Goal: Information Seeking & Learning: Check status

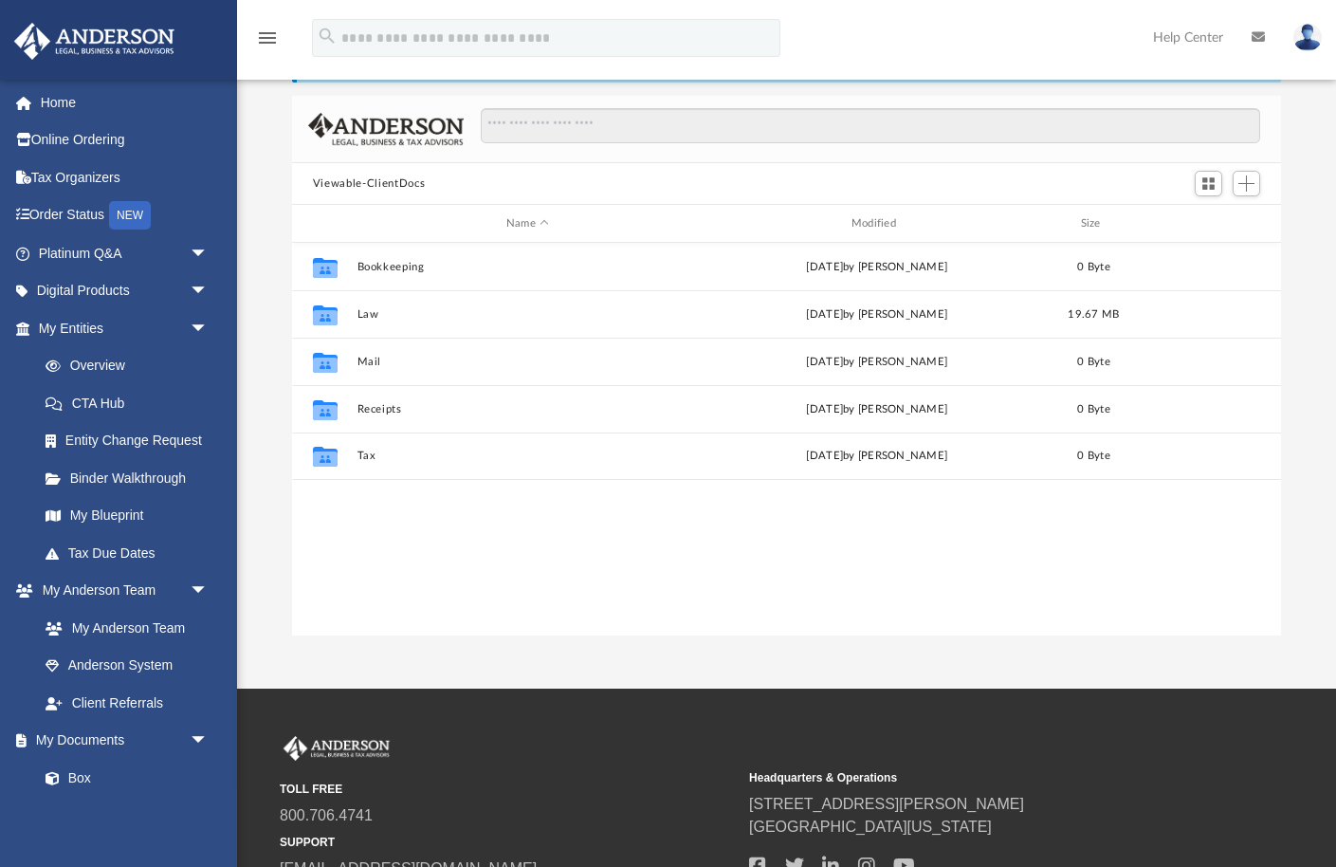
scroll to position [430, 989]
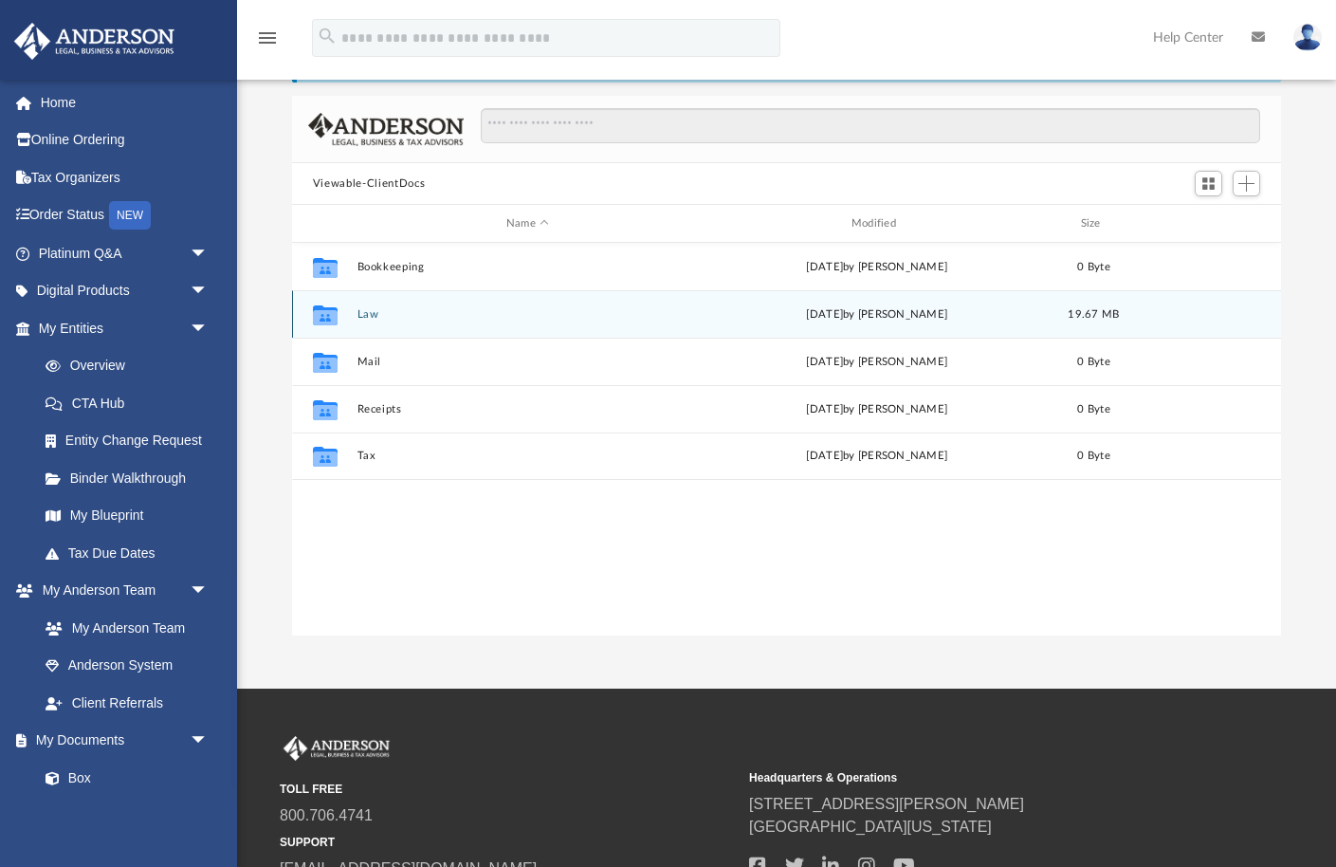
click at [362, 308] on button "Law" at bounding box center [527, 314] width 341 height 12
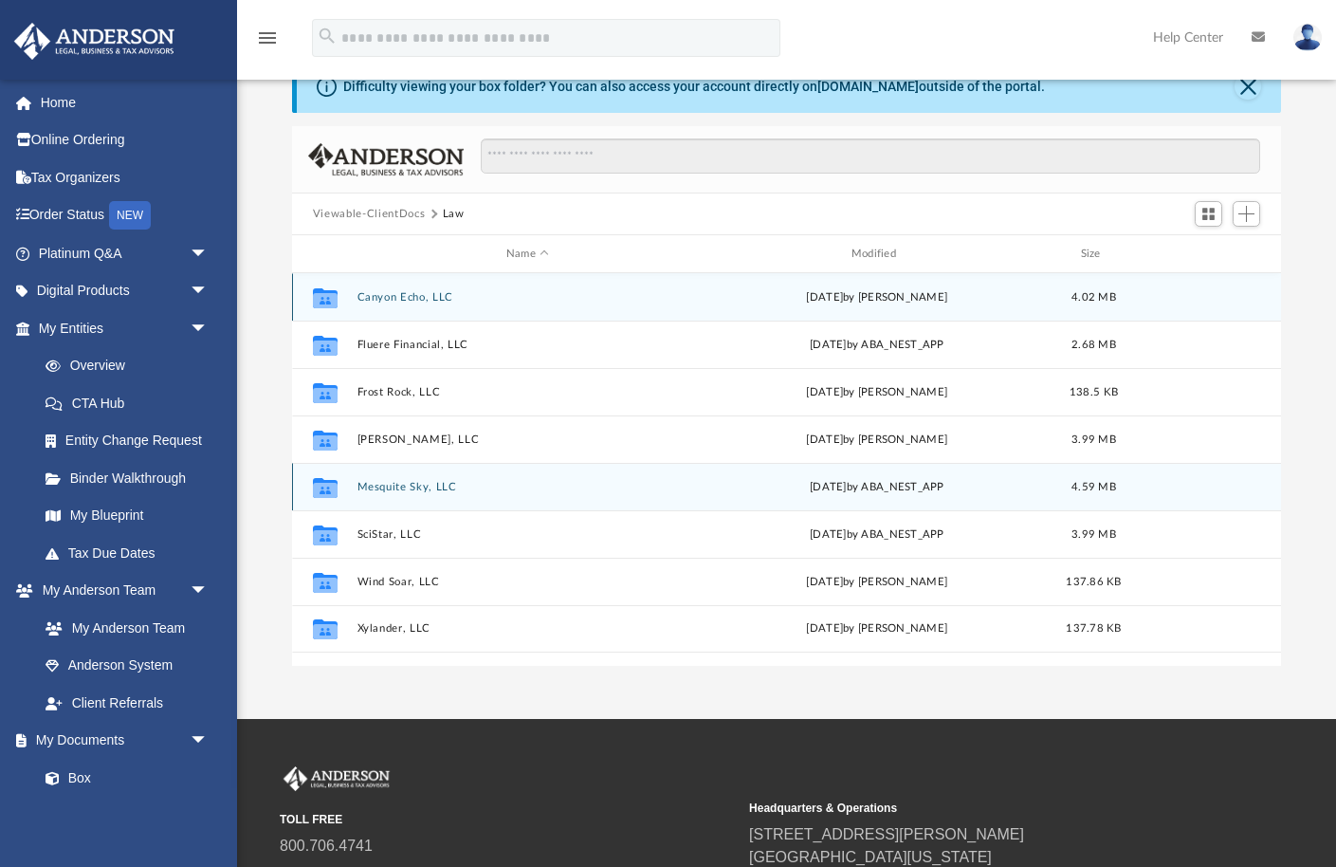
scroll to position [45, 0]
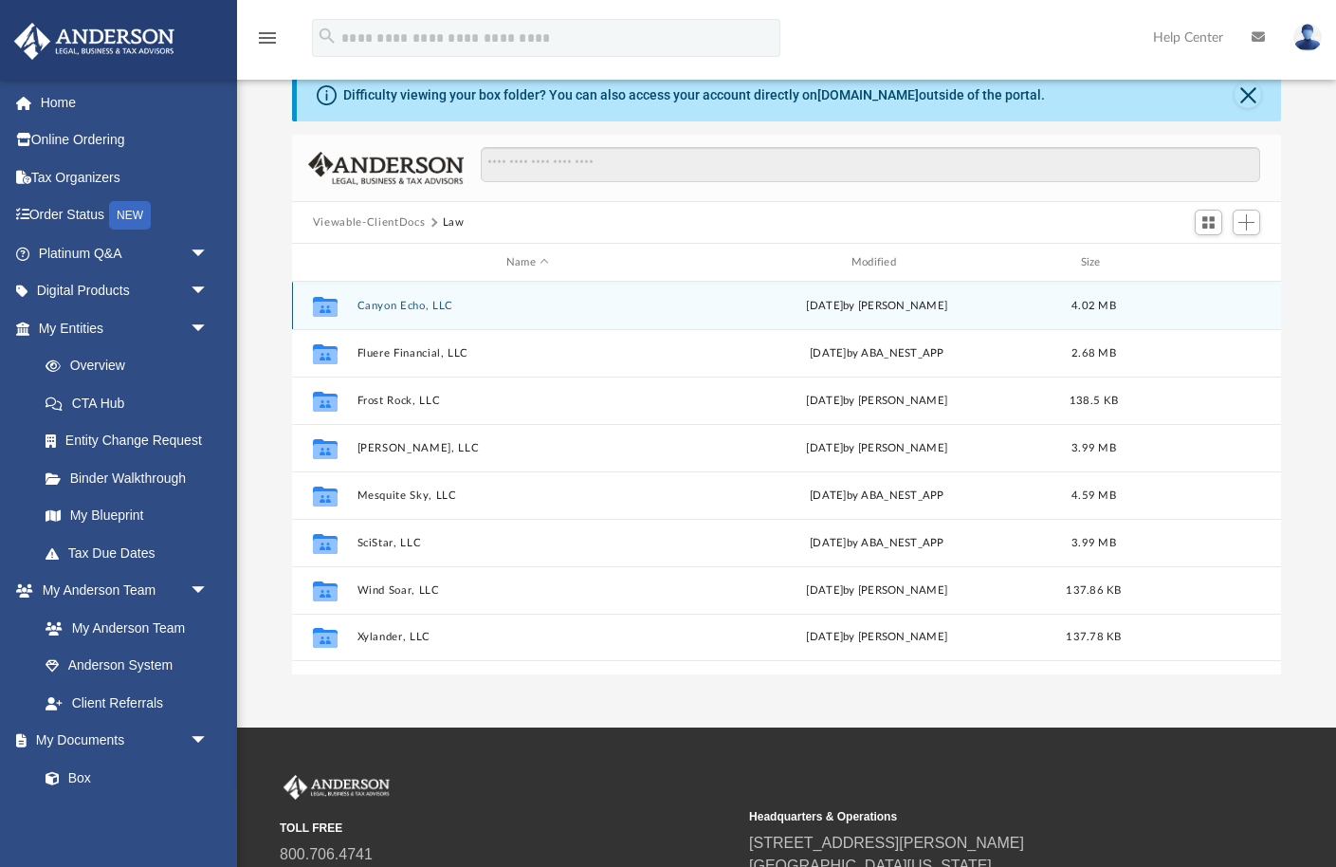
click at [382, 307] on button "Canyon Echo, LLC" at bounding box center [527, 306] width 341 height 12
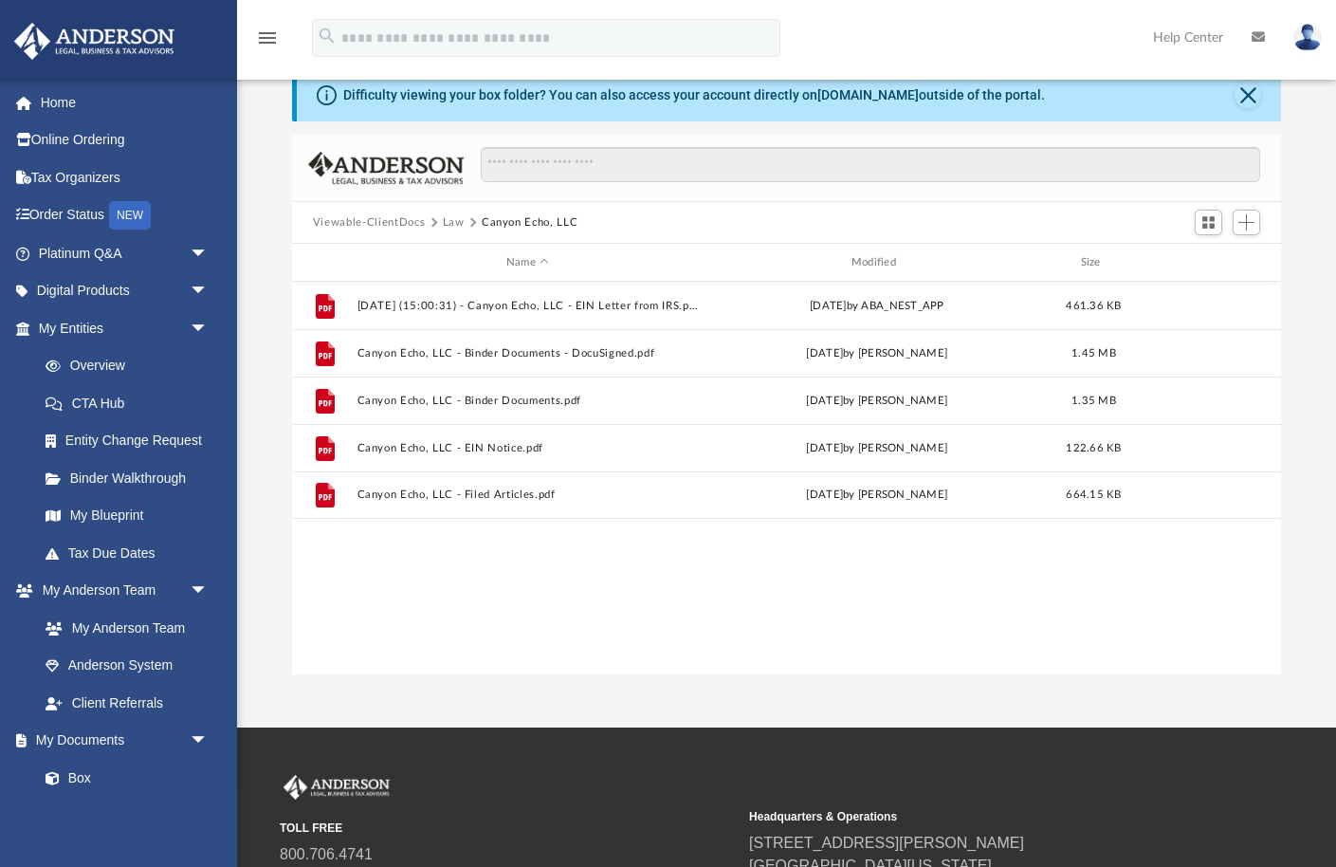
click at [452, 223] on button "Law" at bounding box center [454, 222] width 22 height 17
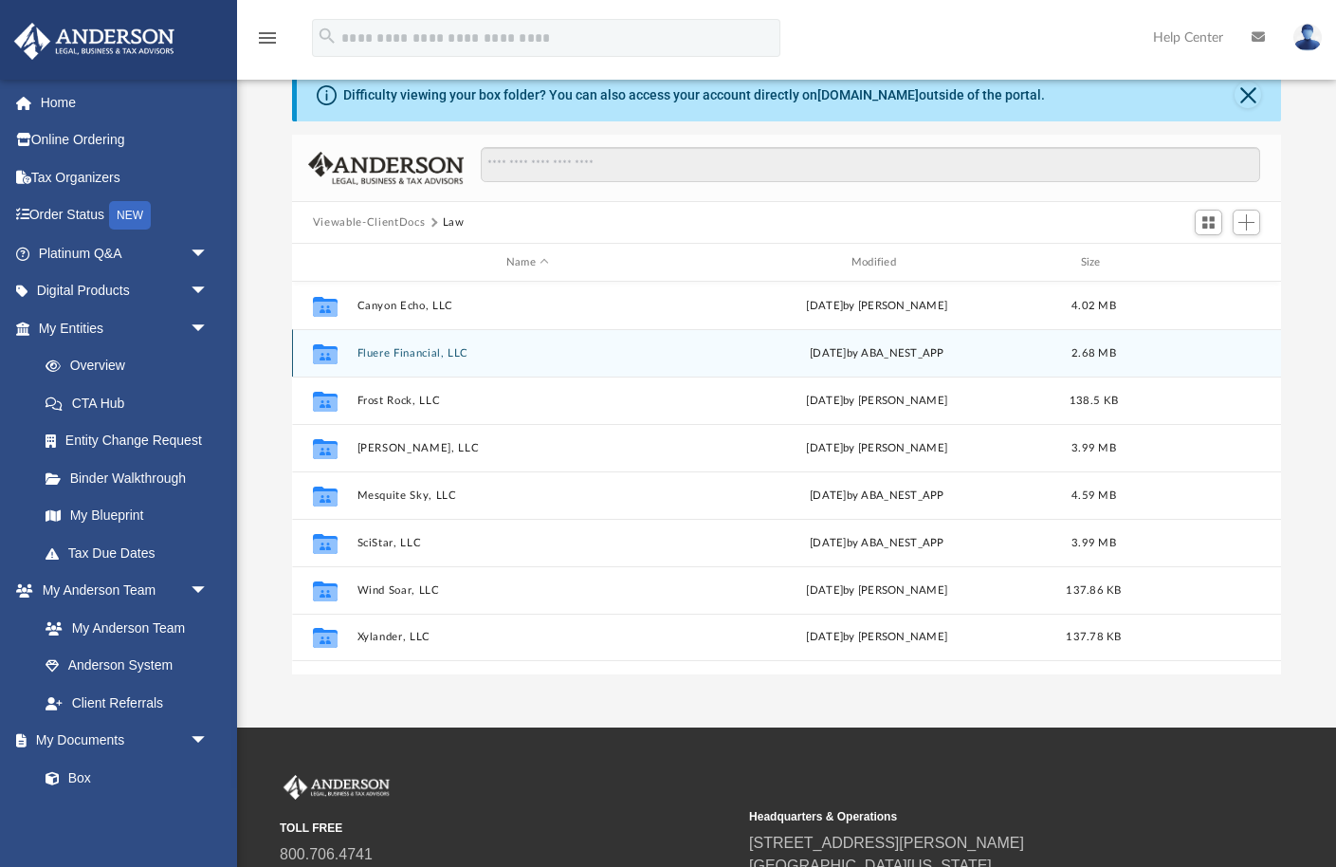
click at [390, 349] on button "Fluere Financial, LLC" at bounding box center [527, 353] width 341 height 12
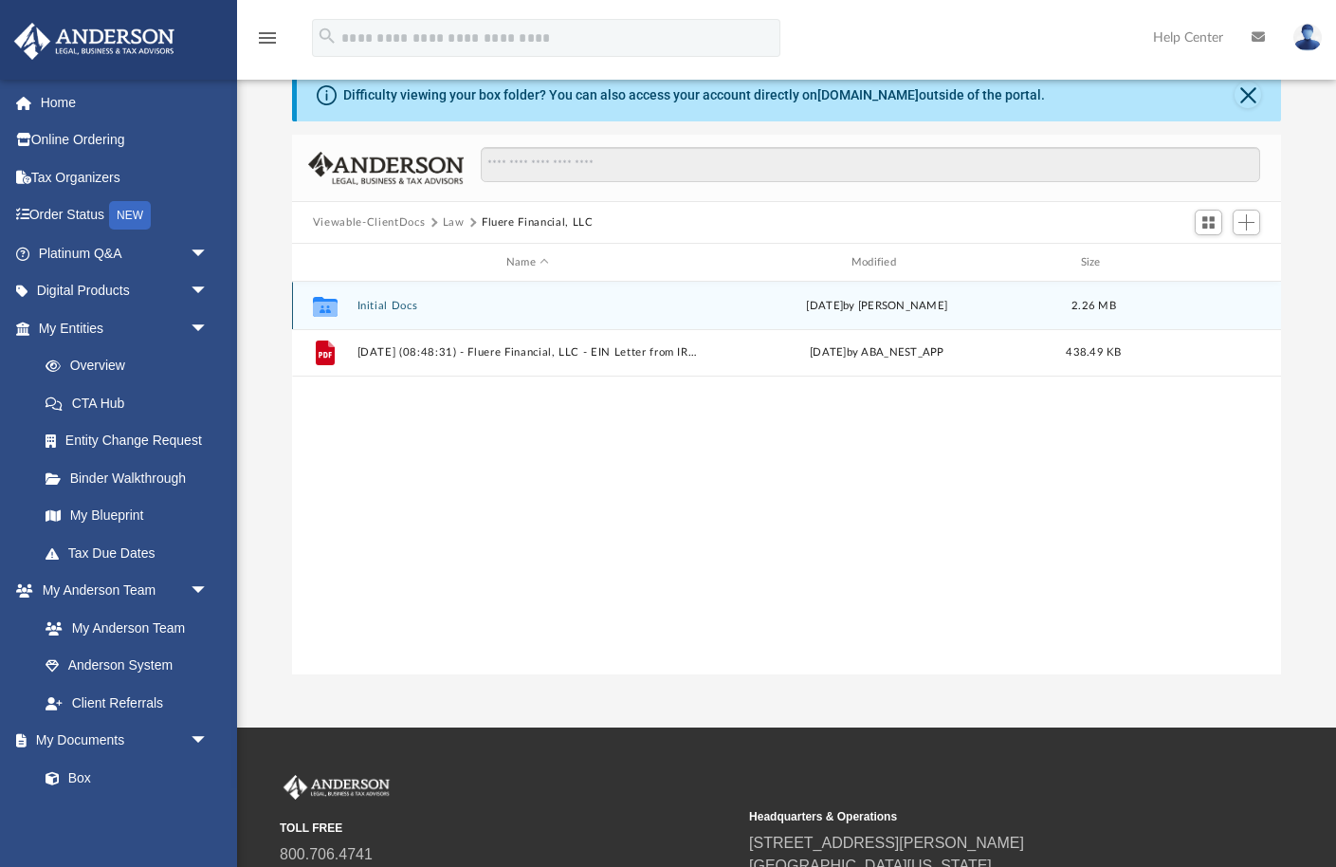
click at [394, 300] on button "Initial Docs" at bounding box center [527, 306] width 341 height 12
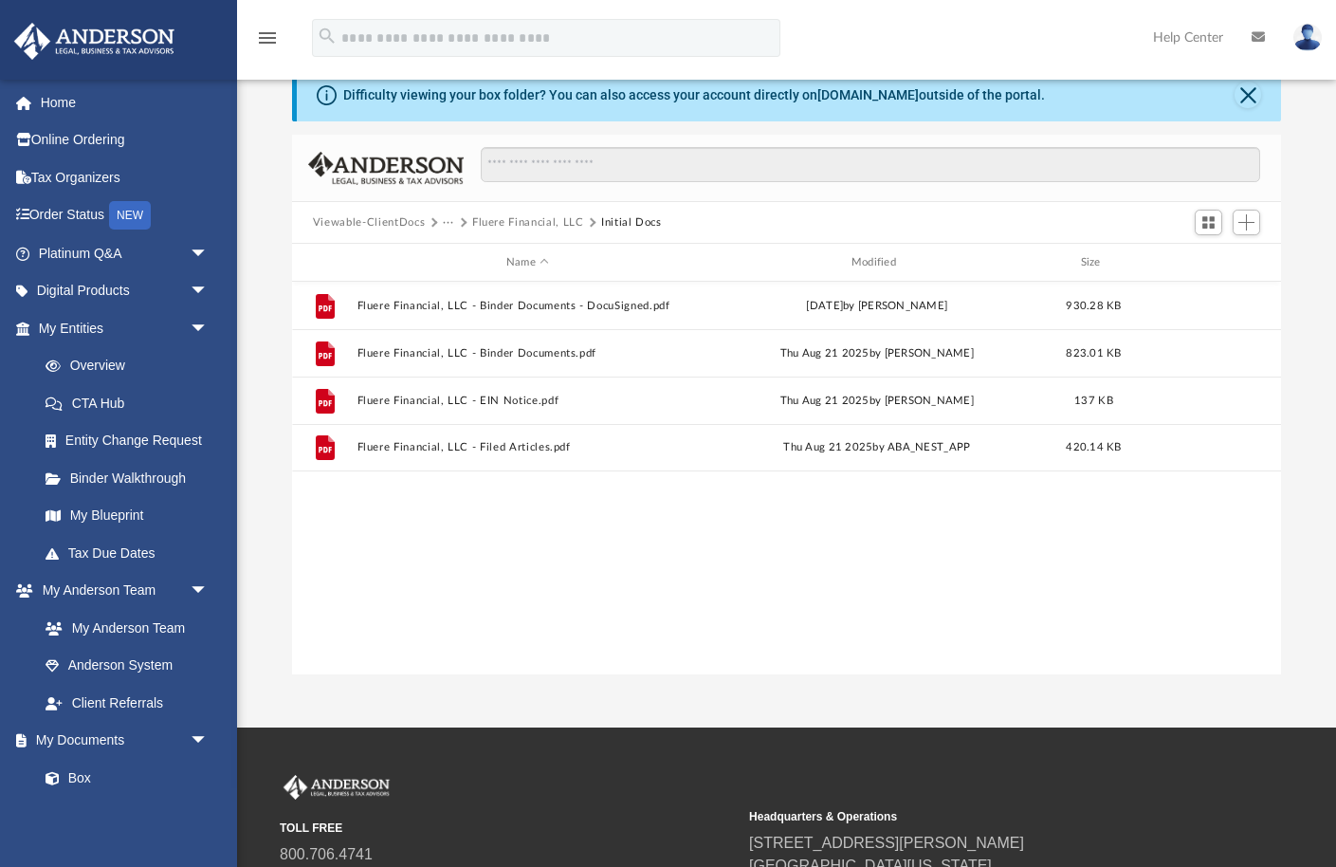
click at [489, 221] on button "Fluere Financial, LLC" at bounding box center [528, 222] width 112 height 17
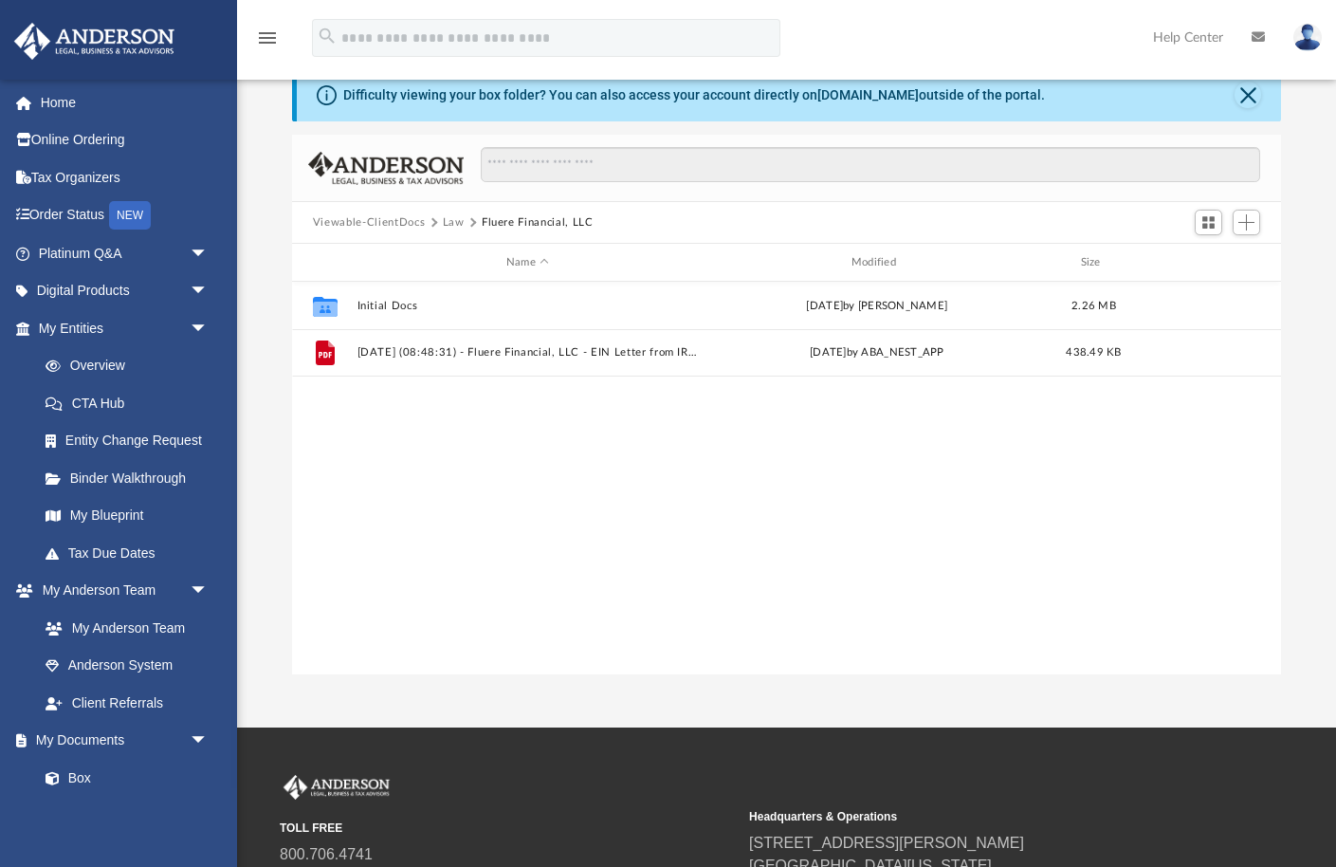
click at [446, 219] on button "Law" at bounding box center [454, 222] width 22 height 17
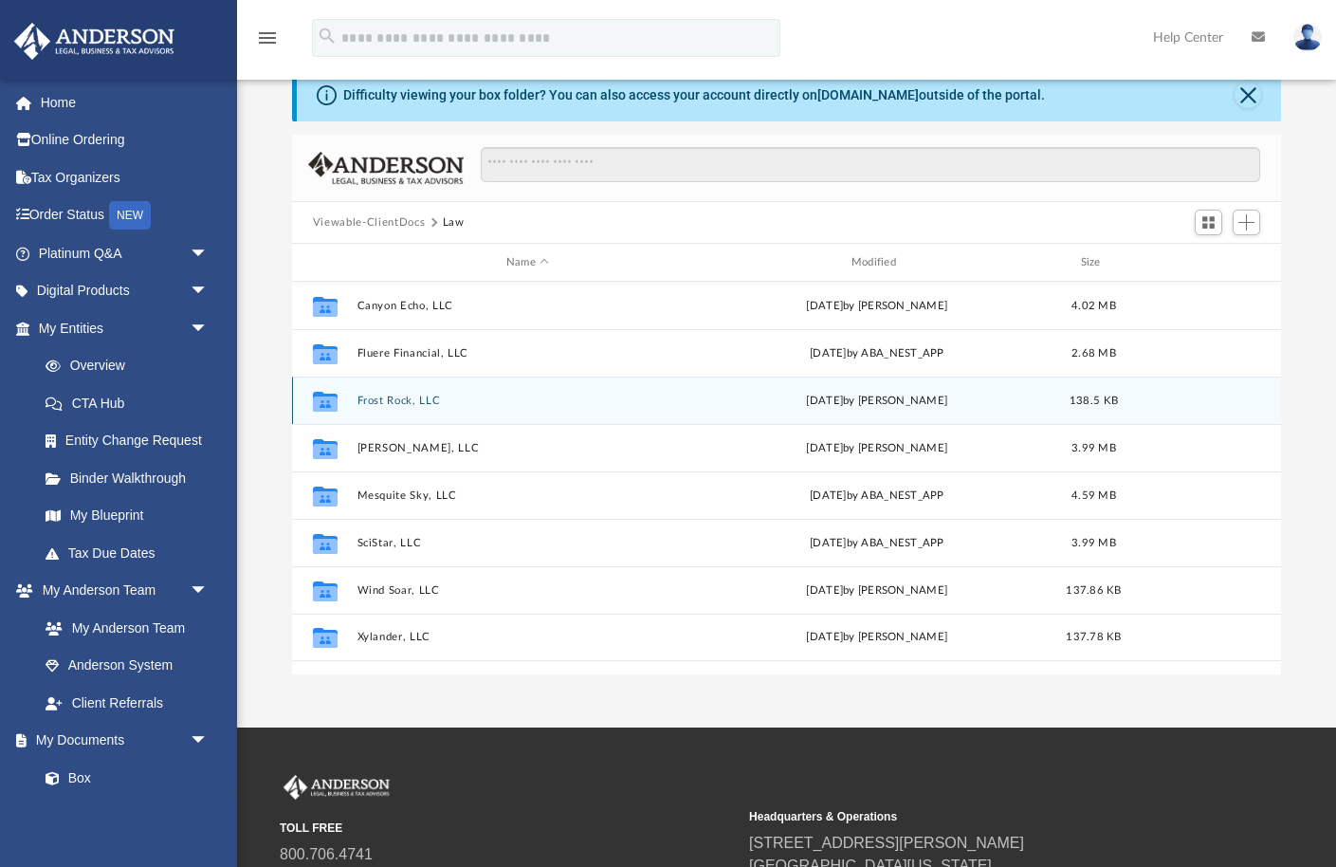
click at [383, 399] on button "Frost Rock, LLC" at bounding box center [527, 400] width 341 height 12
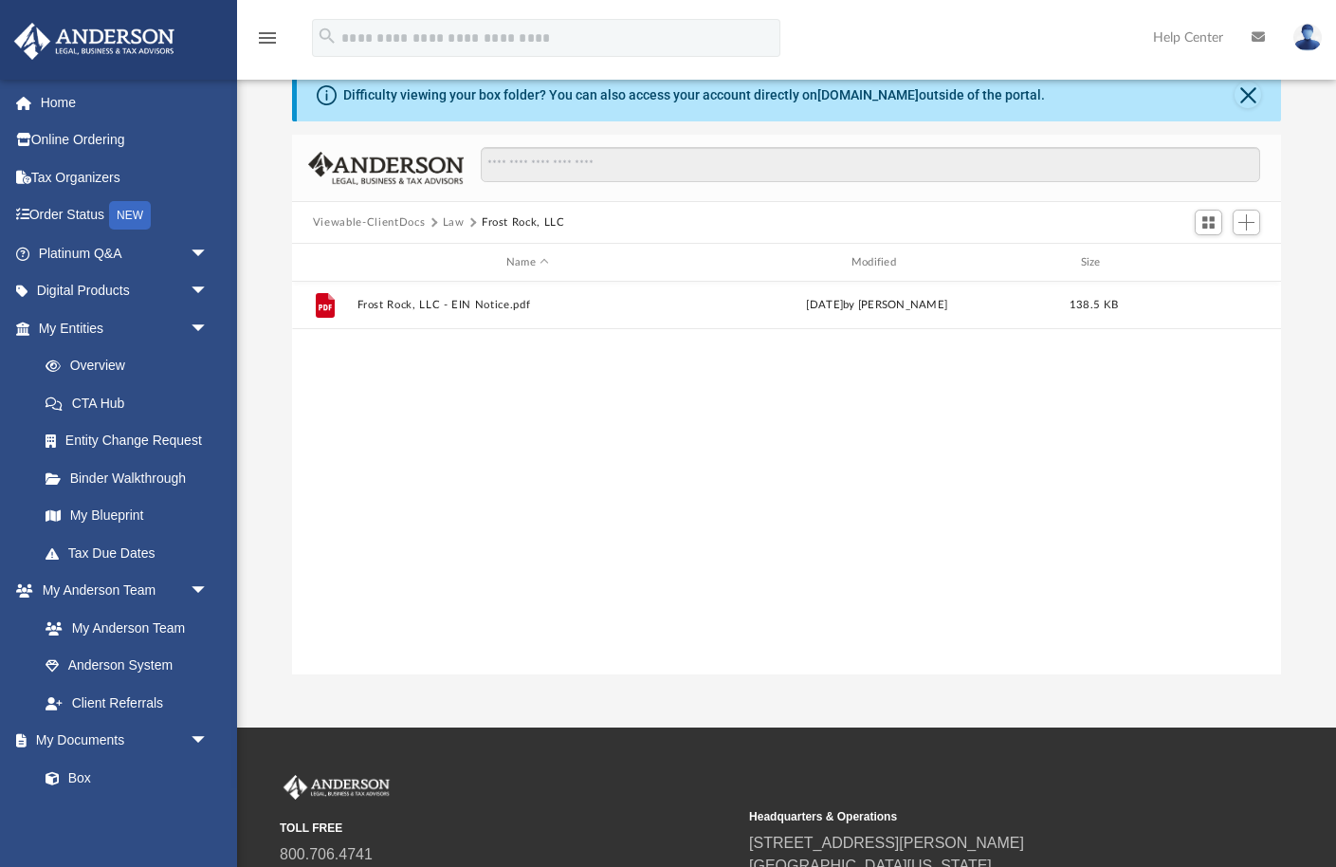
click at [451, 223] on button "Law" at bounding box center [454, 222] width 22 height 17
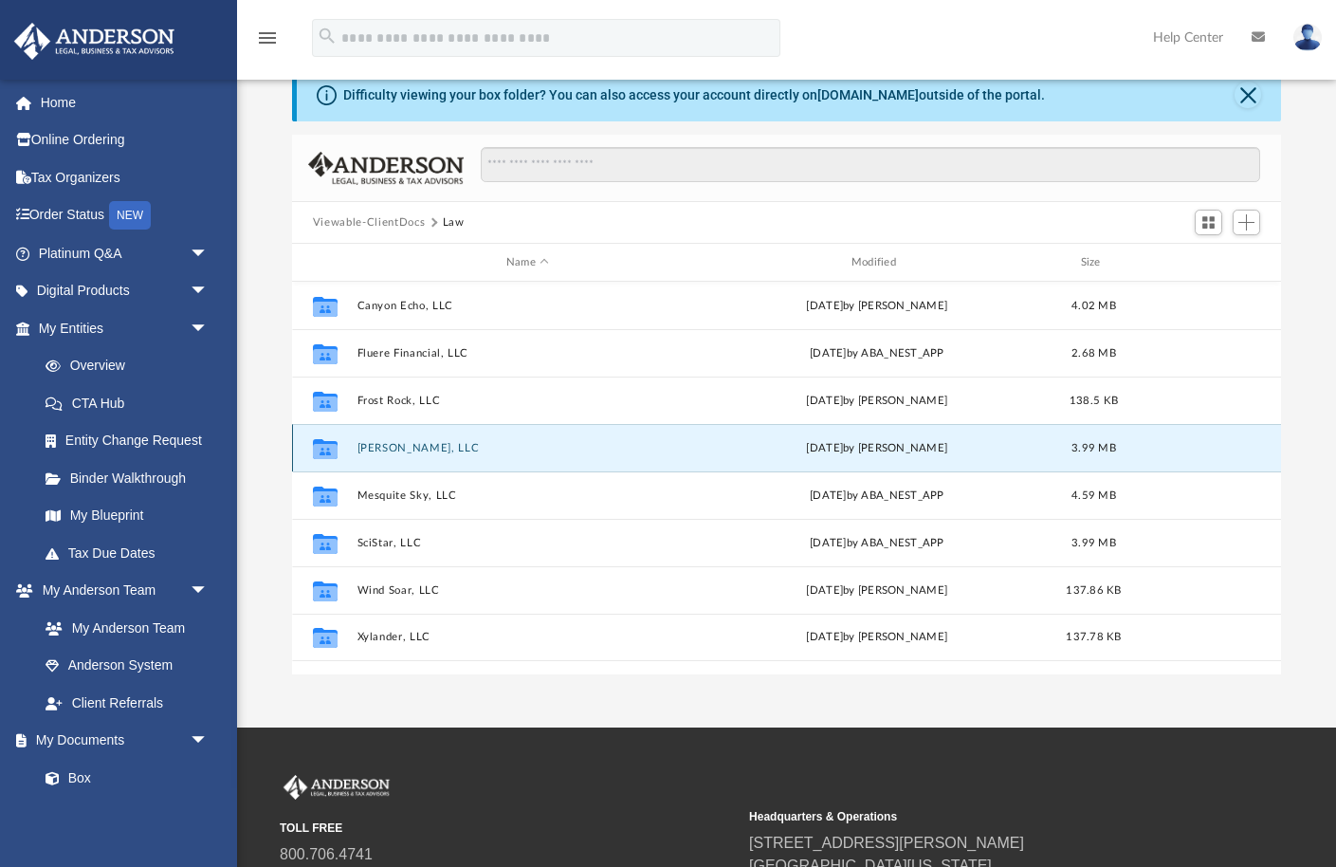
click at [394, 450] on button "[PERSON_NAME], LLC" at bounding box center [527, 448] width 341 height 12
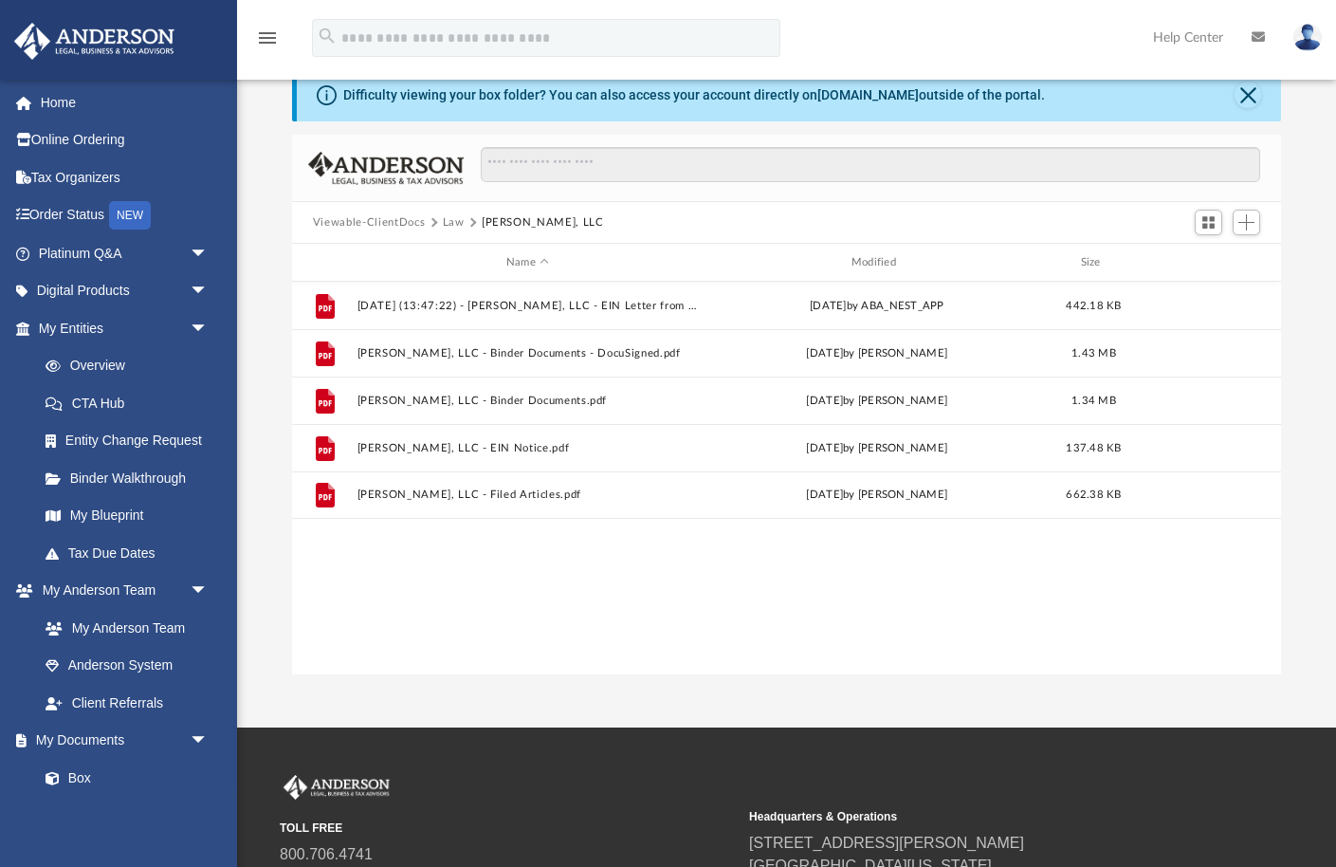
click at [449, 222] on button "Law" at bounding box center [454, 222] width 22 height 17
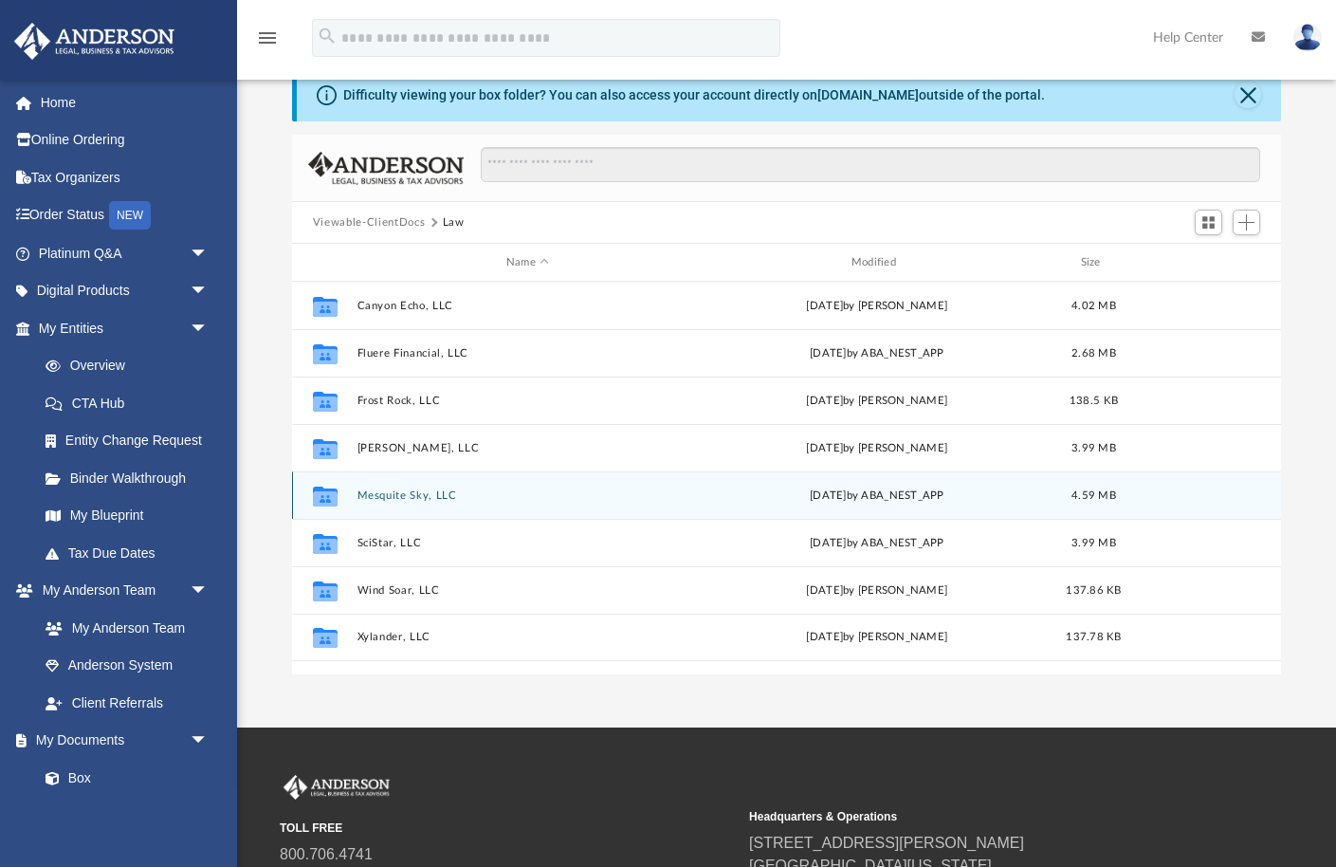
click at [379, 491] on button "Mesquite Sky, LLC" at bounding box center [527, 495] width 341 height 12
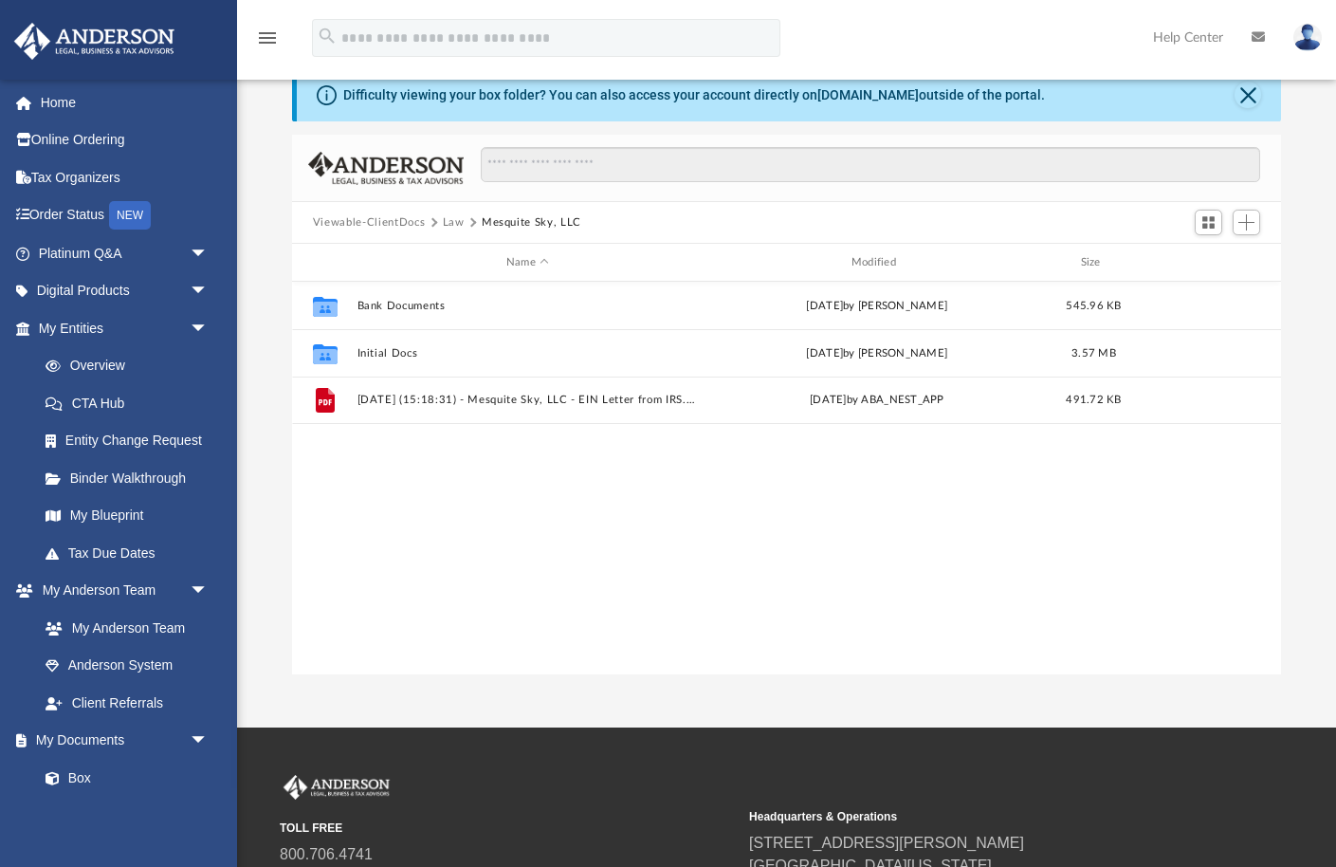
click at [448, 221] on button "Law" at bounding box center [454, 222] width 22 height 17
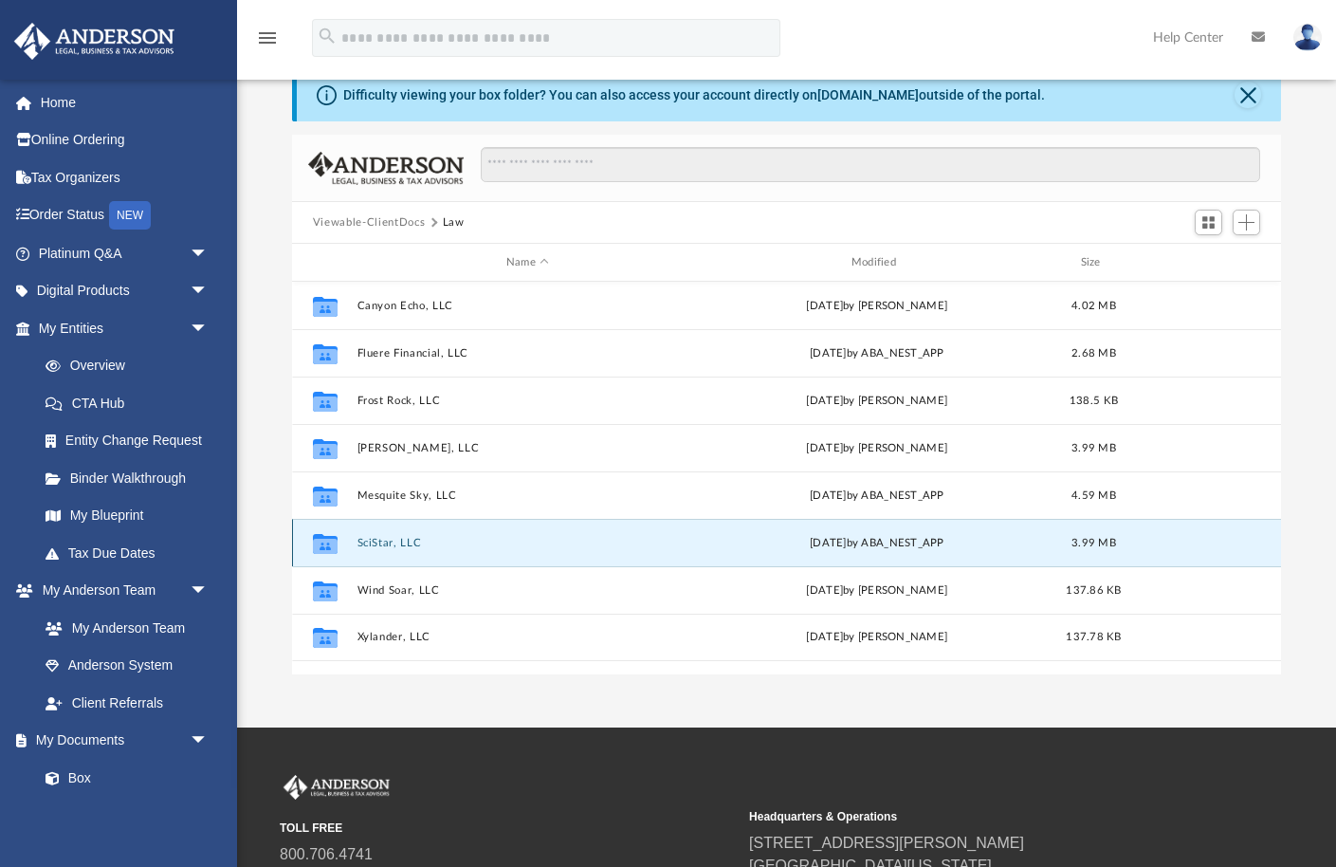
click at [375, 538] on button "SciStar, LLC" at bounding box center [527, 543] width 341 height 12
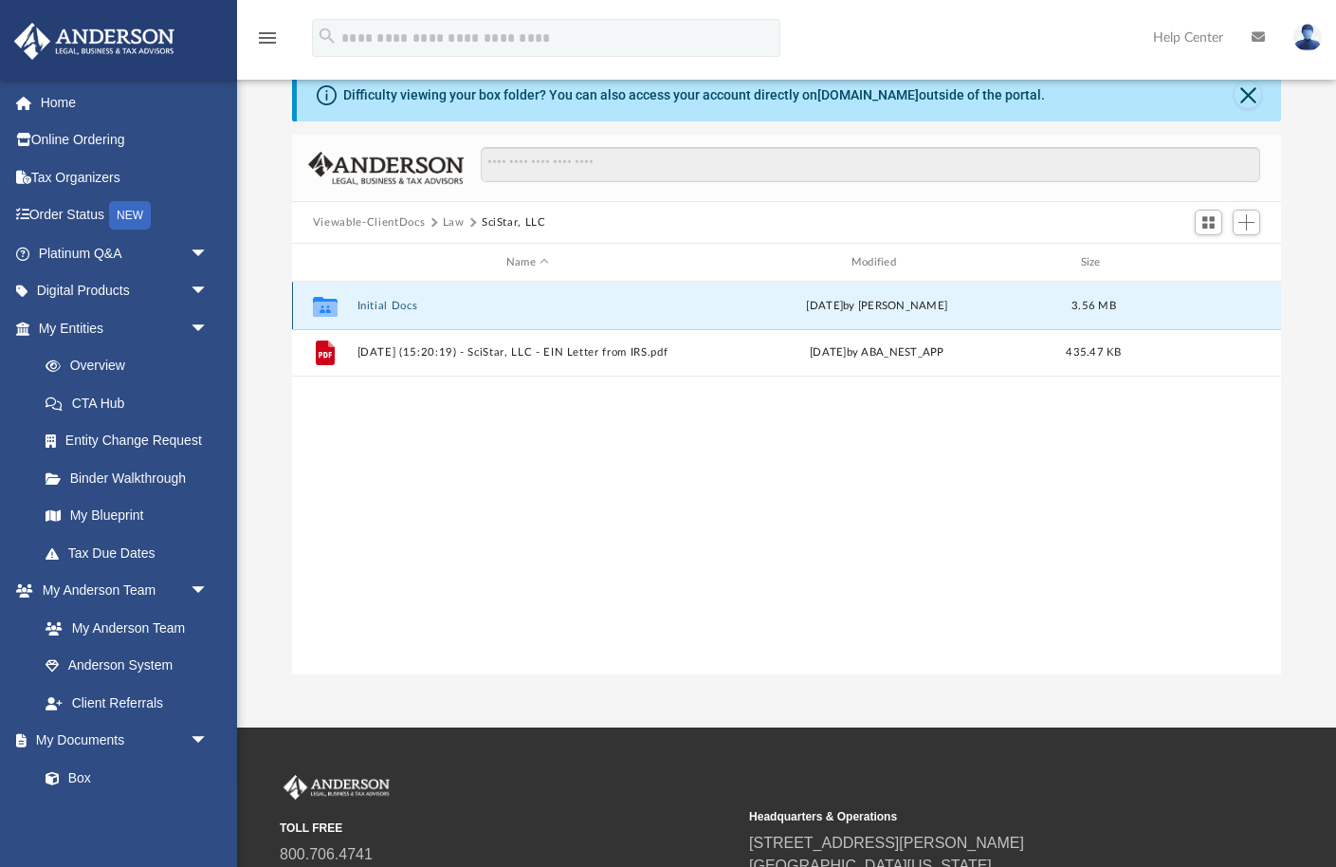
click at [385, 300] on button "Initial Docs" at bounding box center [527, 306] width 341 height 12
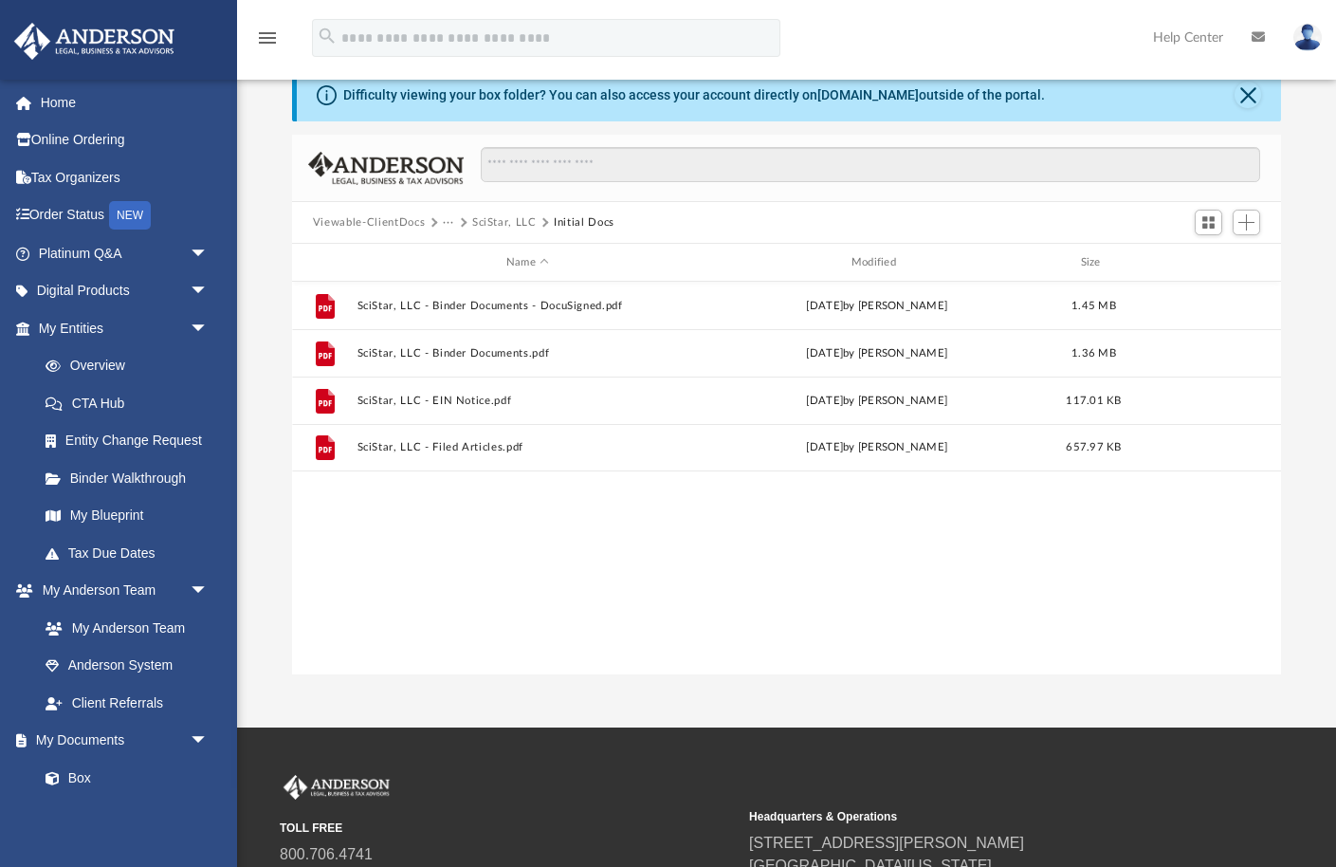
click at [491, 219] on button "SciStar, LLC" at bounding box center [504, 222] width 64 height 17
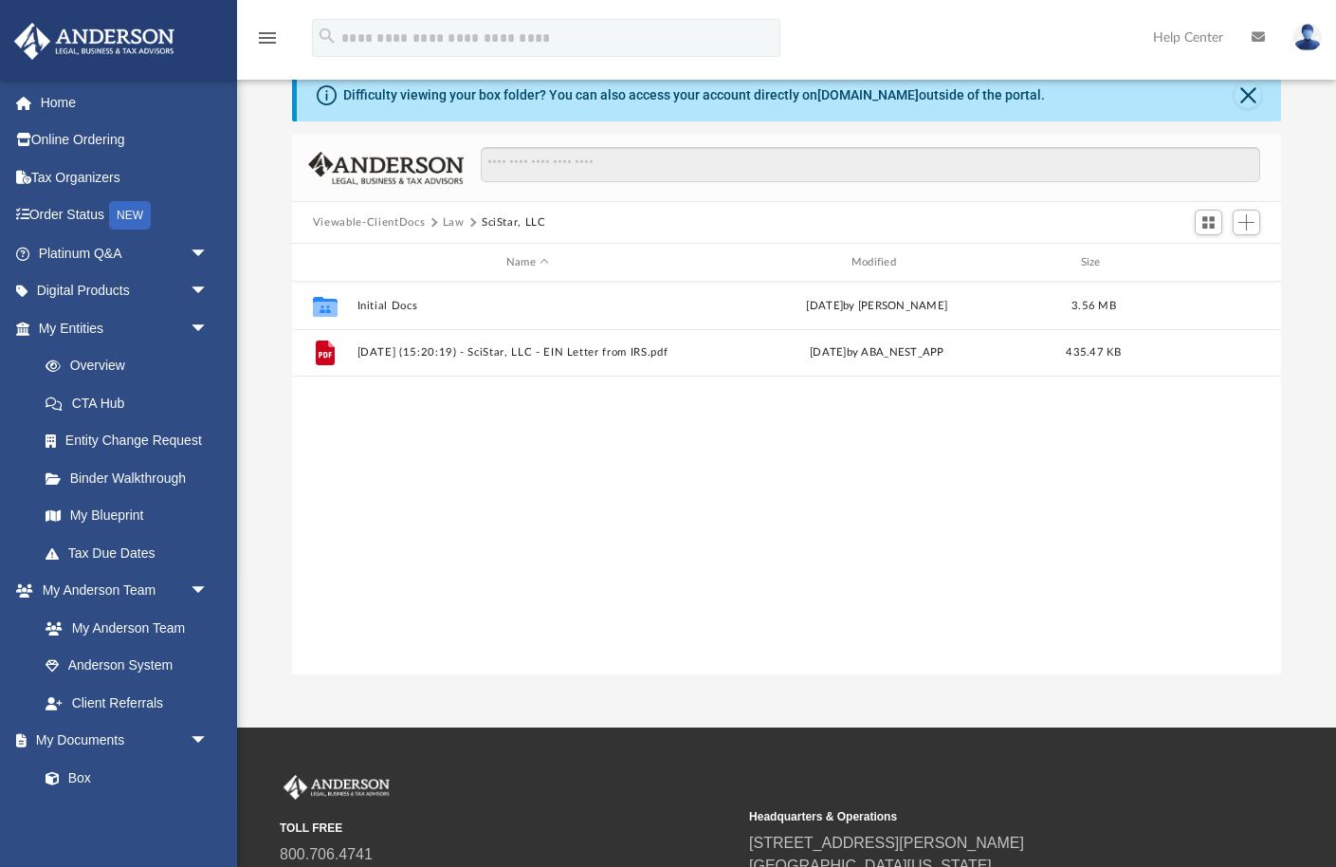
click at [451, 225] on button "Law" at bounding box center [454, 222] width 22 height 17
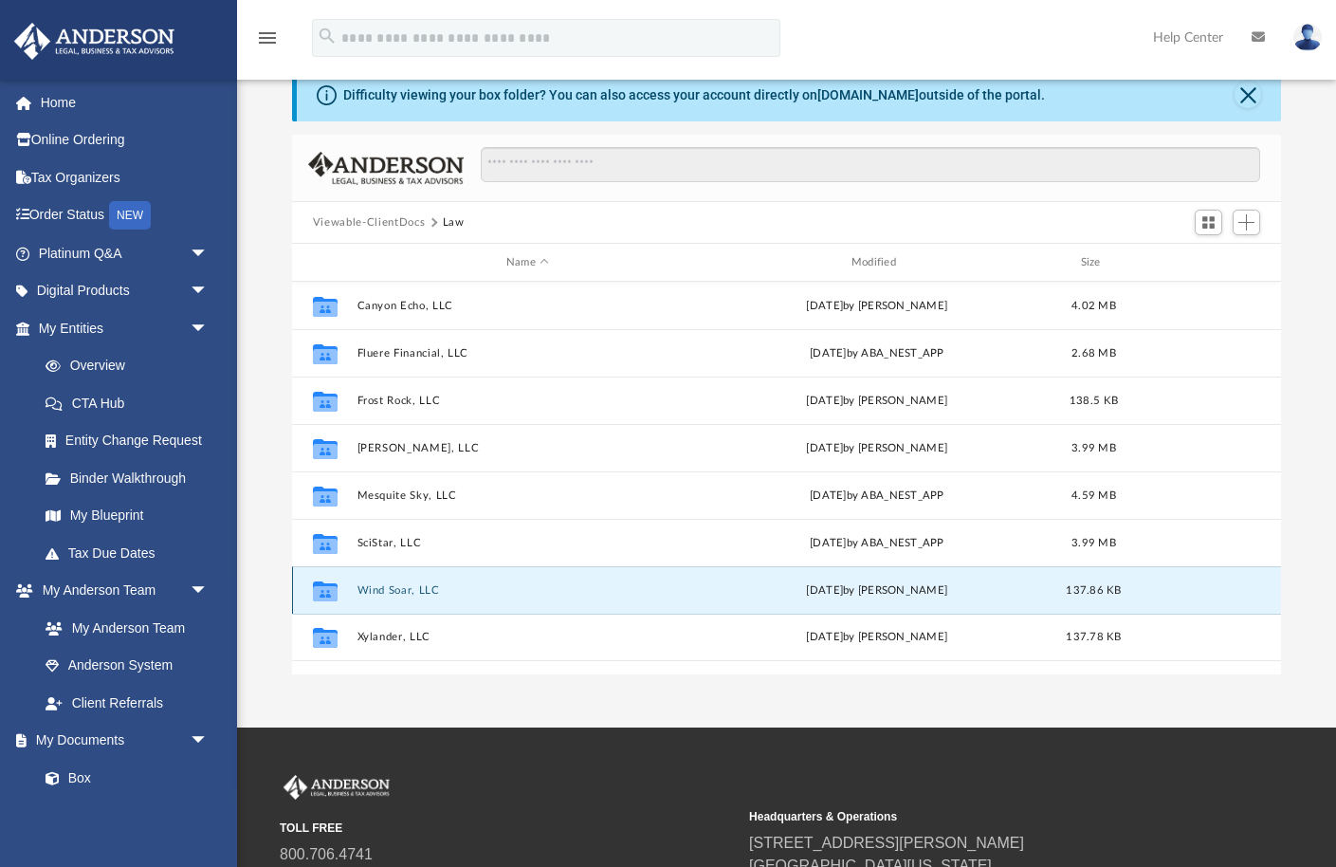
click at [383, 588] on button "Wind Soar, LLC" at bounding box center [527, 590] width 341 height 12
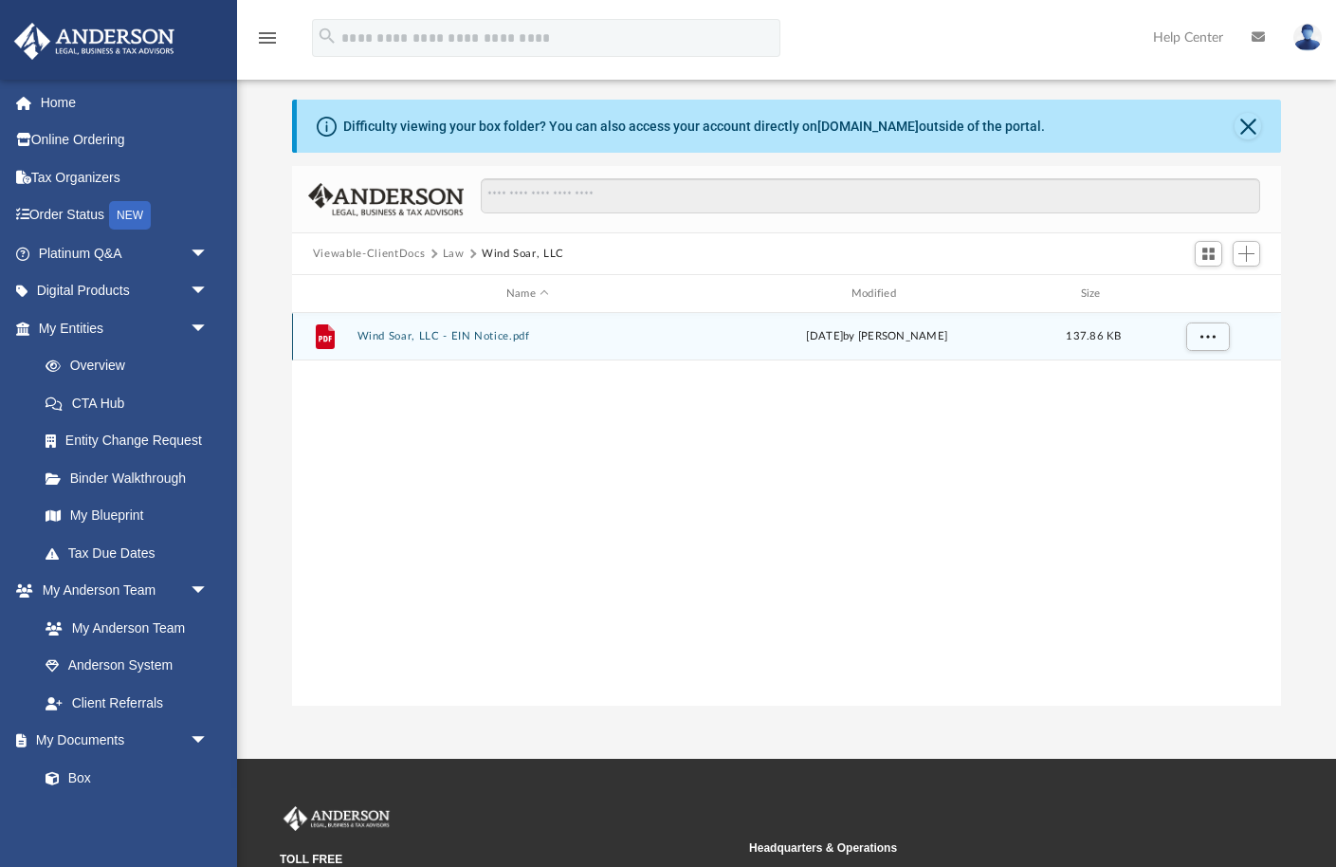
scroll to position [0, 0]
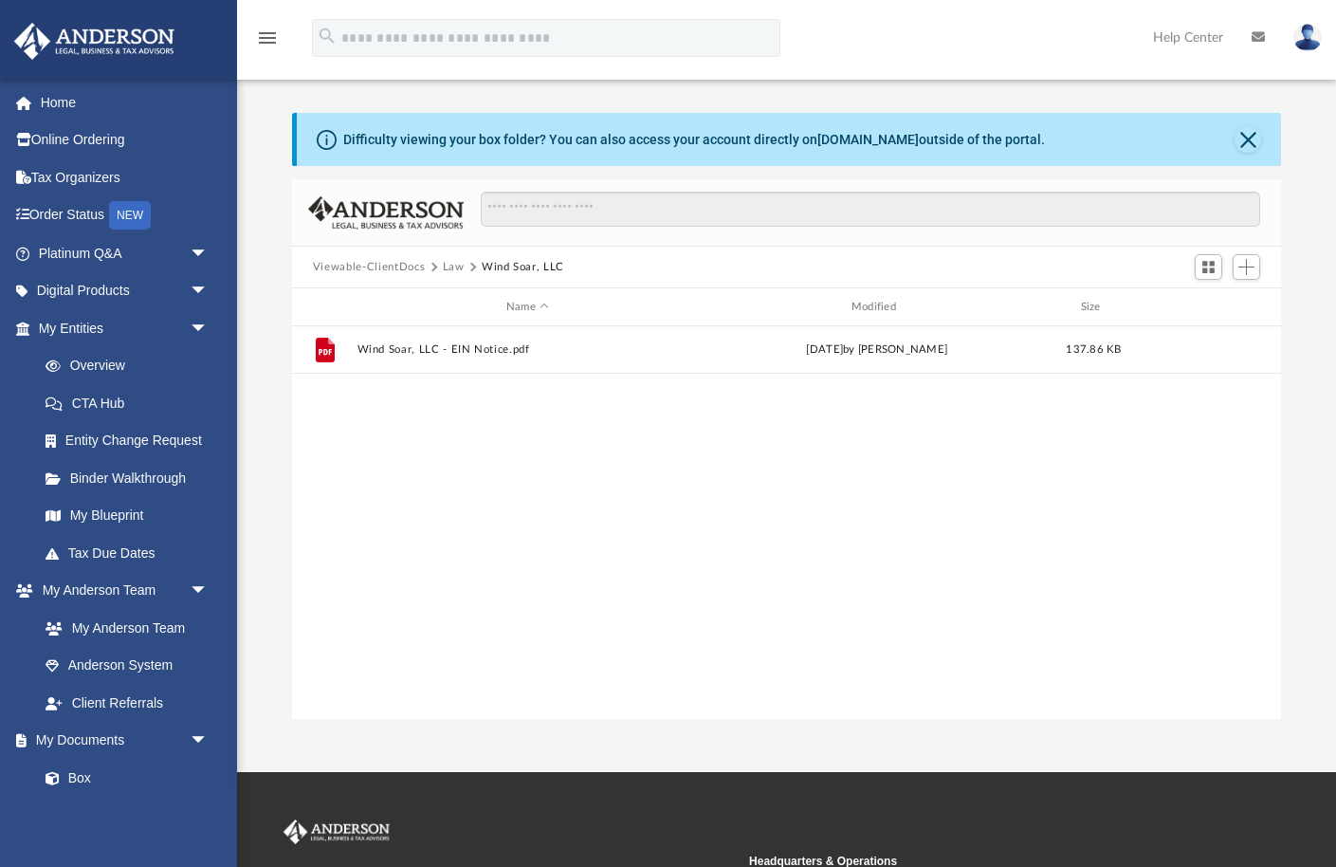
click at [451, 265] on button "Law" at bounding box center [454, 267] width 22 height 17
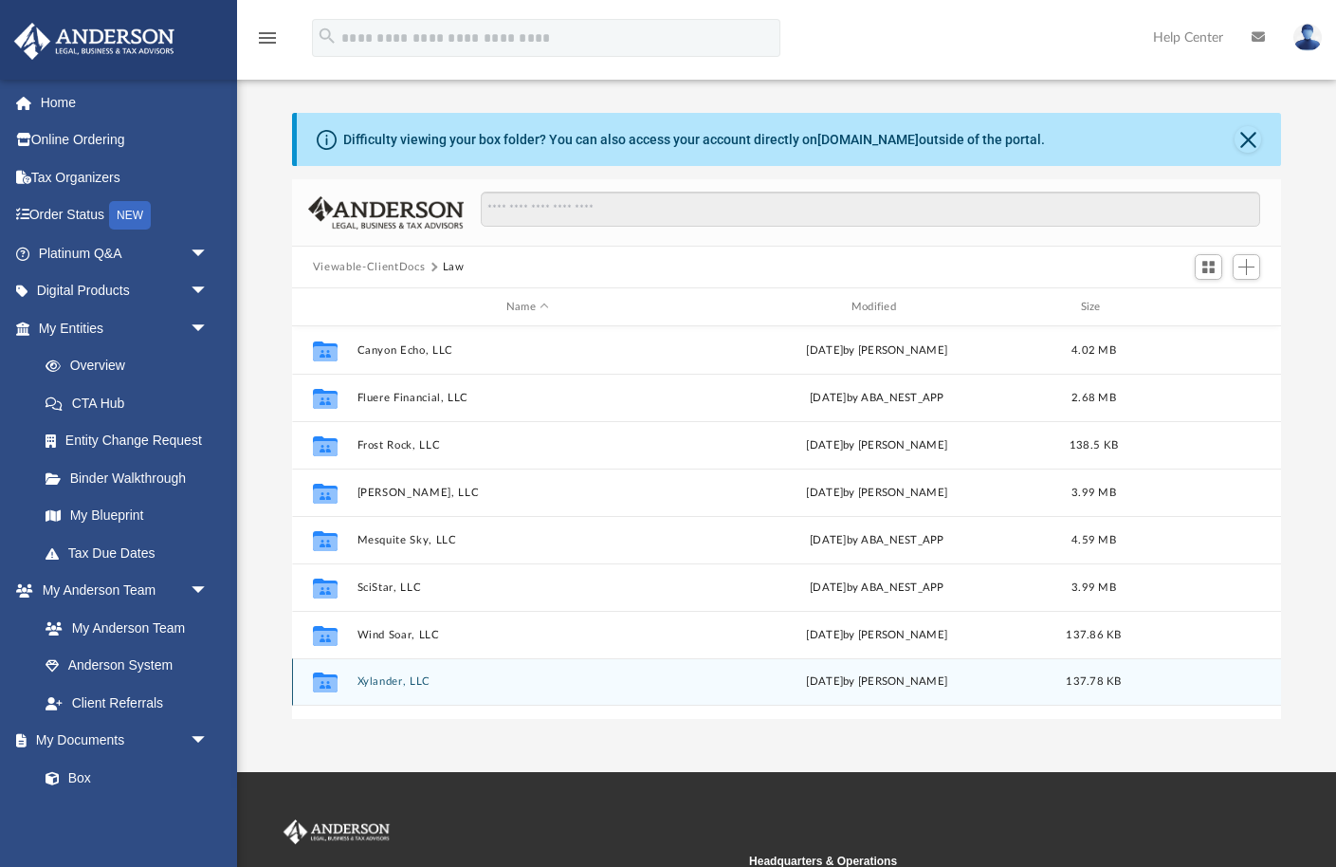
click at [372, 682] on button "Xylander, LLC" at bounding box center [527, 681] width 341 height 12
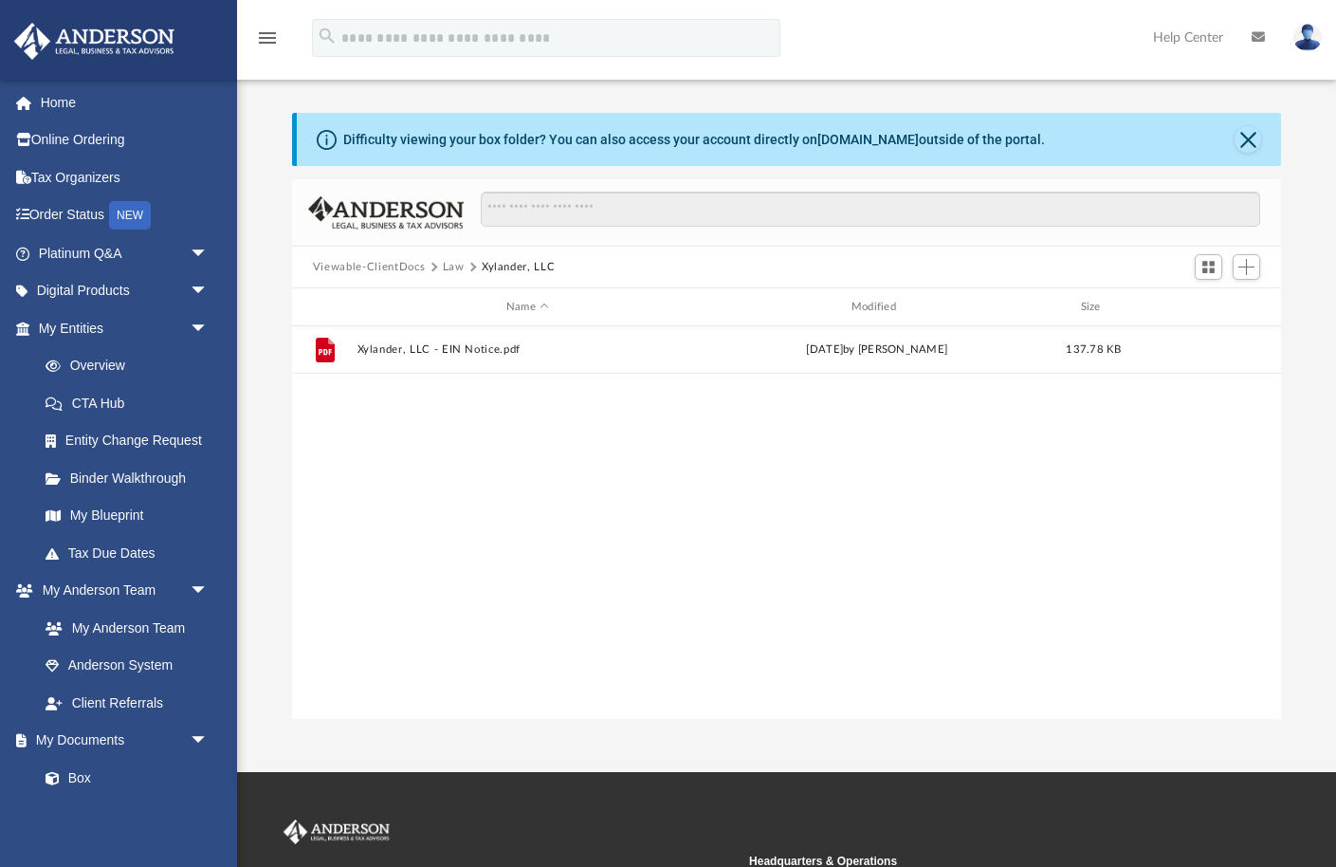
click at [454, 266] on button "Law" at bounding box center [454, 267] width 22 height 17
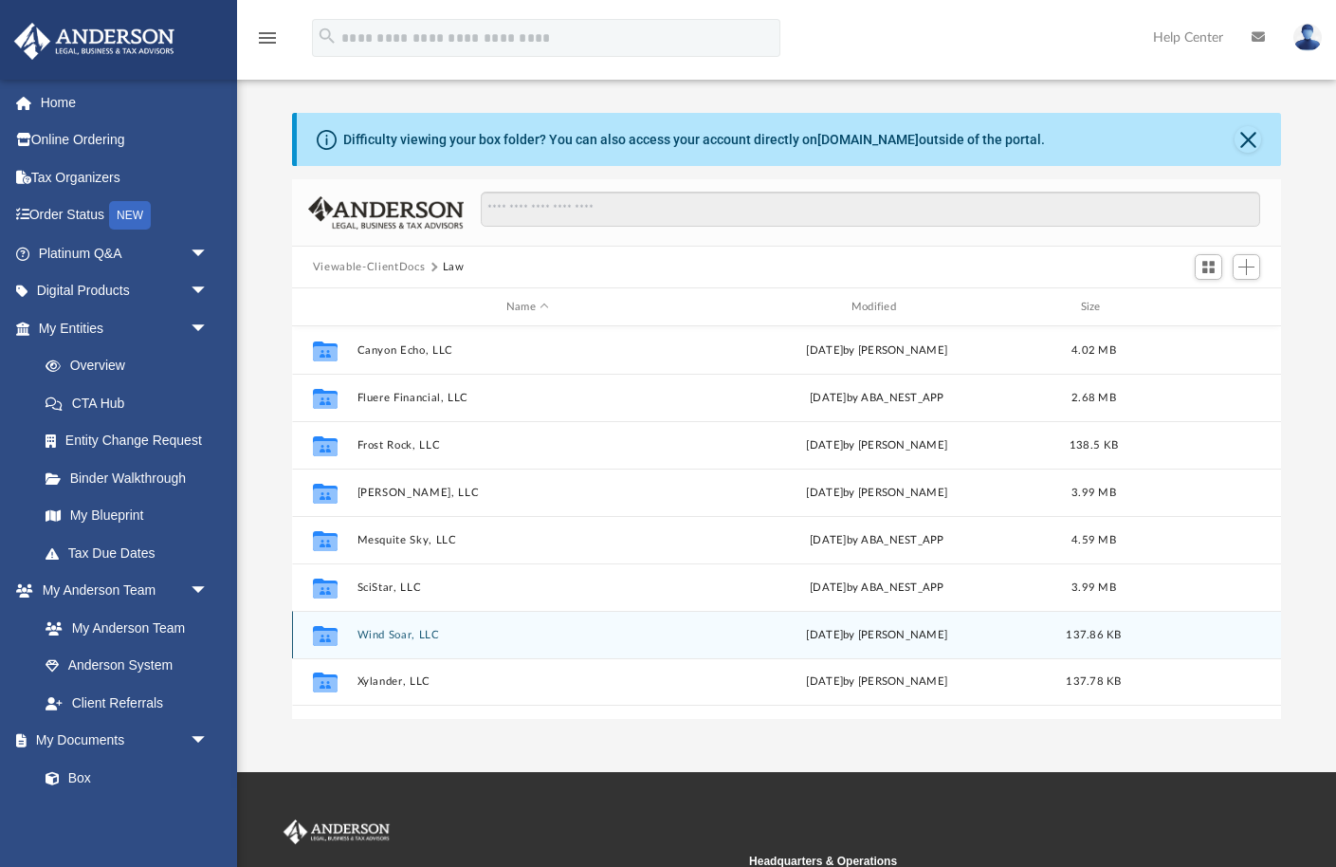
click at [326, 632] on icon "grid" at bounding box center [325, 637] width 25 height 15
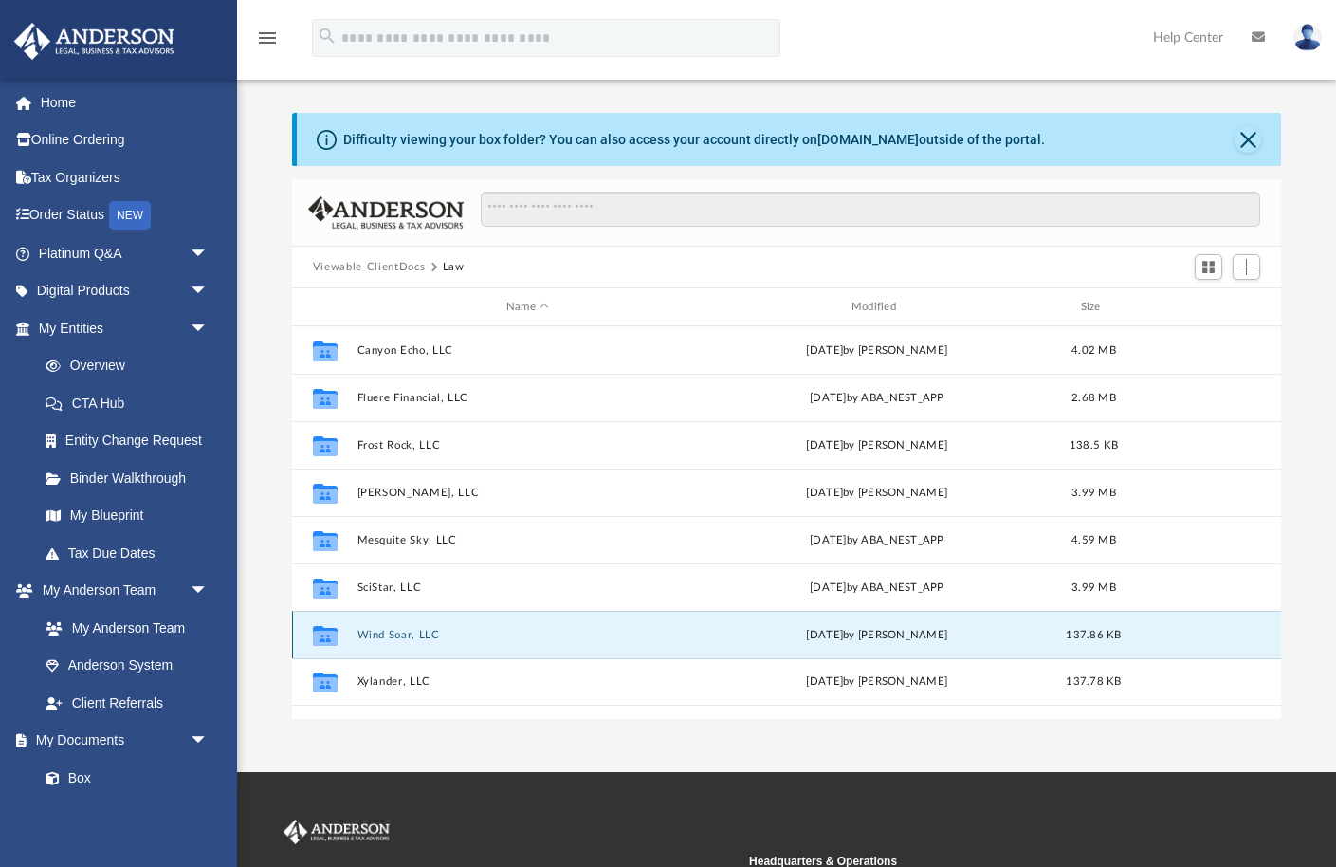
click at [379, 630] on button "Wind Soar, LLC" at bounding box center [527, 635] width 341 height 12
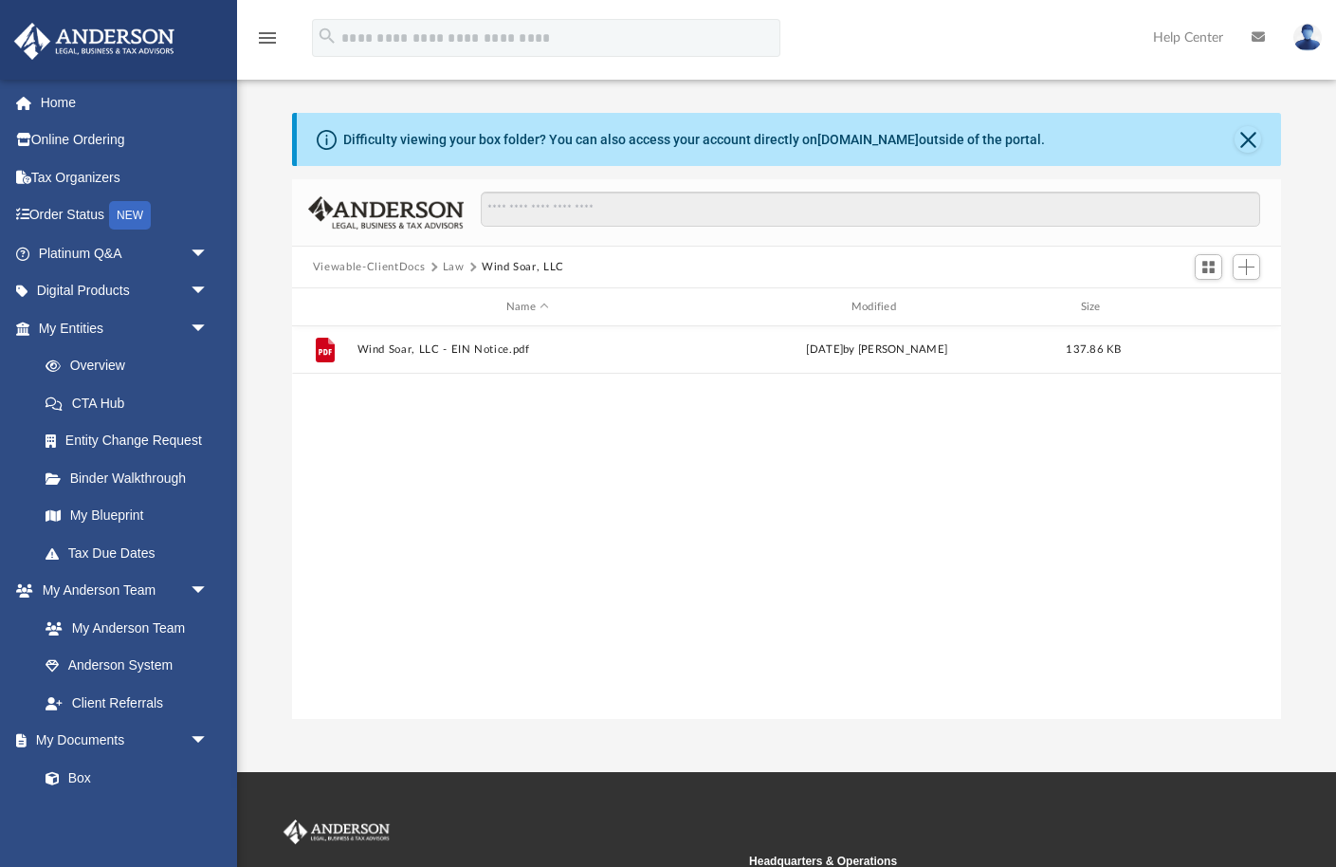
click at [449, 268] on button "Law" at bounding box center [454, 267] width 22 height 17
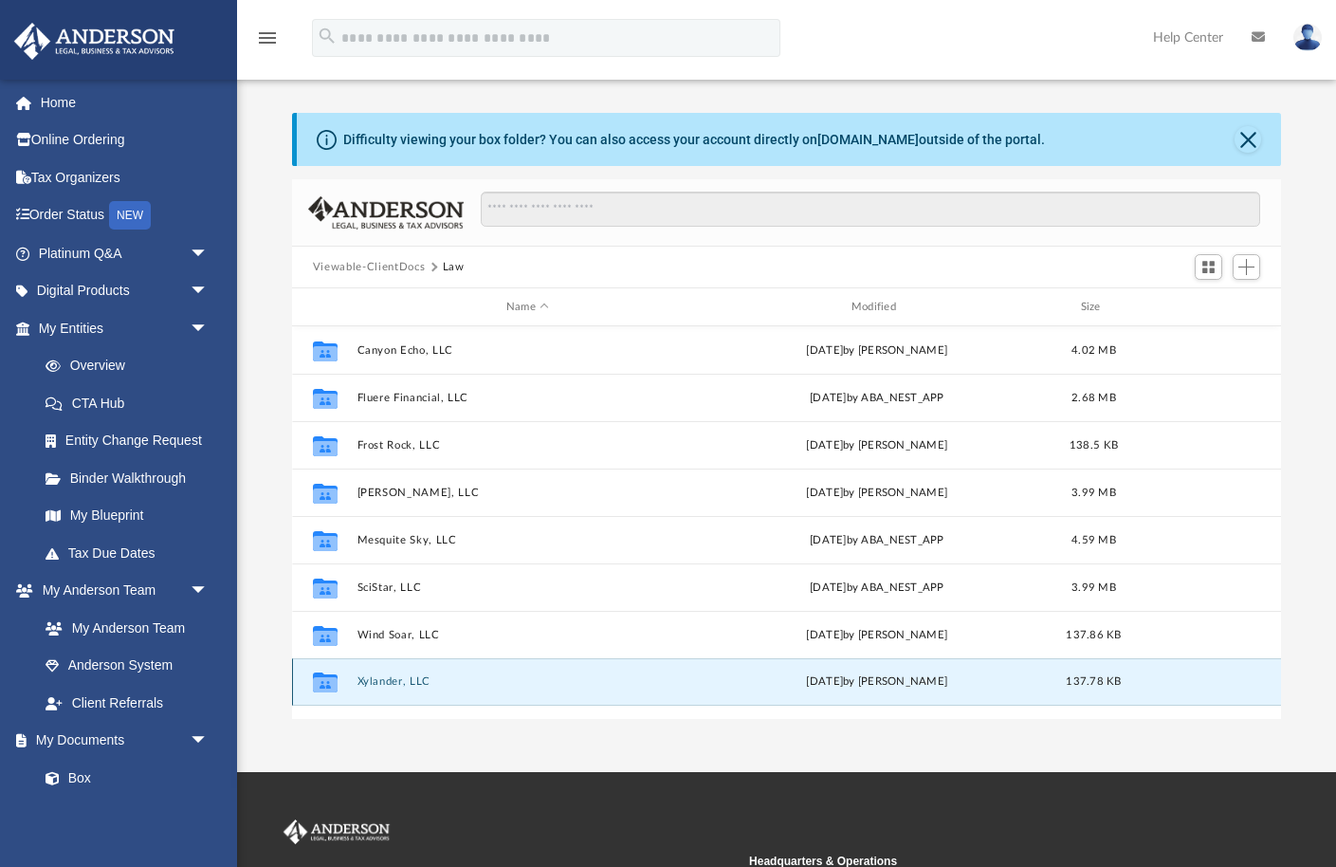
click at [370, 682] on button "Xylander, LLC" at bounding box center [527, 681] width 341 height 12
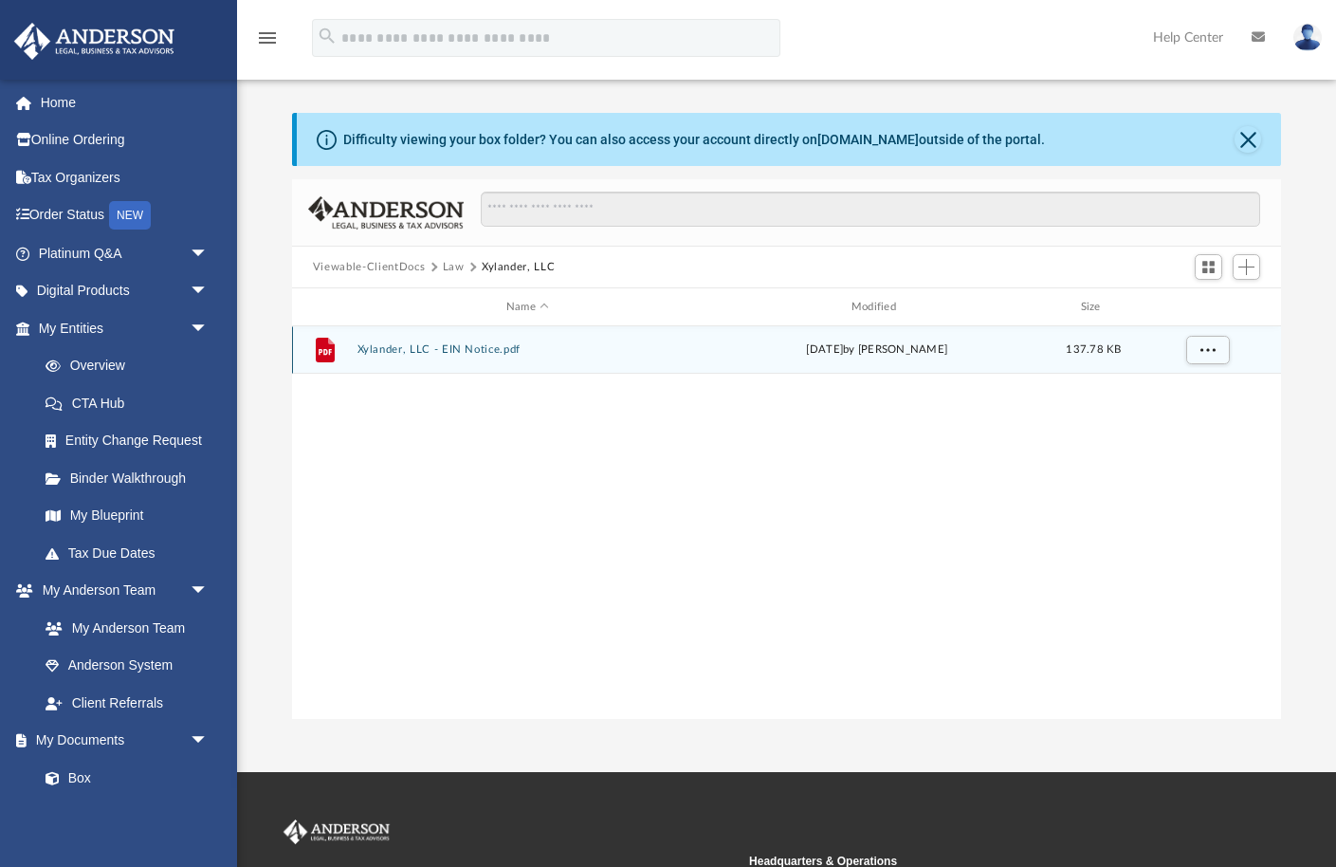
click at [392, 351] on button "Xylander, LLC - EIN Notice.pdf" at bounding box center [527, 349] width 341 height 12
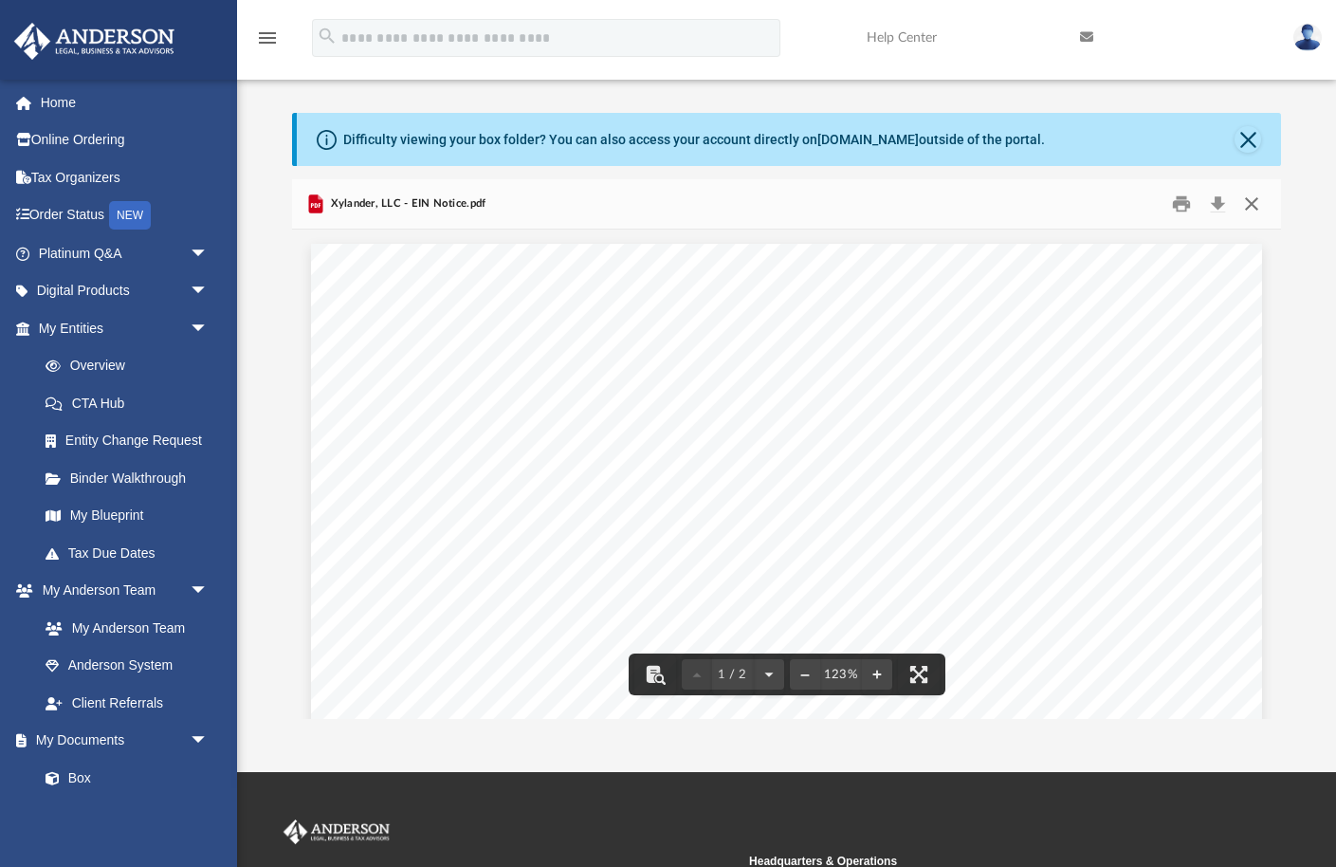
click at [1249, 206] on button "Close" at bounding box center [1252, 204] width 34 height 29
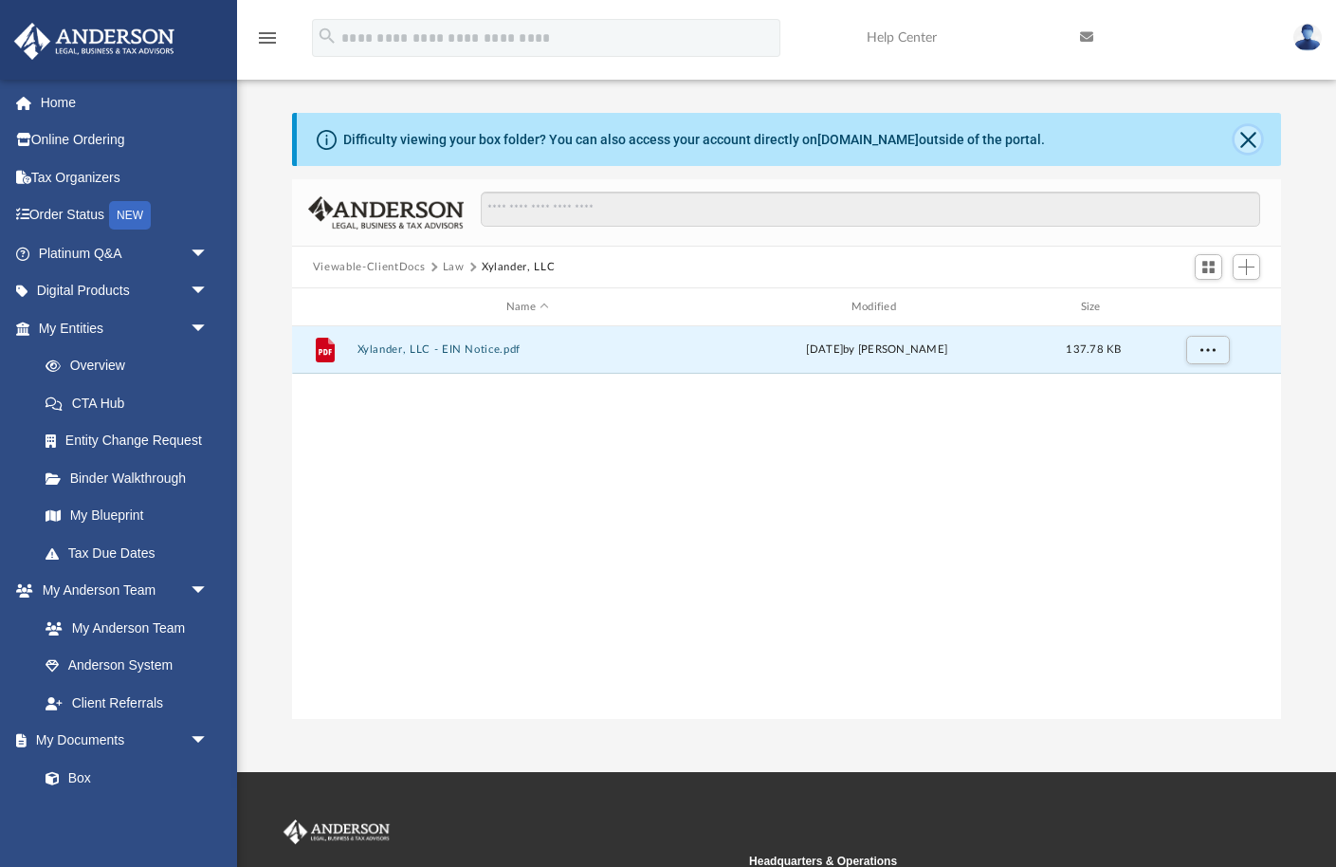
click at [1251, 142] on button "Close" at bounding box center [1248, 139] width 27 height 27
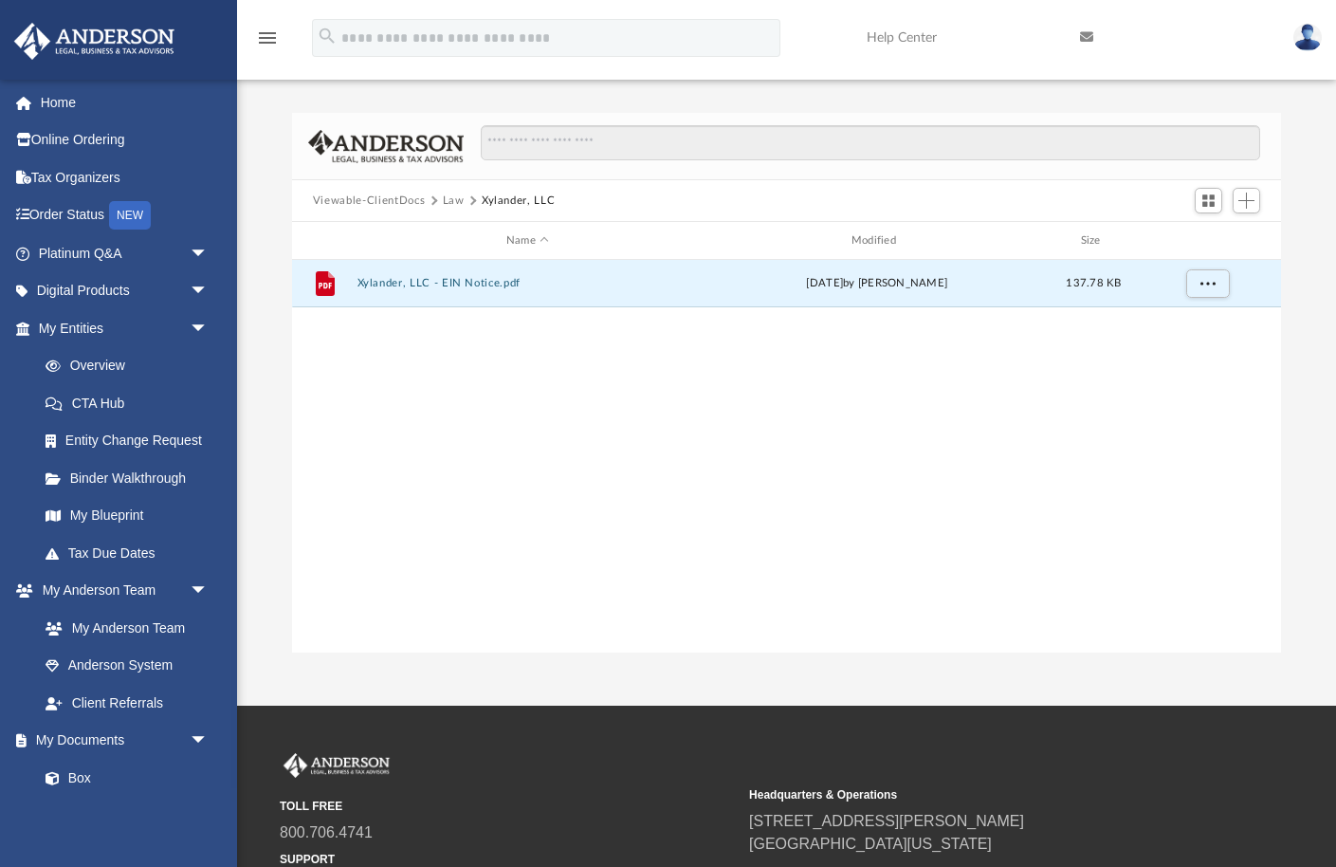
click at [449, 195] on button "Law" at bounding box center [454, 200] width 22 height 17
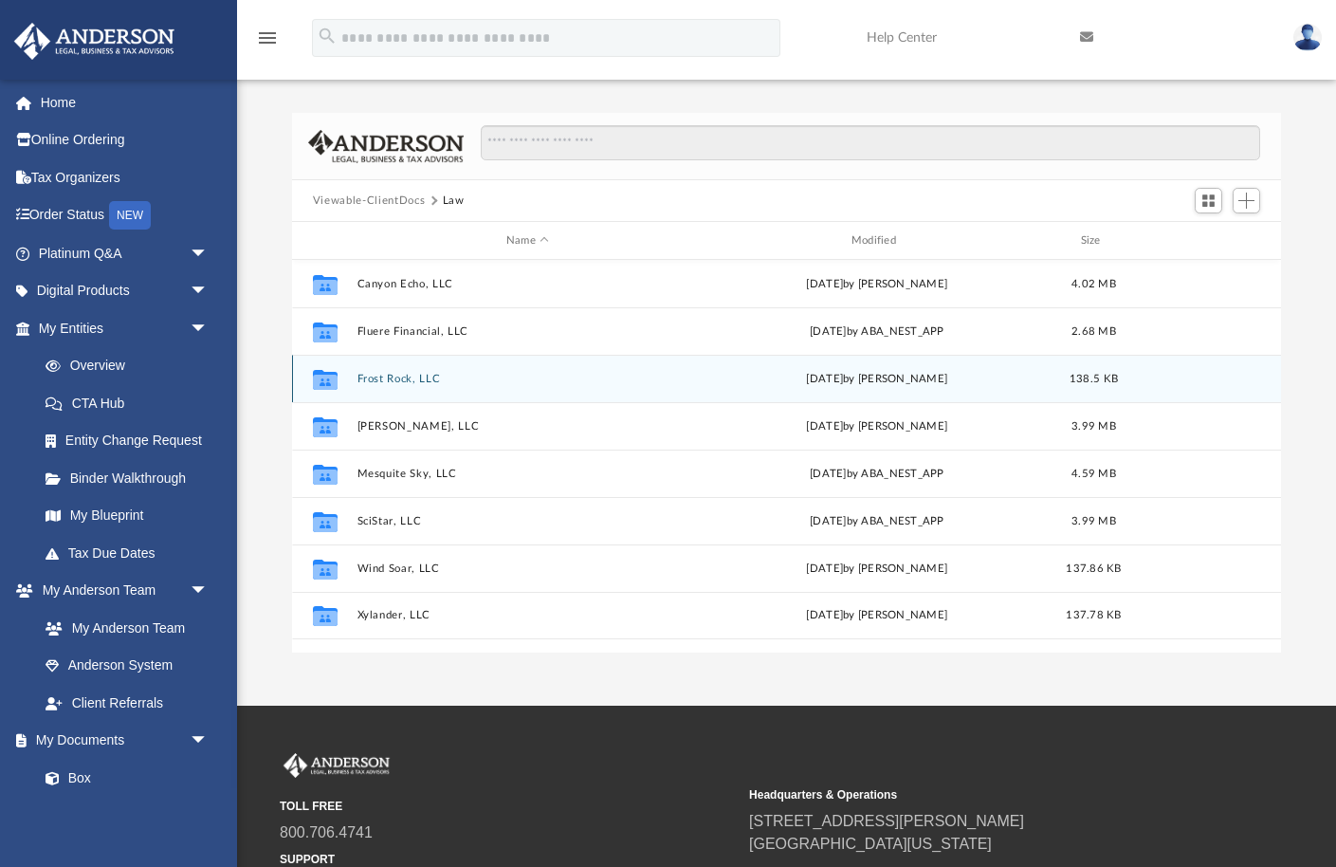
click at [376, 384] on div "Collaborated Folder Frost Rock, LLC Wed Sep 10 2025 by Zoe Doyle 138.5 KB" at bounding box center [786, 378] width 989 height 47
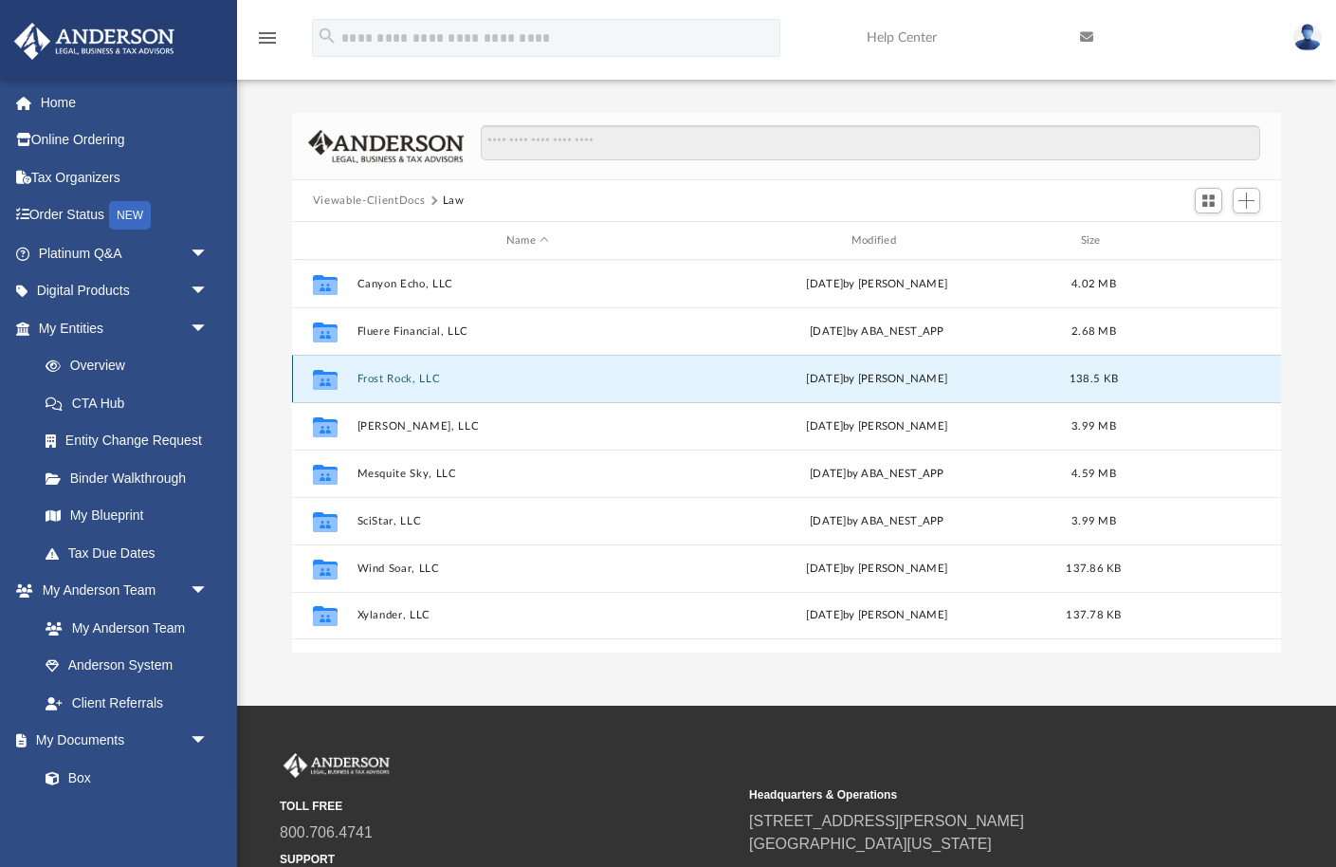
click at [377, 373] on button "Frost Rock, LLC" at bounding box center [527, 379] width 341 height 12
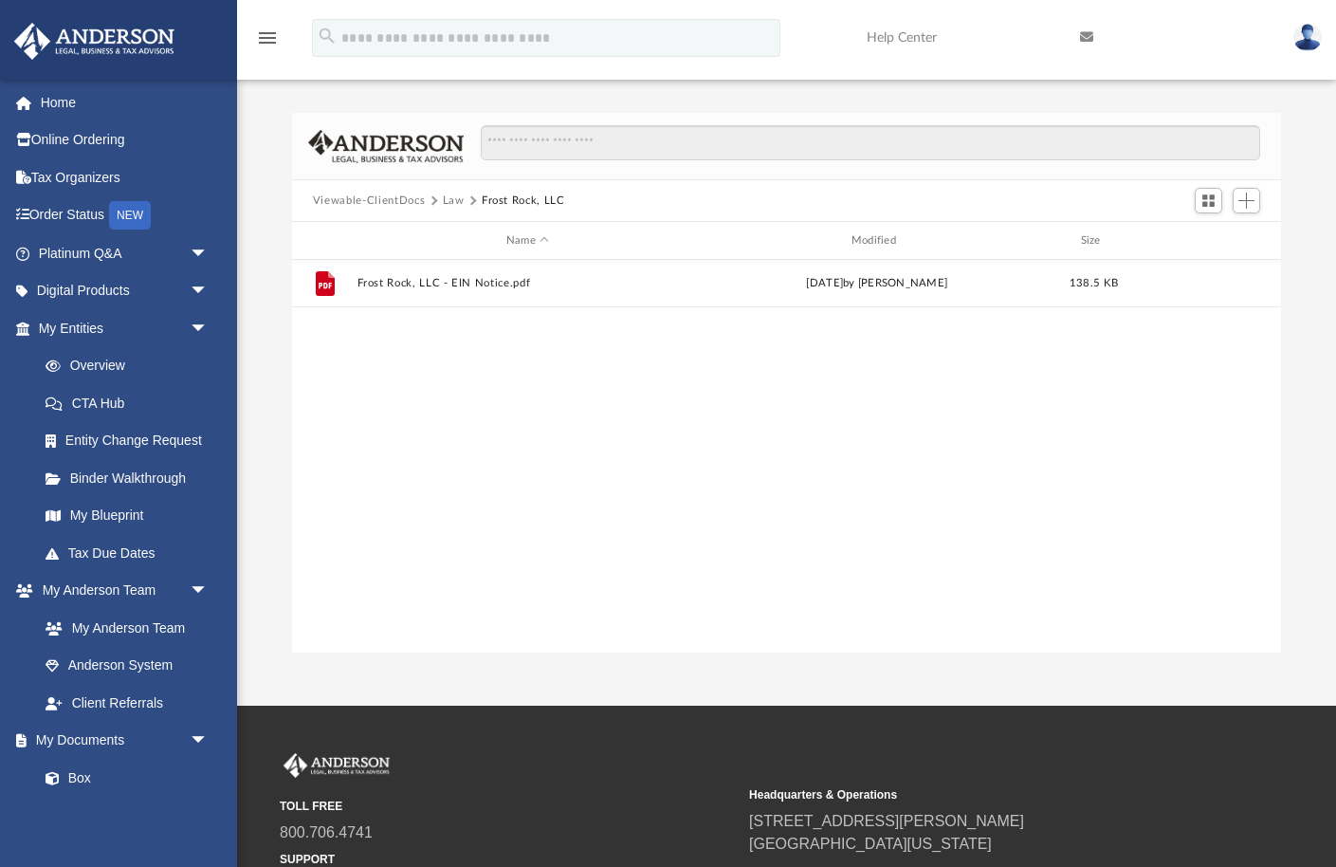
click at [447, 201] on button "Law" at bounding box center [454, 200] width 22 height 17
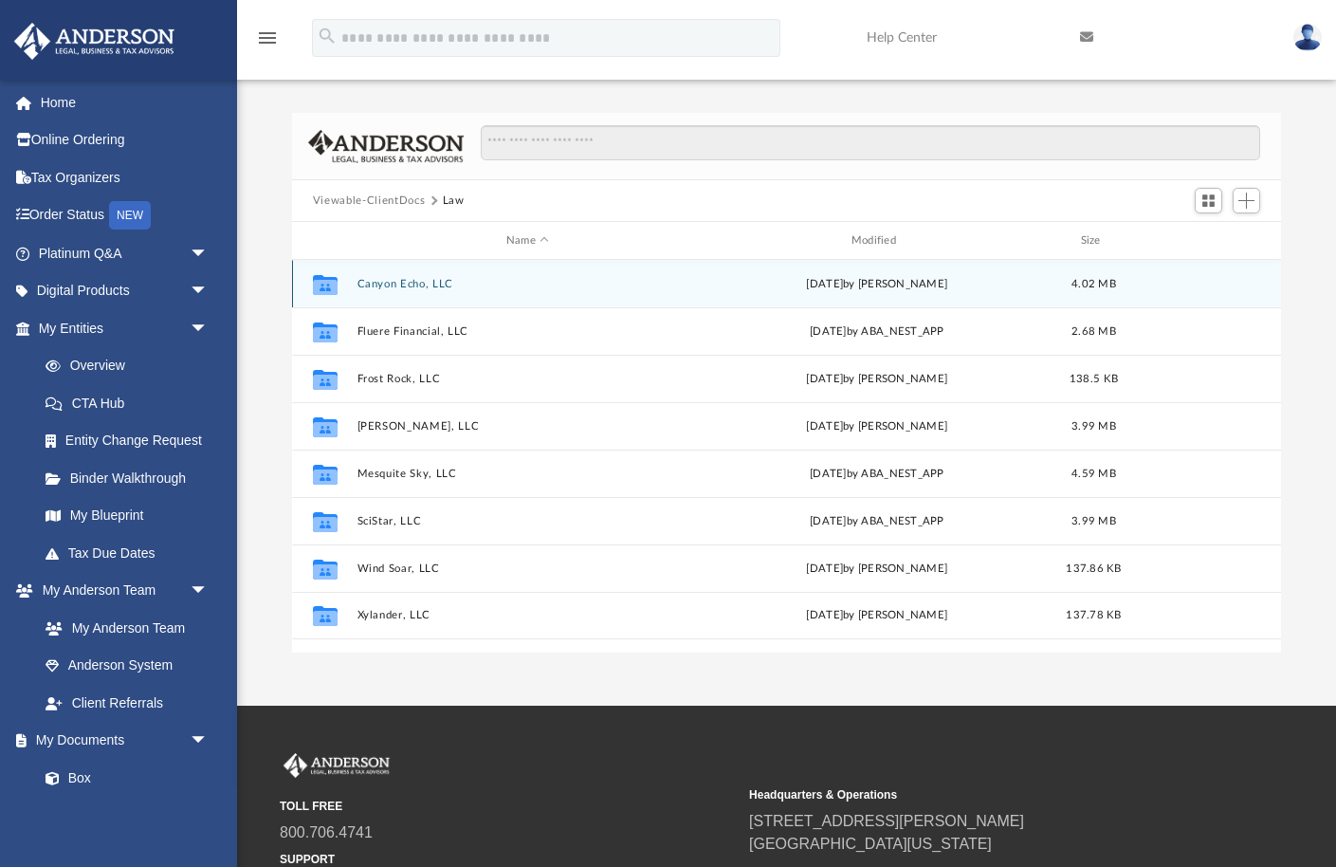
click at [393, 284] on button "Canyon Echo, LLC" at bounding box center [527, 284] width 341 height 12
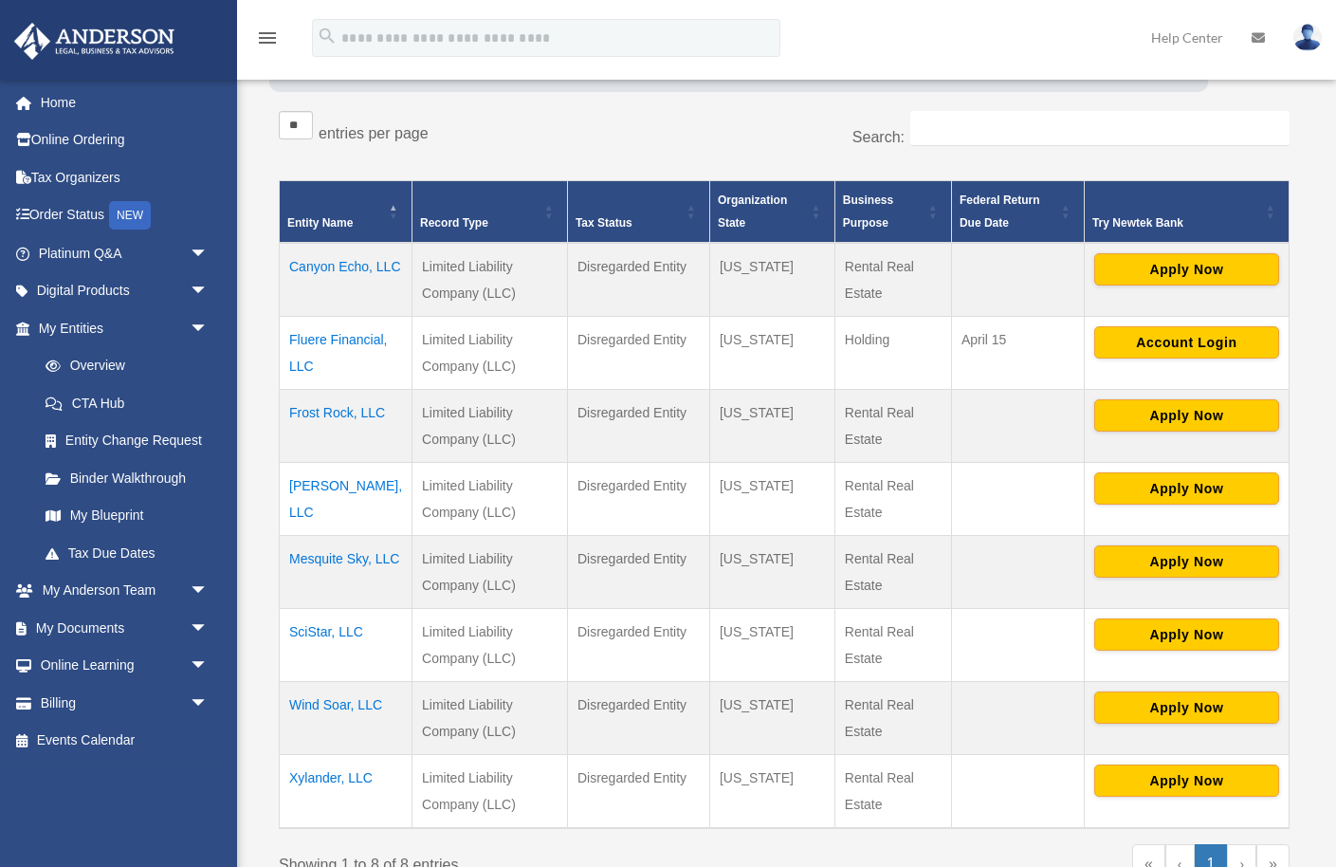
scroll to position [298, 0]
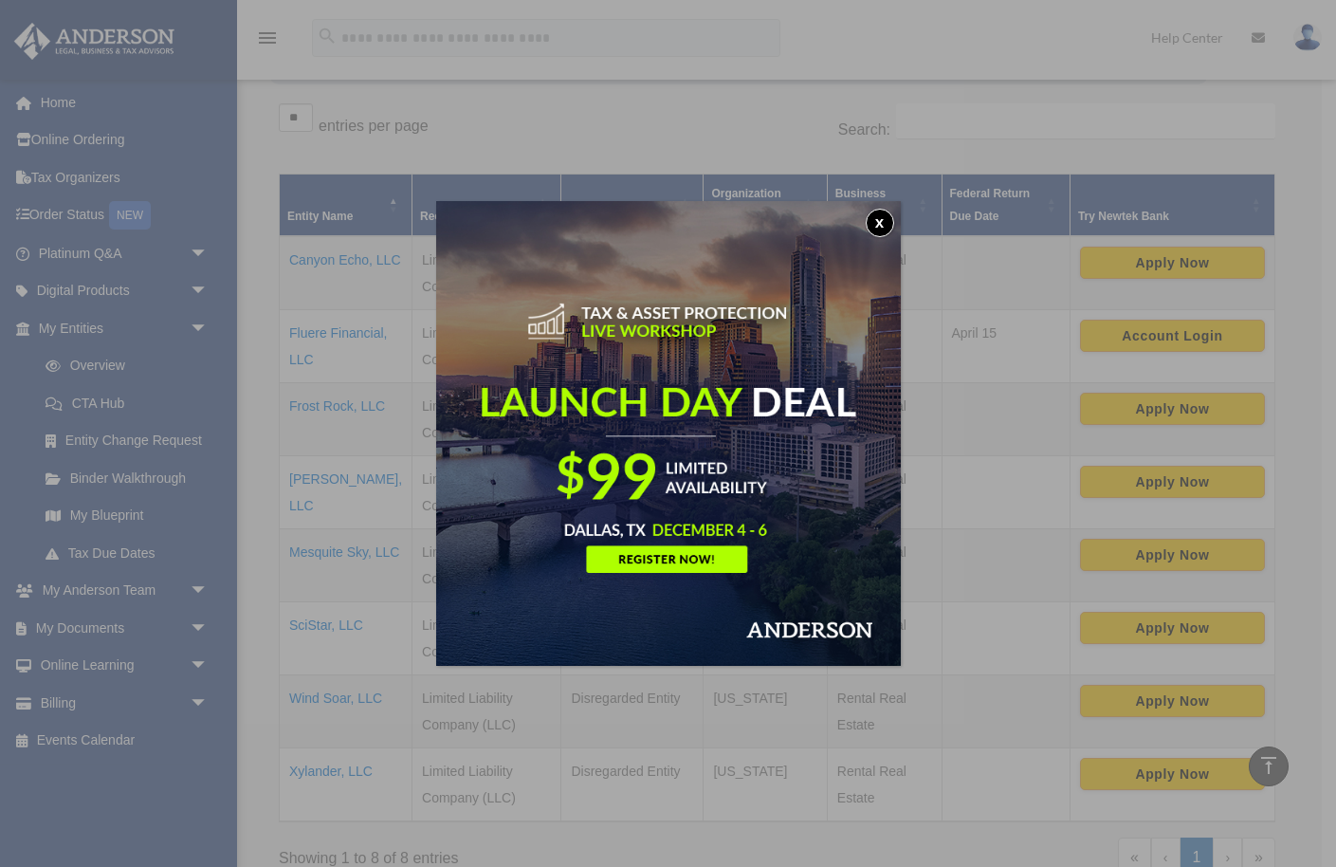
click at [875, 222] on button "x" at bounding box center [880, 223] width 28 height 28
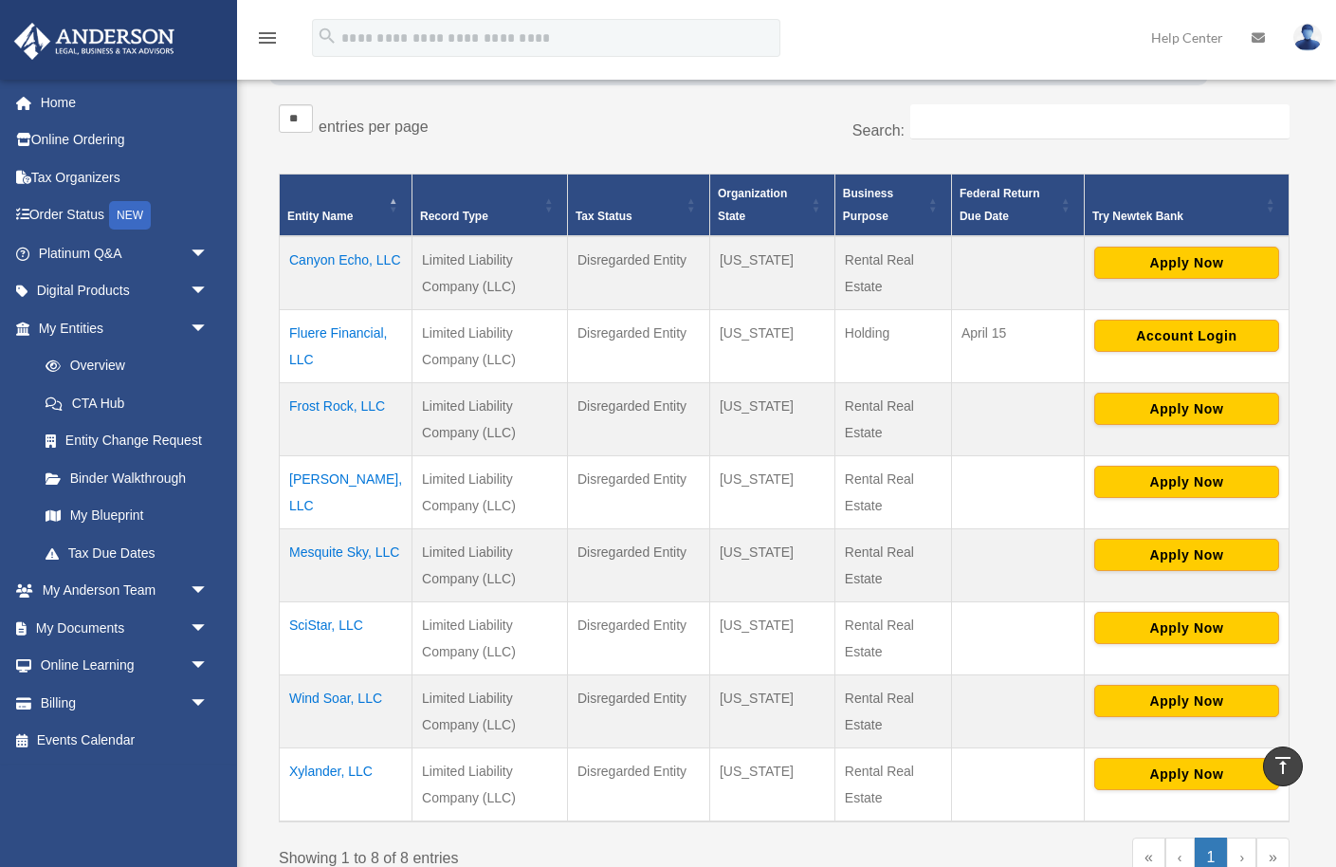
click at [328, 259] on td "Canyon Echo, LLC" at bounding box center [346, 273] width 133 height 74
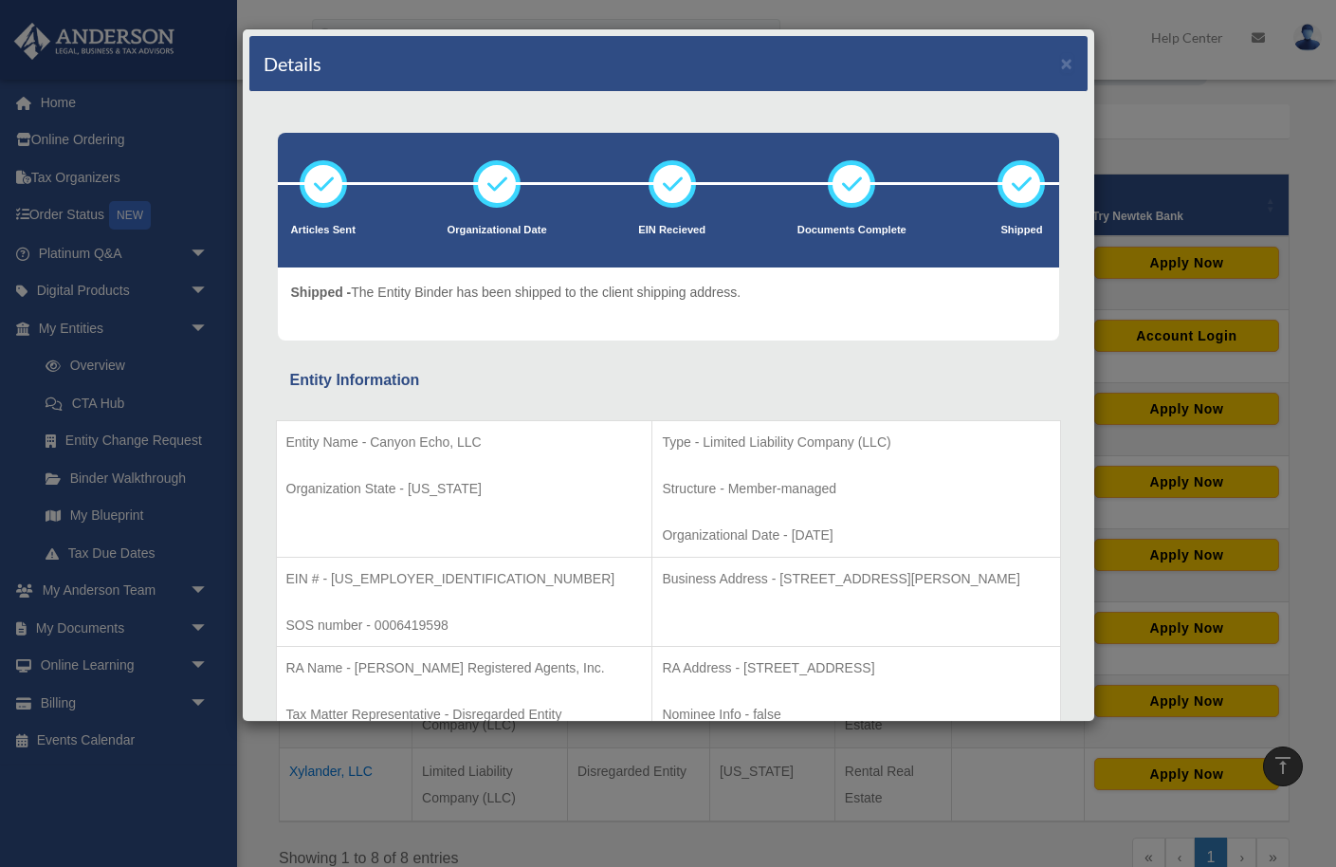
scroll to position [0, 0]
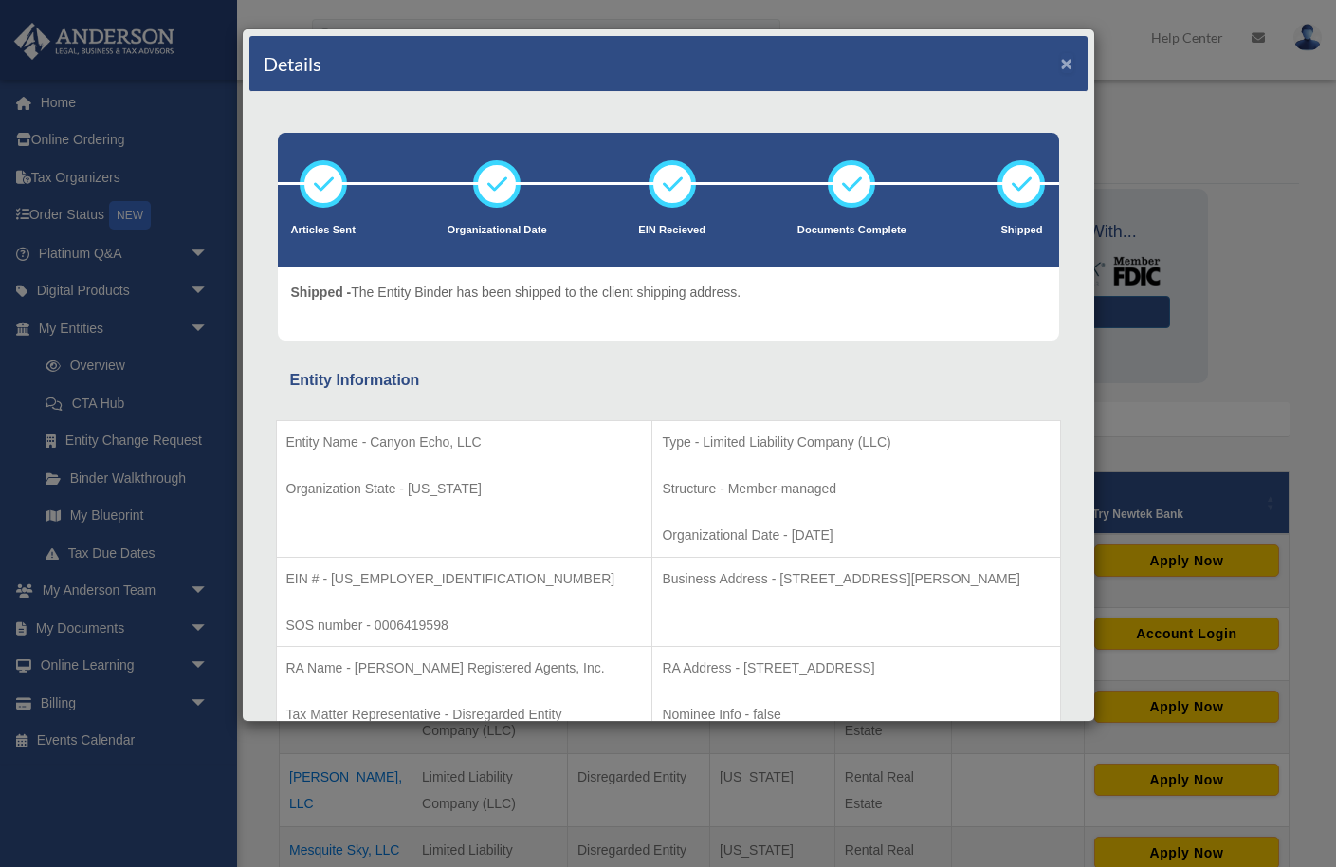
click at [1072, 68] on button "×" at bounding box center [1067, 63] width 12 height 20
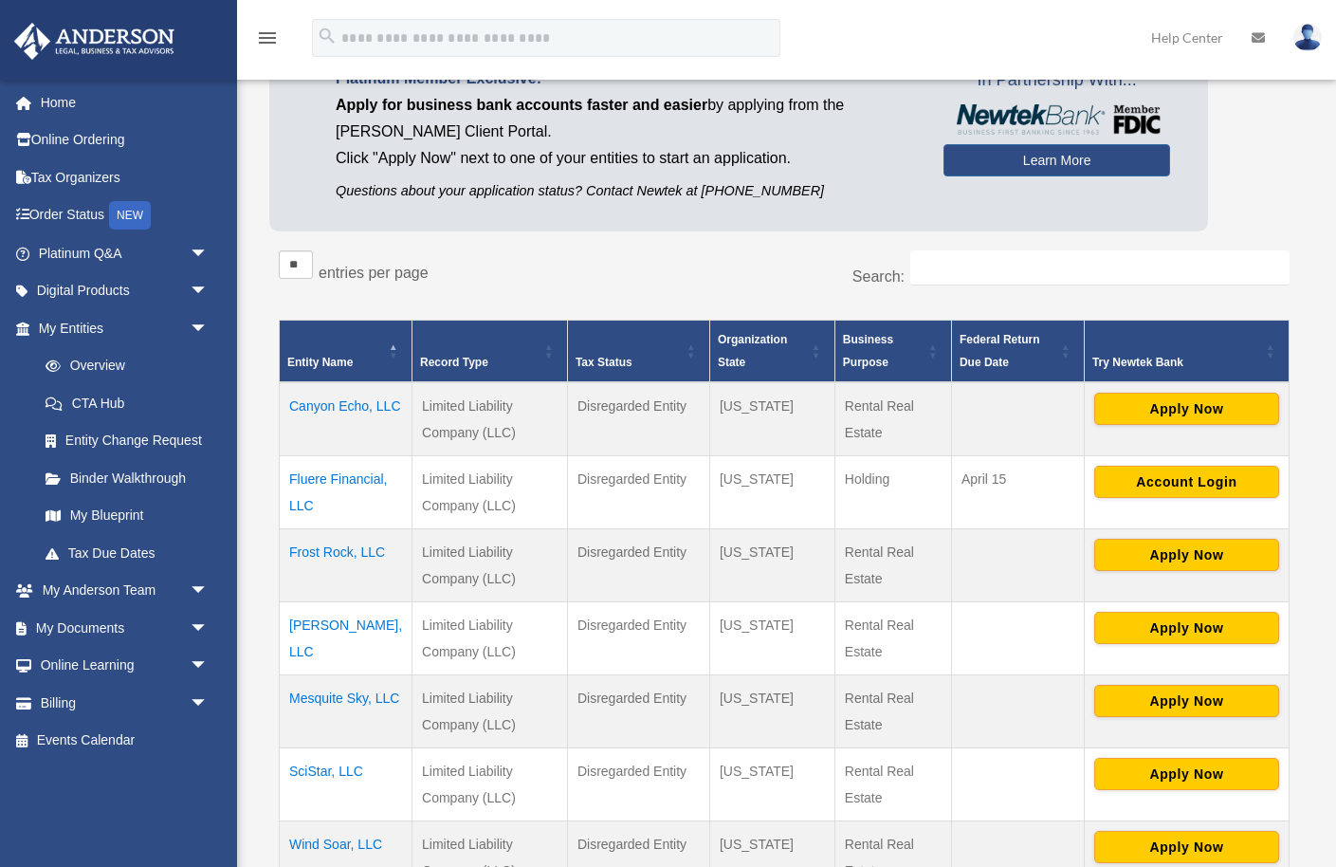
scroll to position [139, 0]
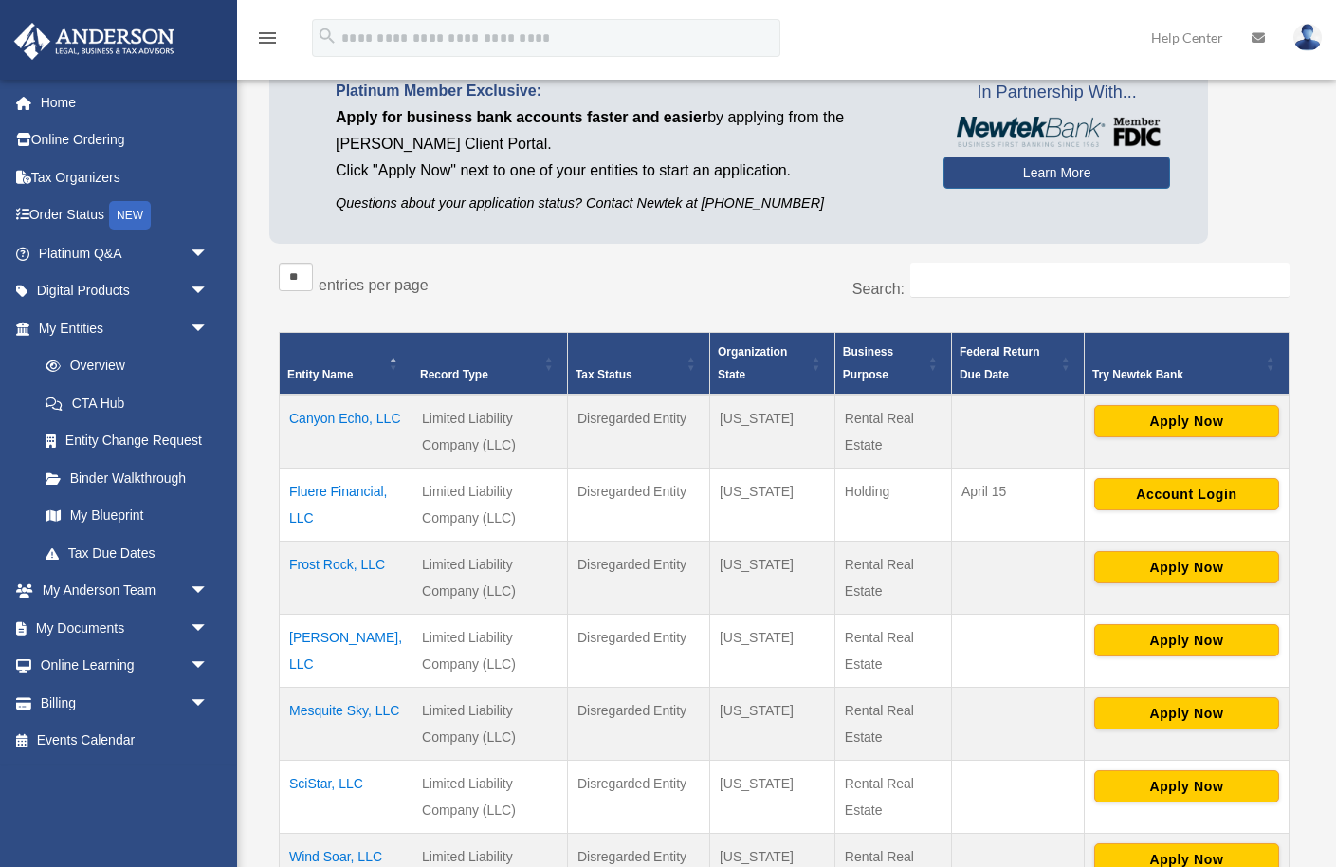
click at [325, 561] on td "Frost Rock, LLC" at bounding box center [346, 577] width 133 height 73
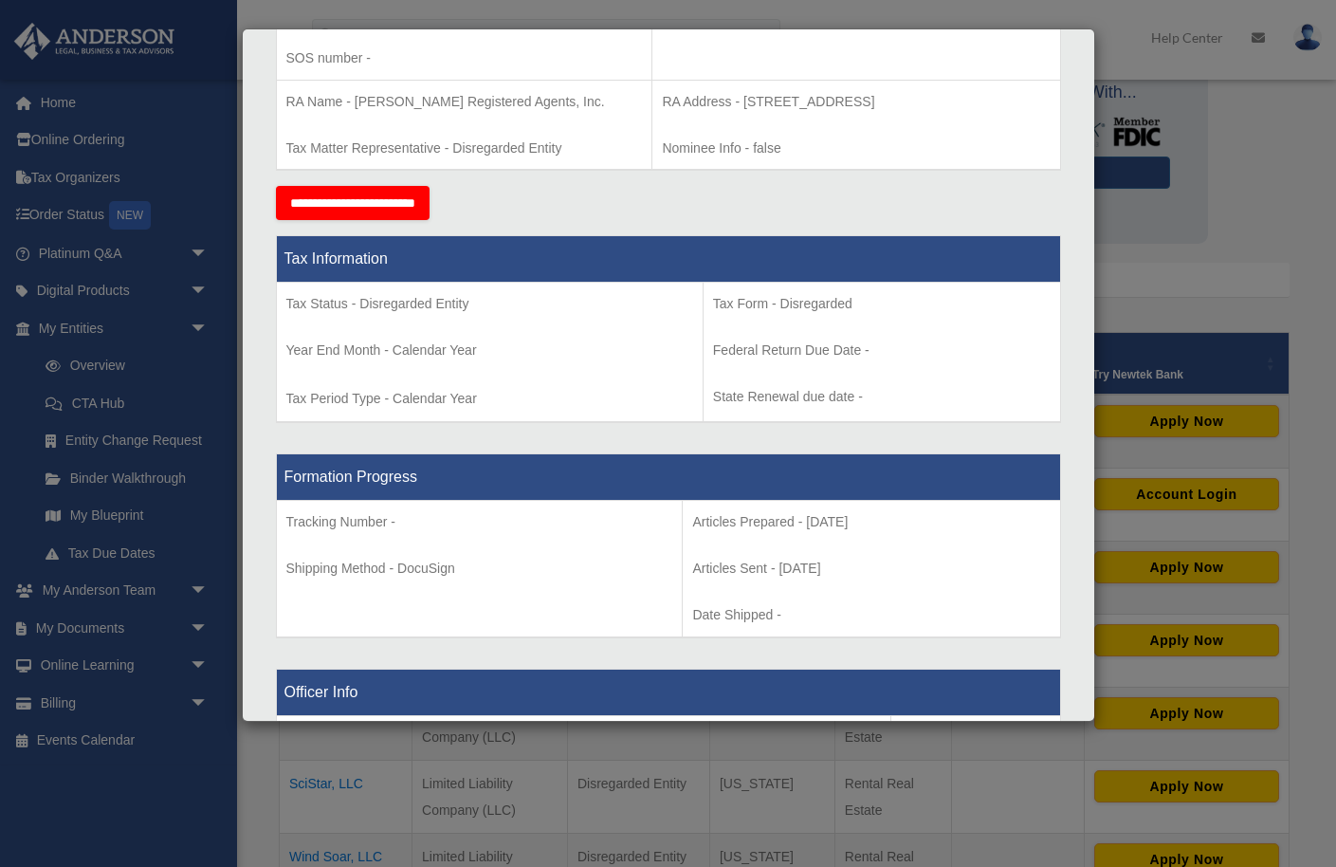
scroll to position [620, 0]
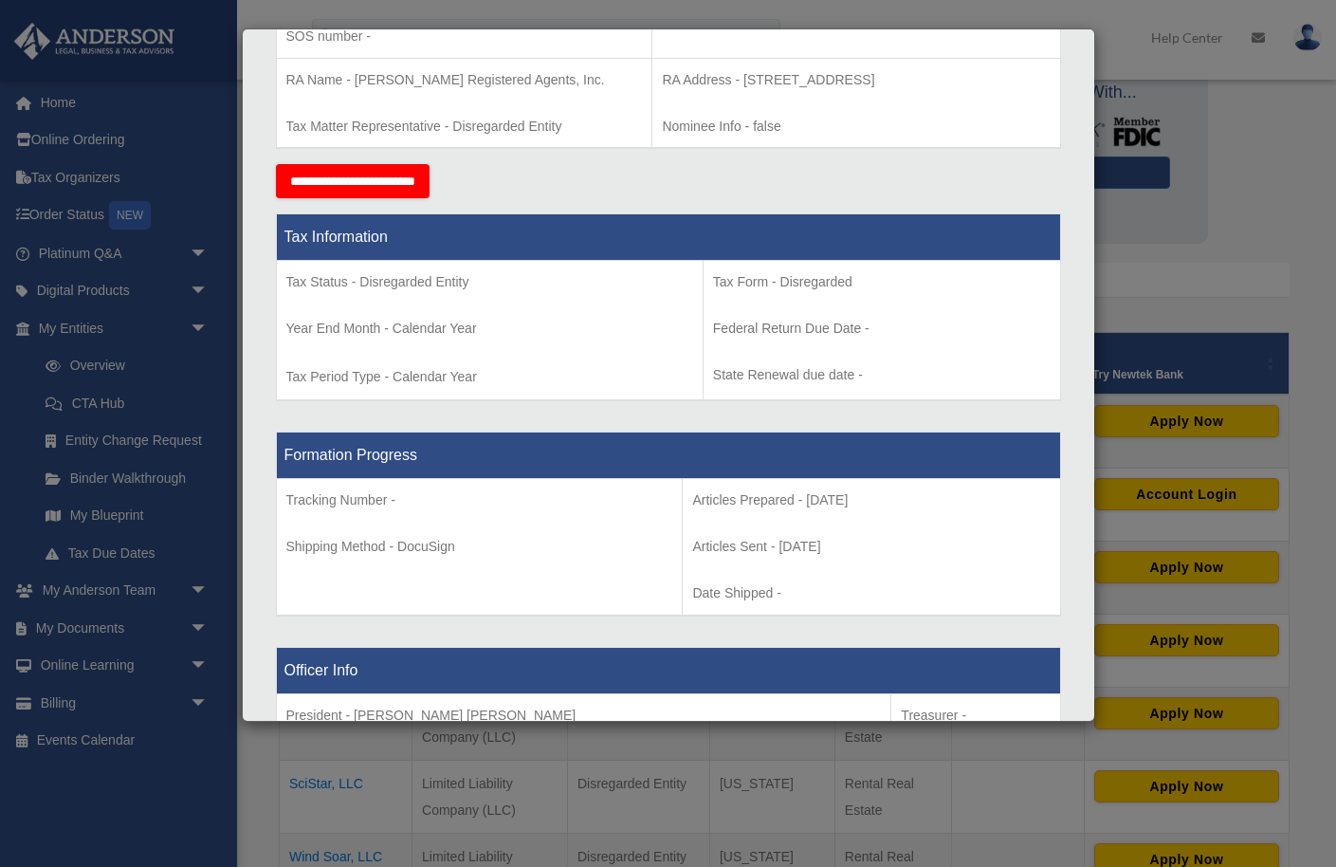
drag, startPoint x: 821, startPoint y: 543, endPoint x: 668, endPoint y: 547, distance: 153.7
click at [692, 547] on p "Articles Sent - [DATE]" at bounding box center [870, 547] width 357 height 24
copy p "Articles Sent - [DATE]"
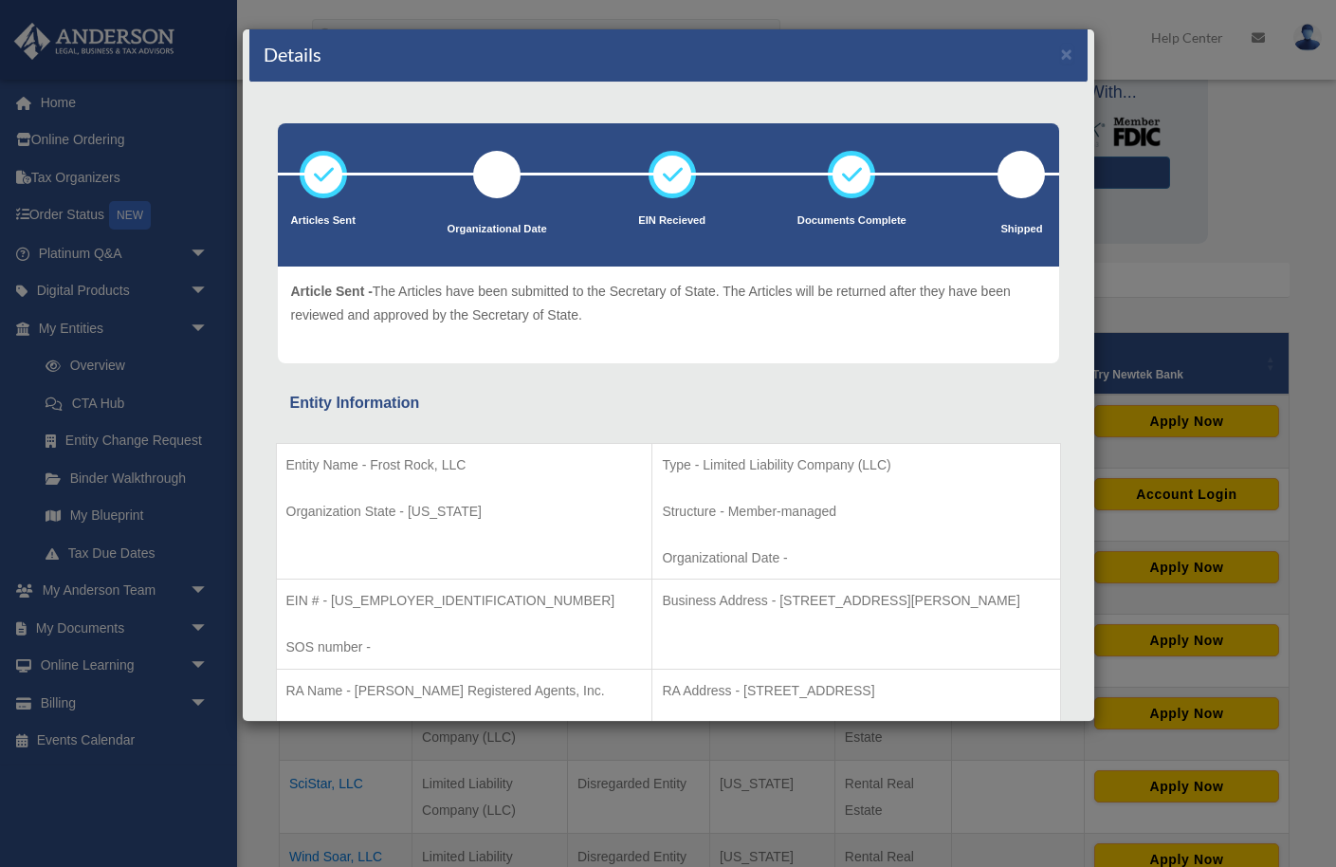
scroll to position [0, 0]
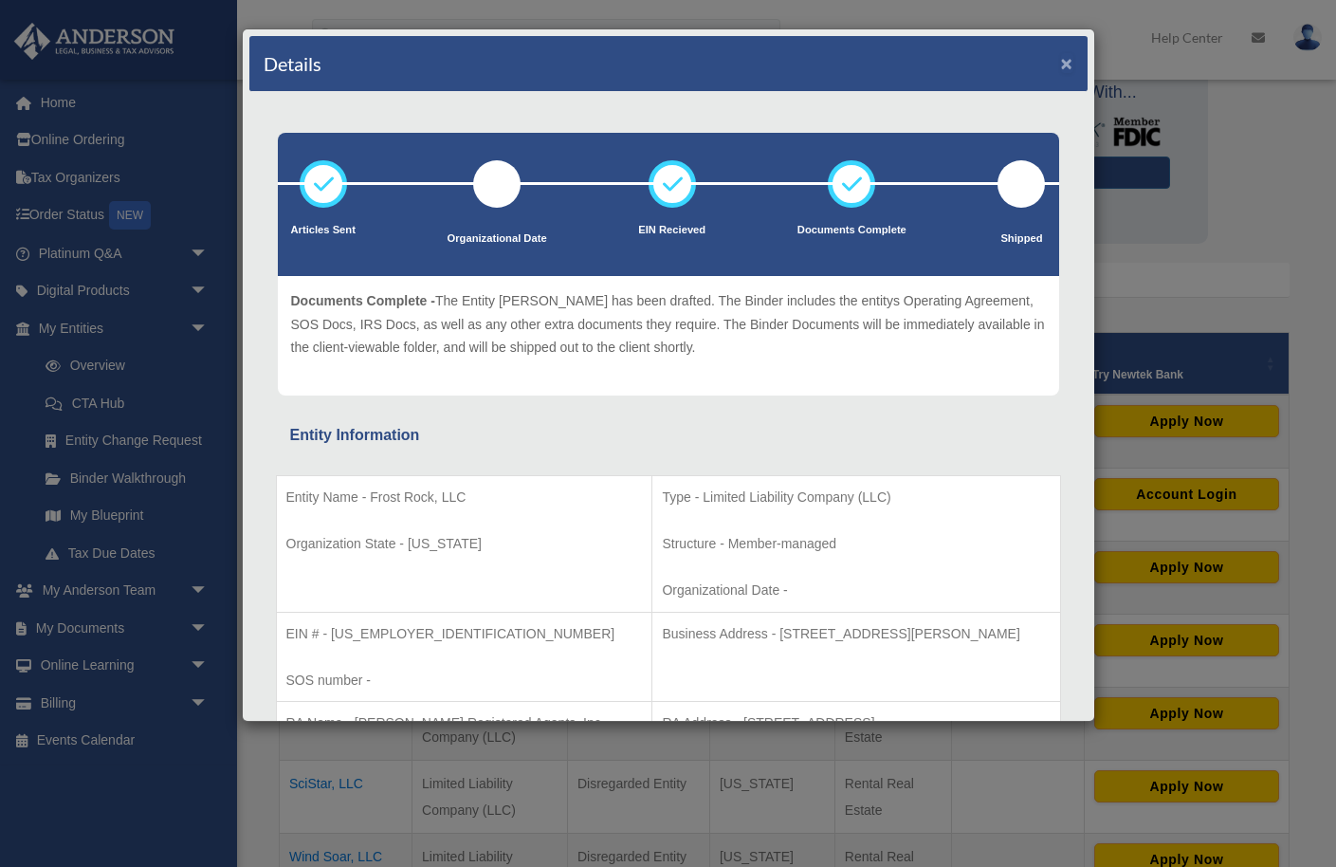
click at [1064, 64] on button "×" at bounding box center [1067, 63] width 12 height 20
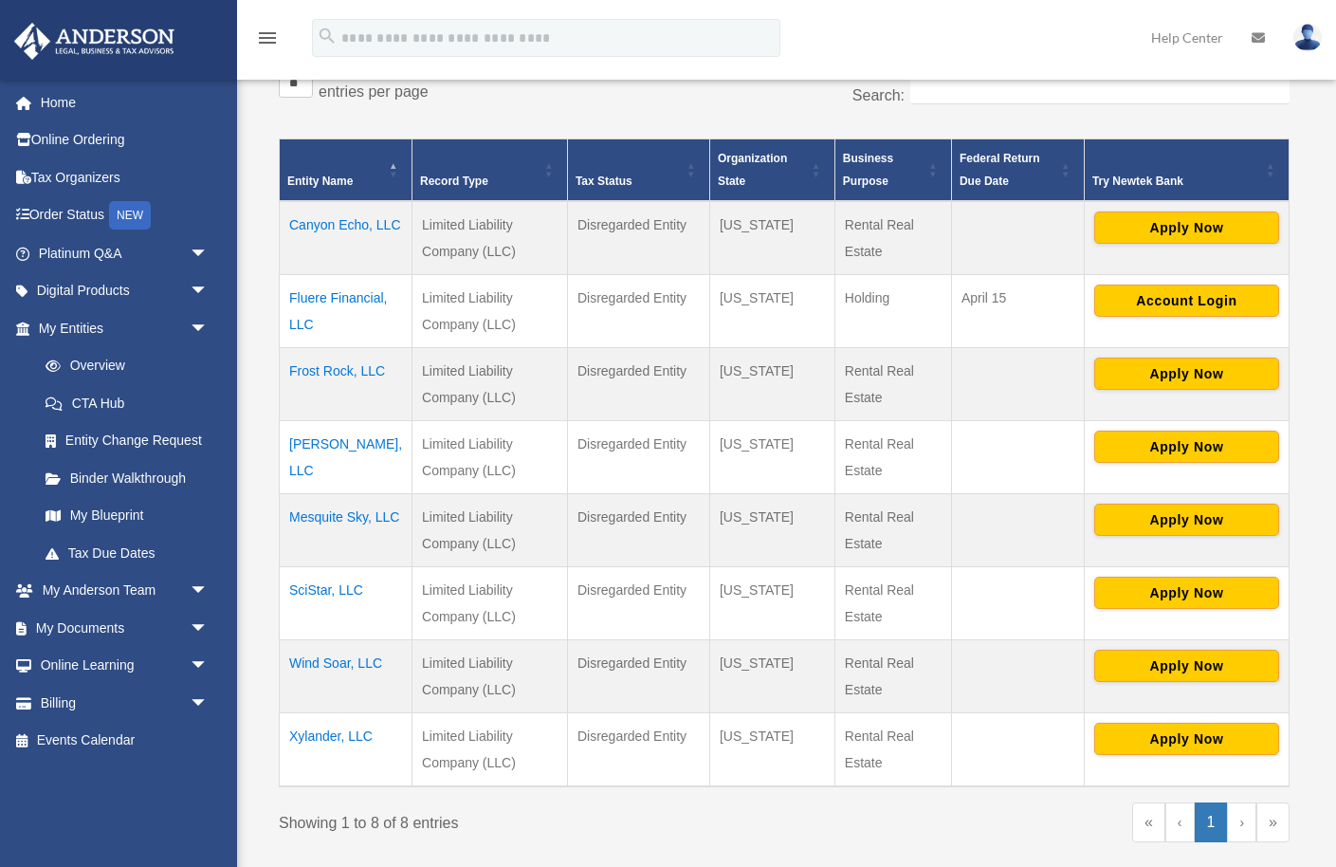
scroll to position [335, 0]
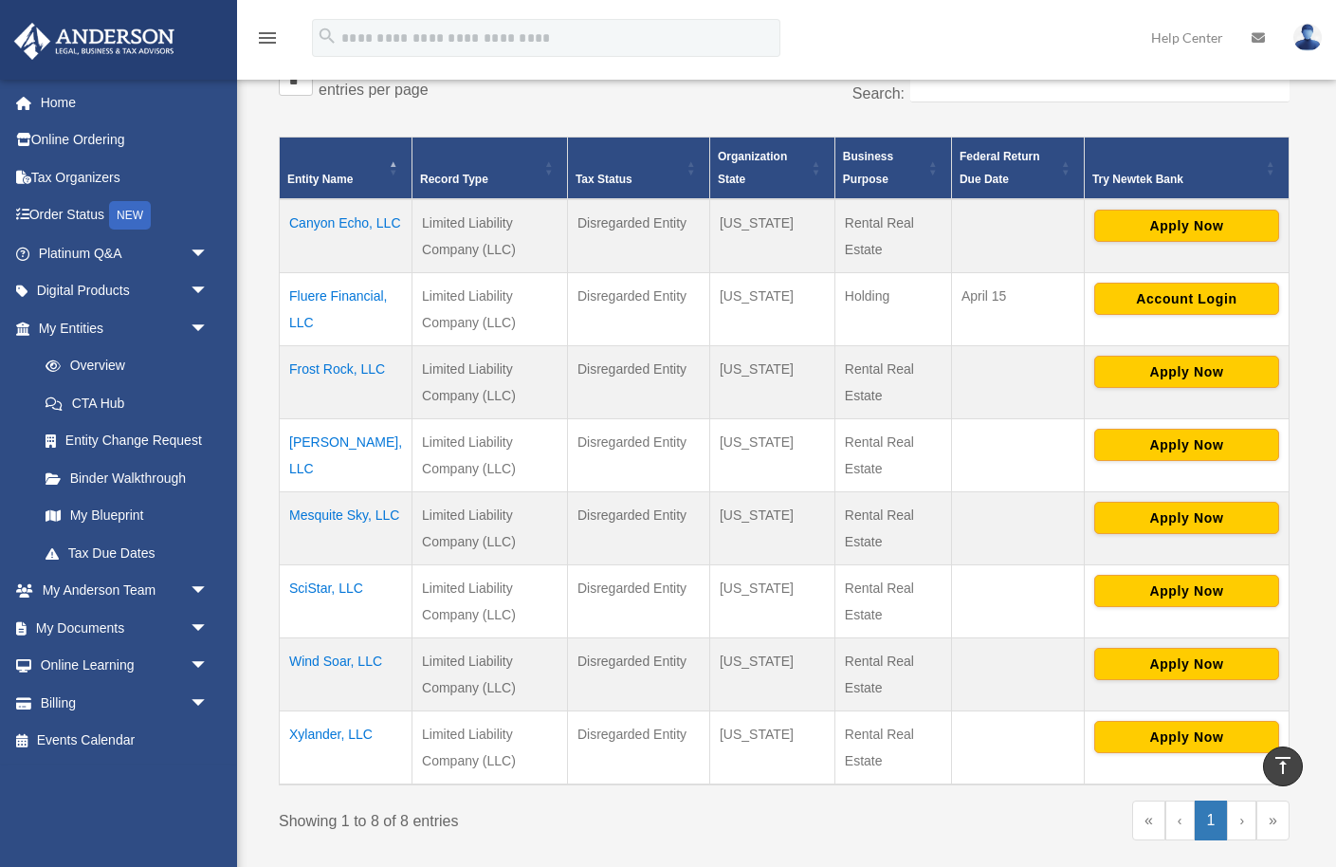
click at [327, 442] on td "[PERSON_NAME], LLC" at bounding box center [346, 455] width 133 height 73
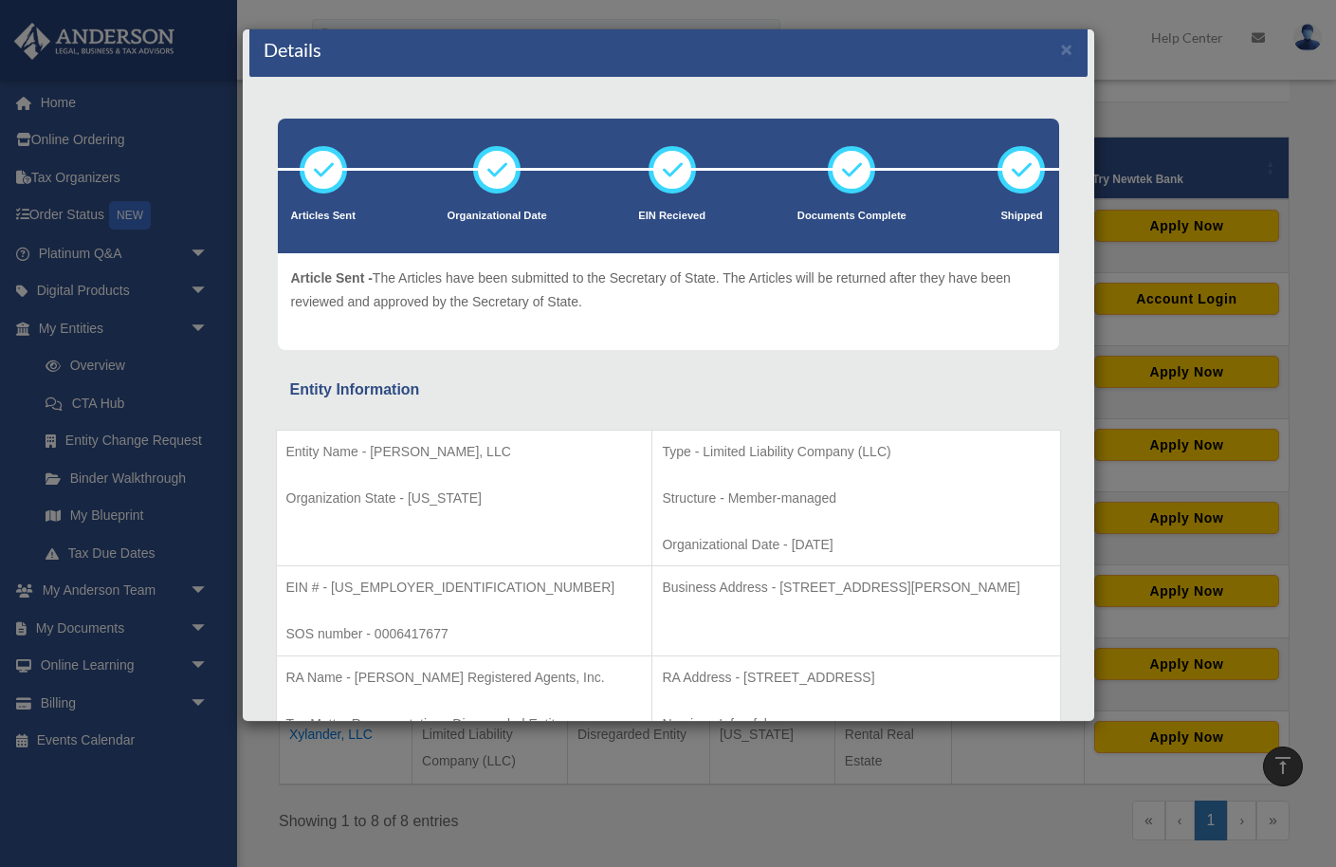
scroll to position [0, 0]
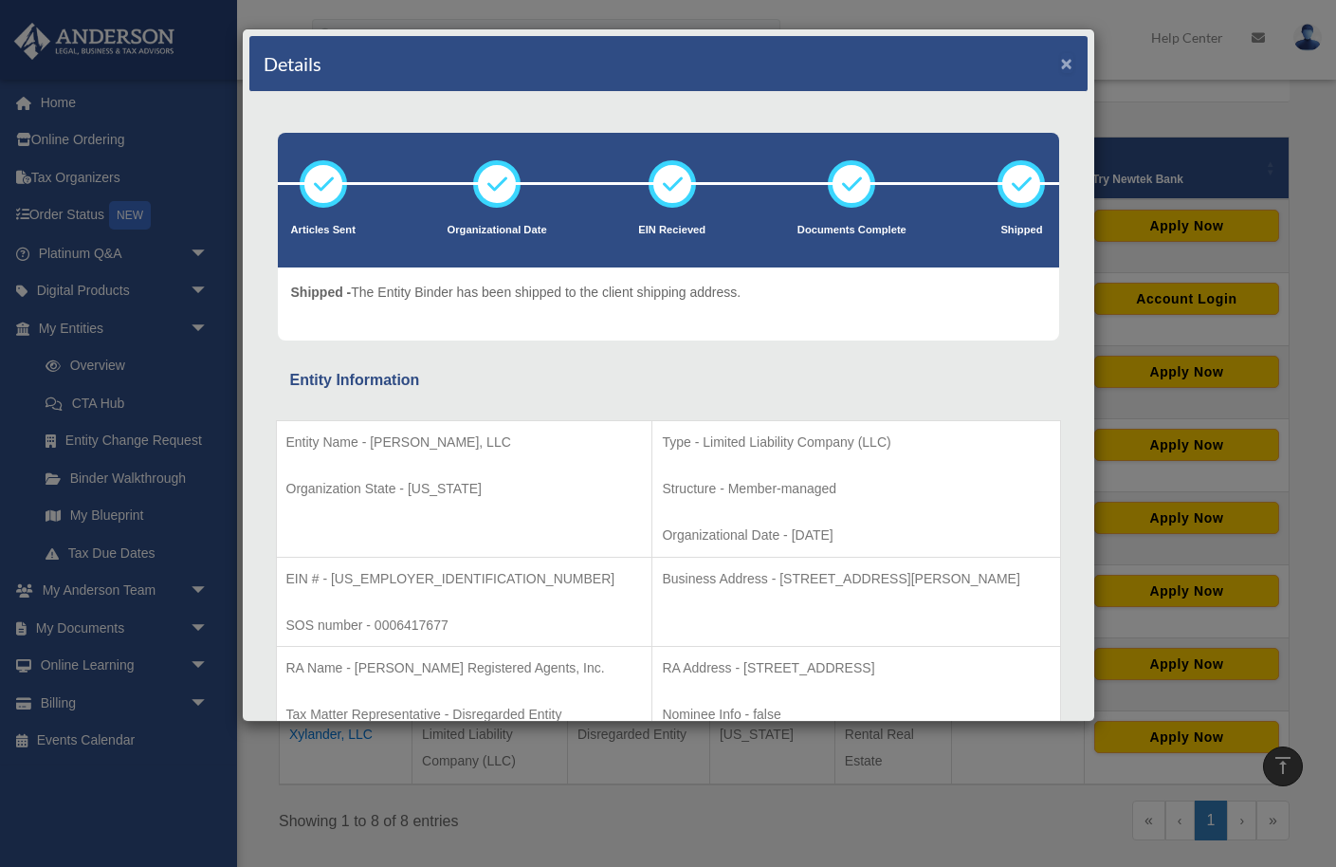
click at [1064, 63] on button "×" at bounding box center [1067, 63] width 12 height 20
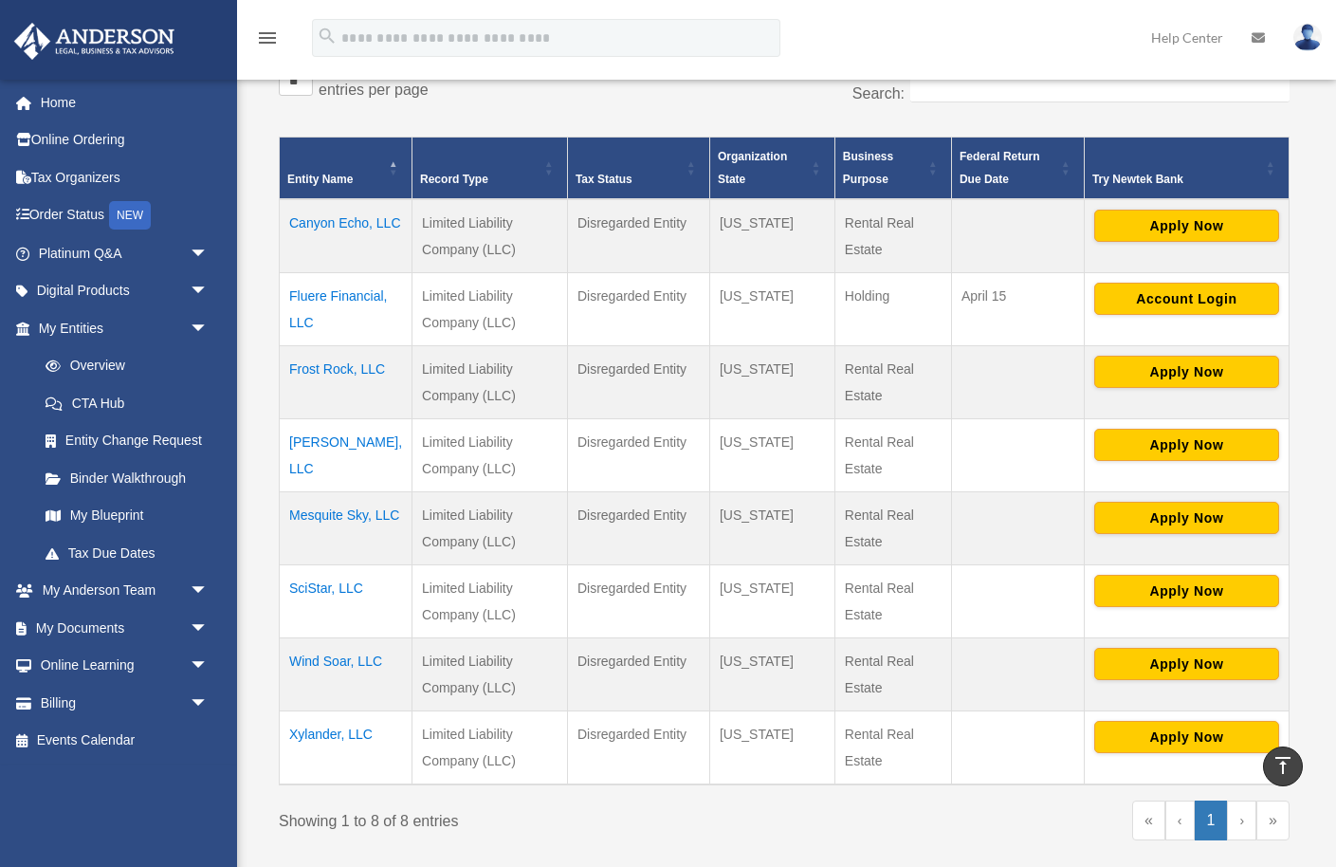
click at [338, 513] on td "Mesquite Sky, LLC" at bounding box center [346, 528] width 133 height 73
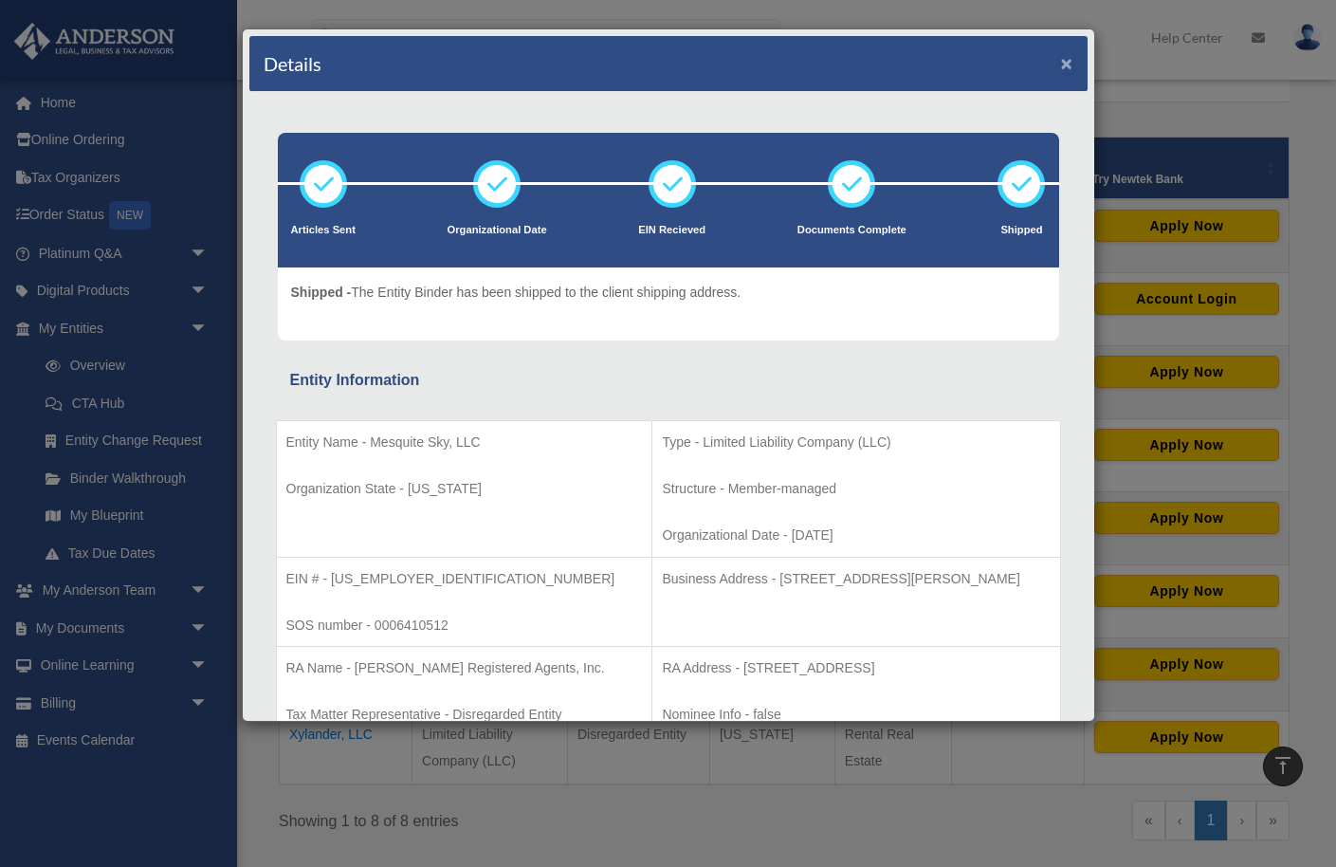
click at [1064, 64] on button "×" at bounding box center [1067, 63] width 12 height 20
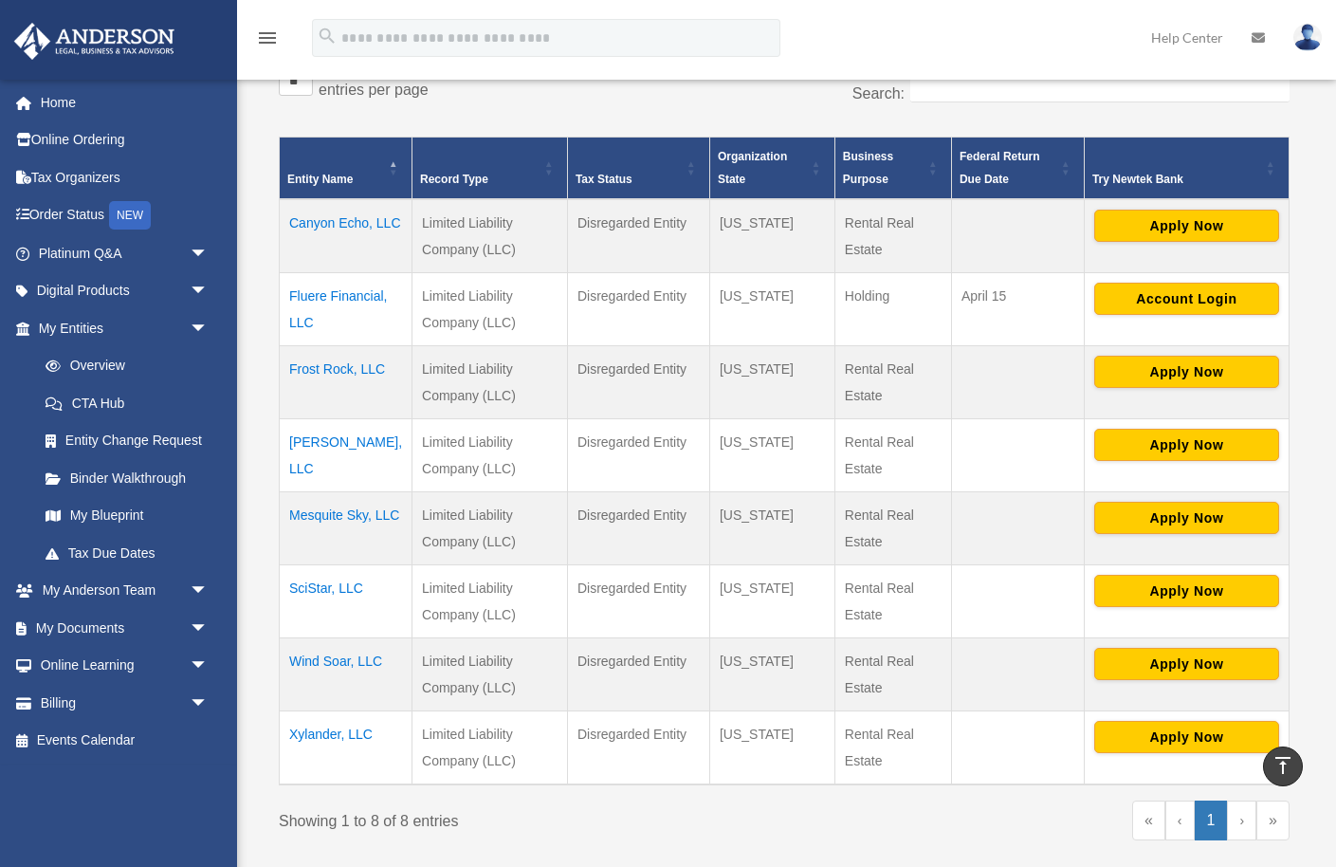
click at [321, 589] on td "SciStar, LLC" at bounding box center [346, 601] width 133 height 73
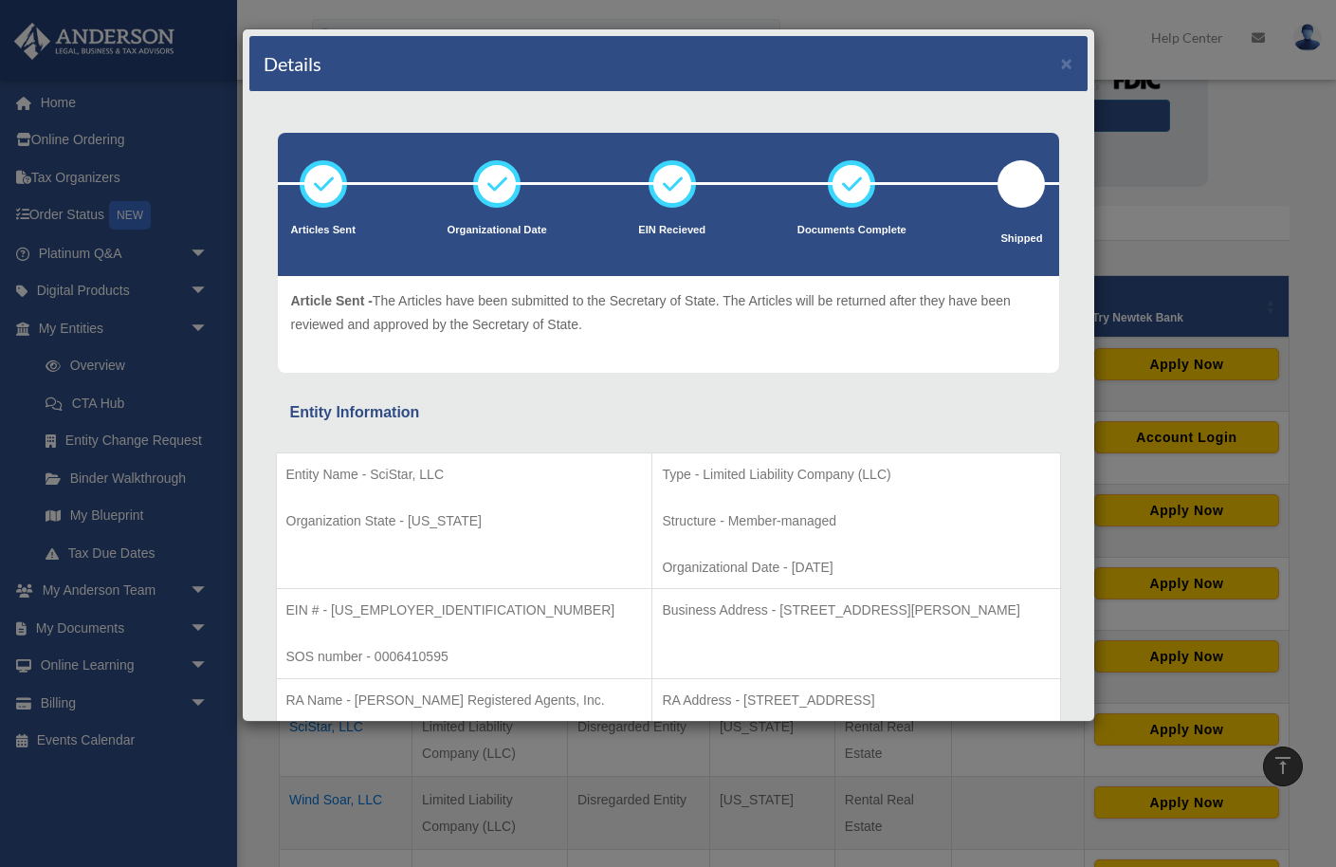
scroll to position [185, 0]
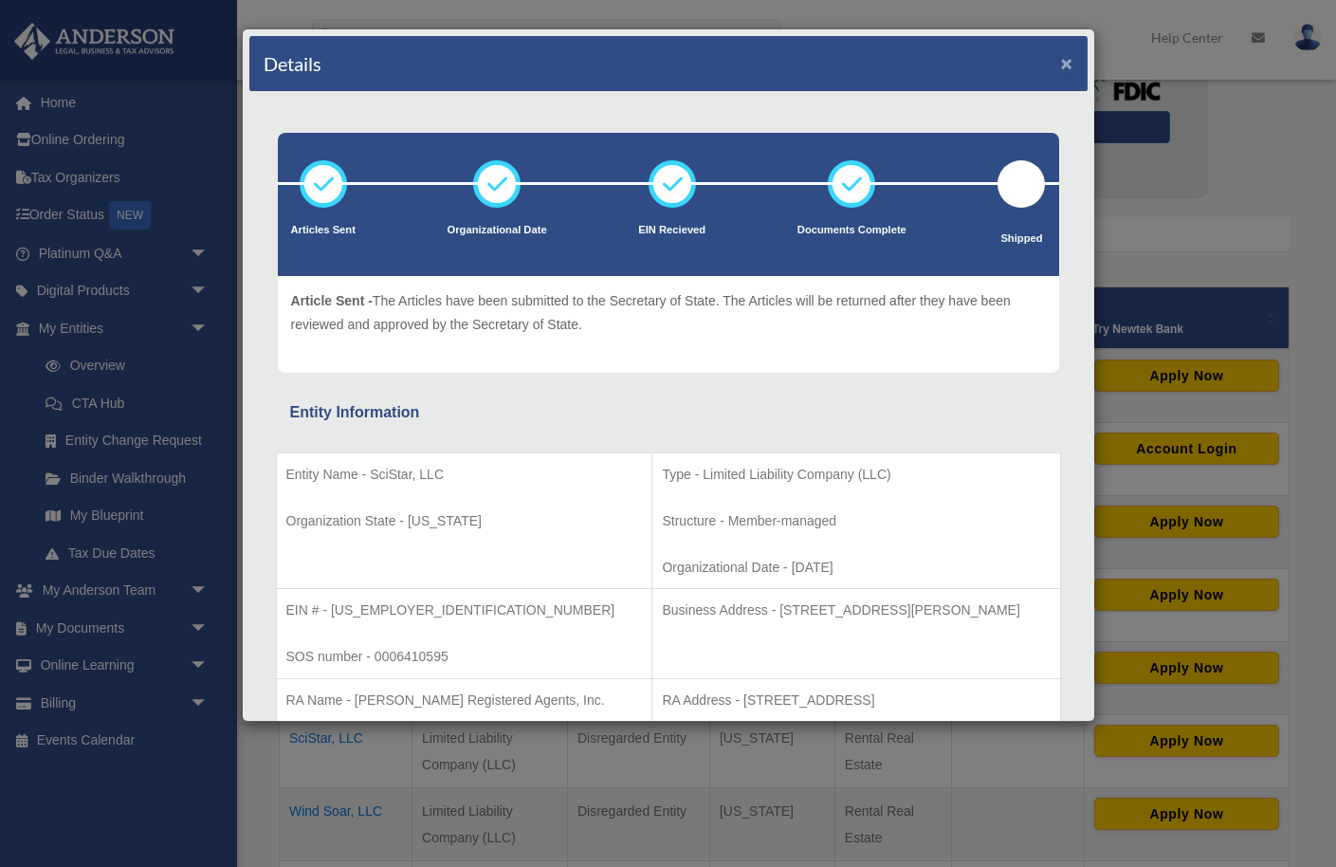
click at [1070, 56] on button "×" at bounding box center [1067, 63] width 12 height 20
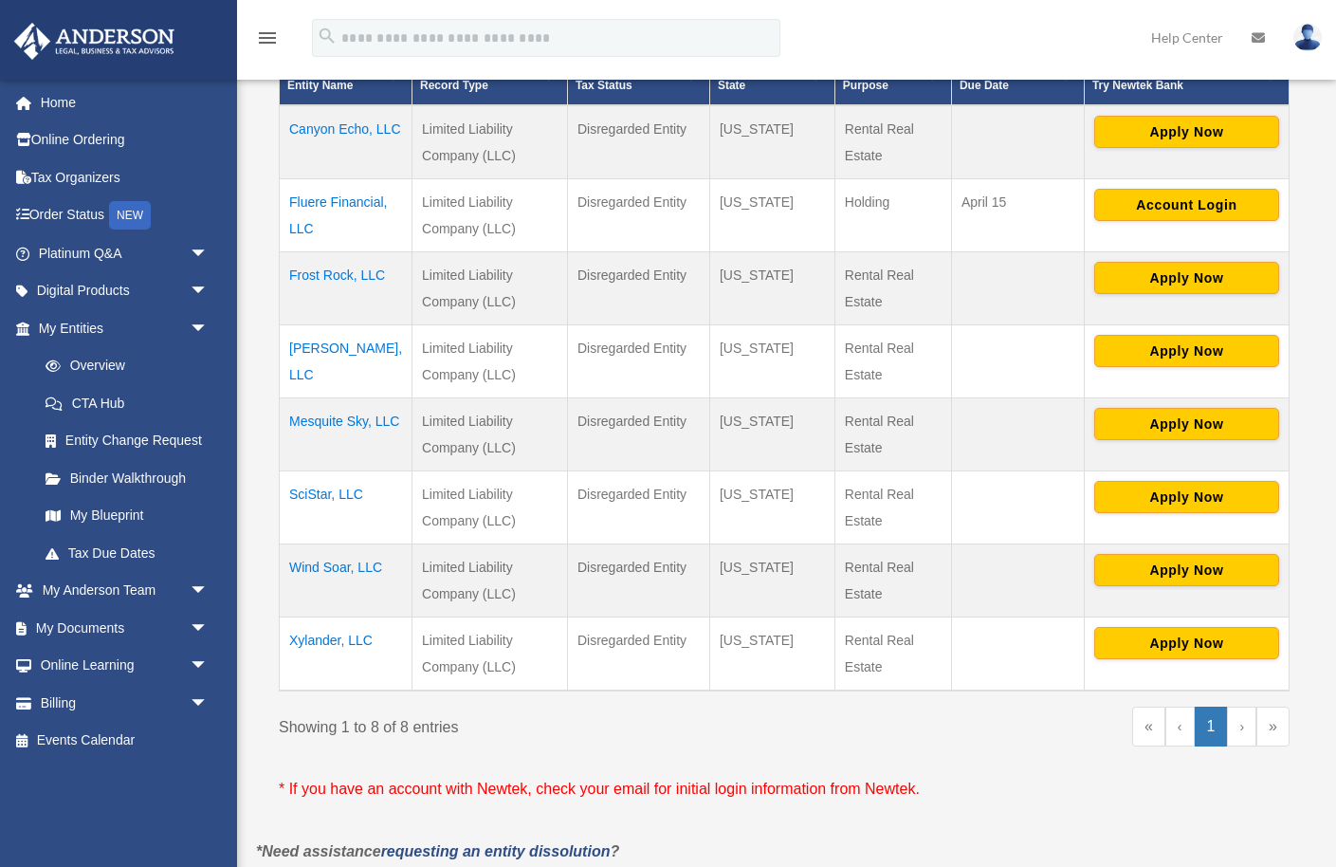
scroll to position [515, 0]
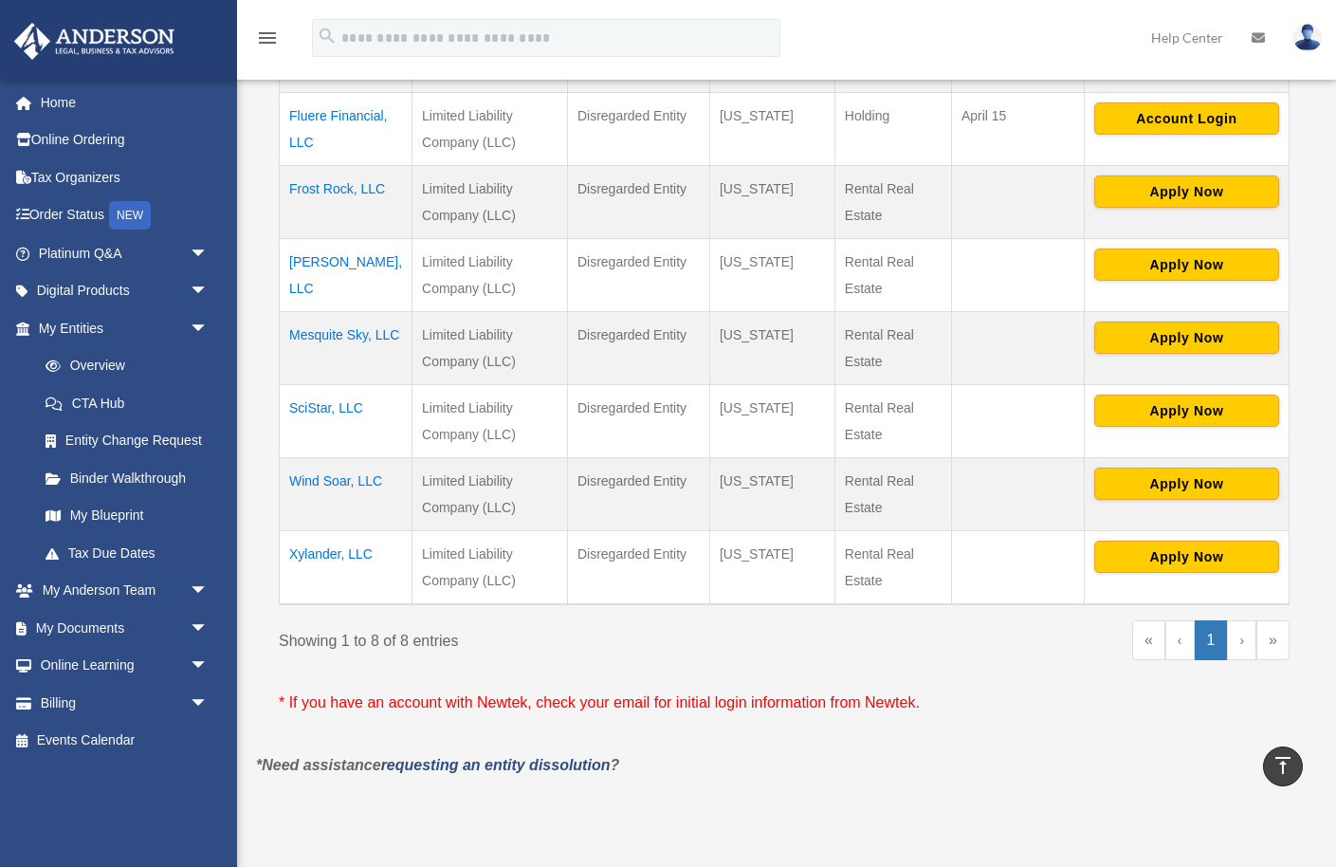
click at [340, 479] on td "Wind Soar, LLC" at bounding box center [346, 494] width 133 height 73
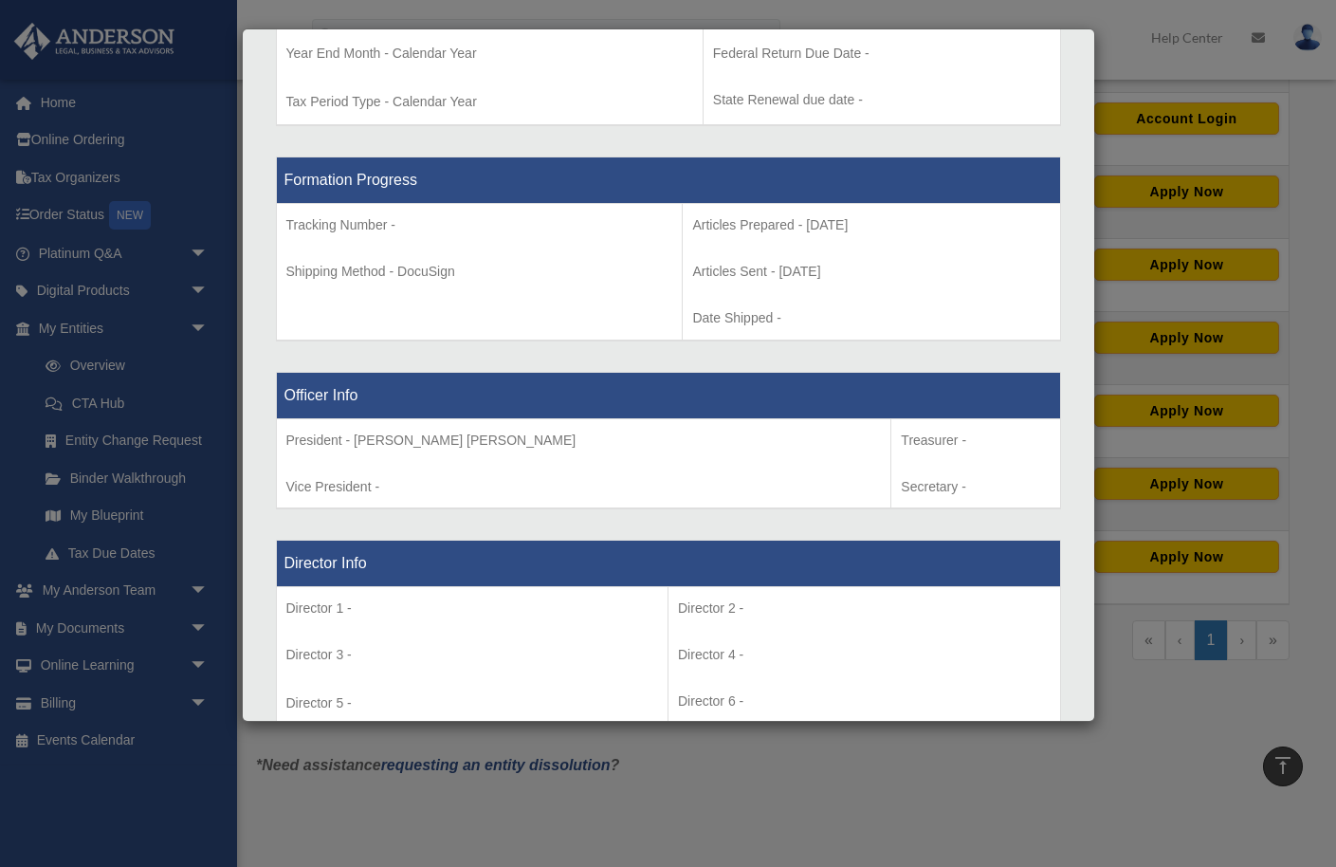
scroll to position [898, 0]
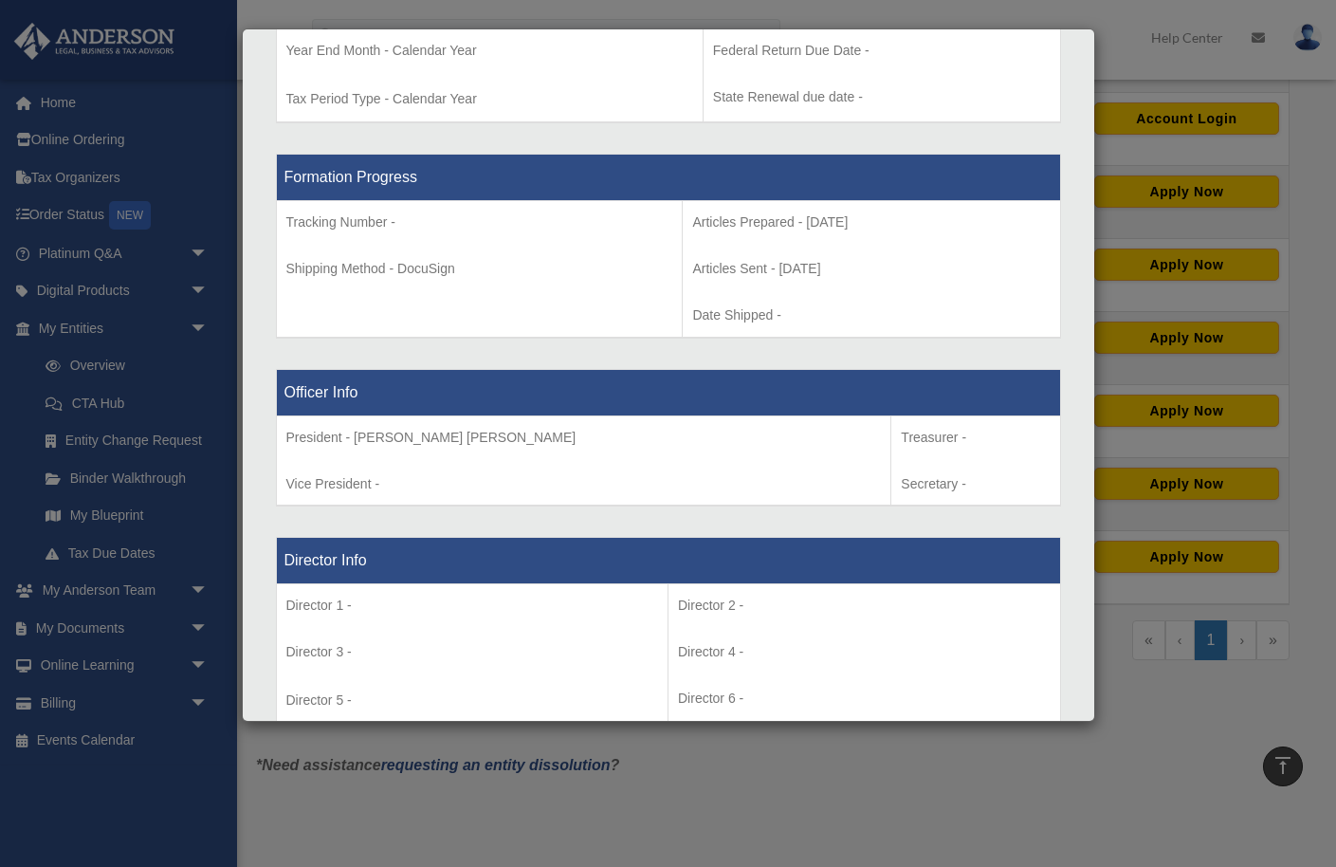
drag, startPoint x: 820, startPoint y: 266, endPoint x: 666, endPoint y: 269, distance: 154.6
click at [692, 269] on p "Articles Sent - [DATE]" at bounding box center [870, 269] width 357 height 24
copy p "Articles Sent - [DATE]"
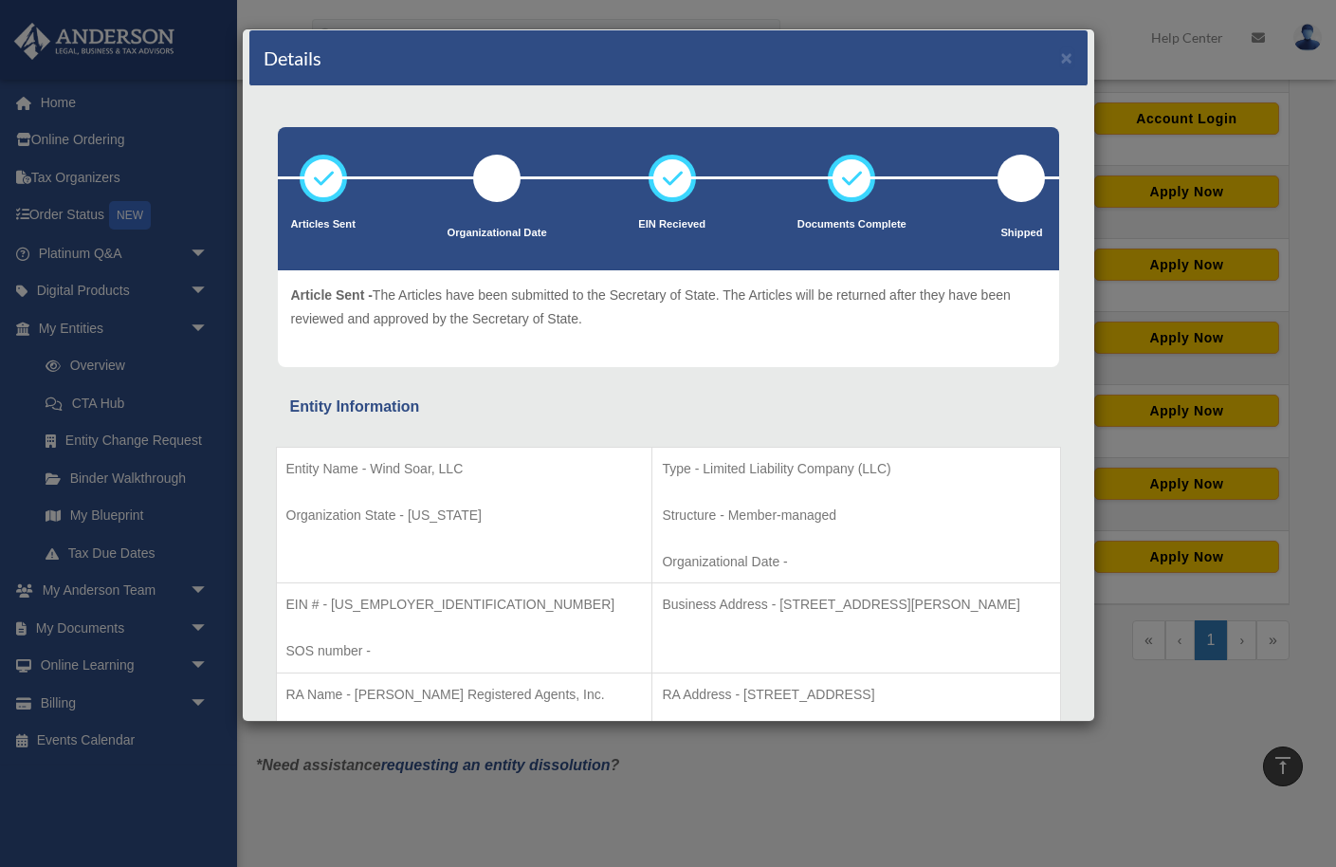
scroll to position [0, 0]
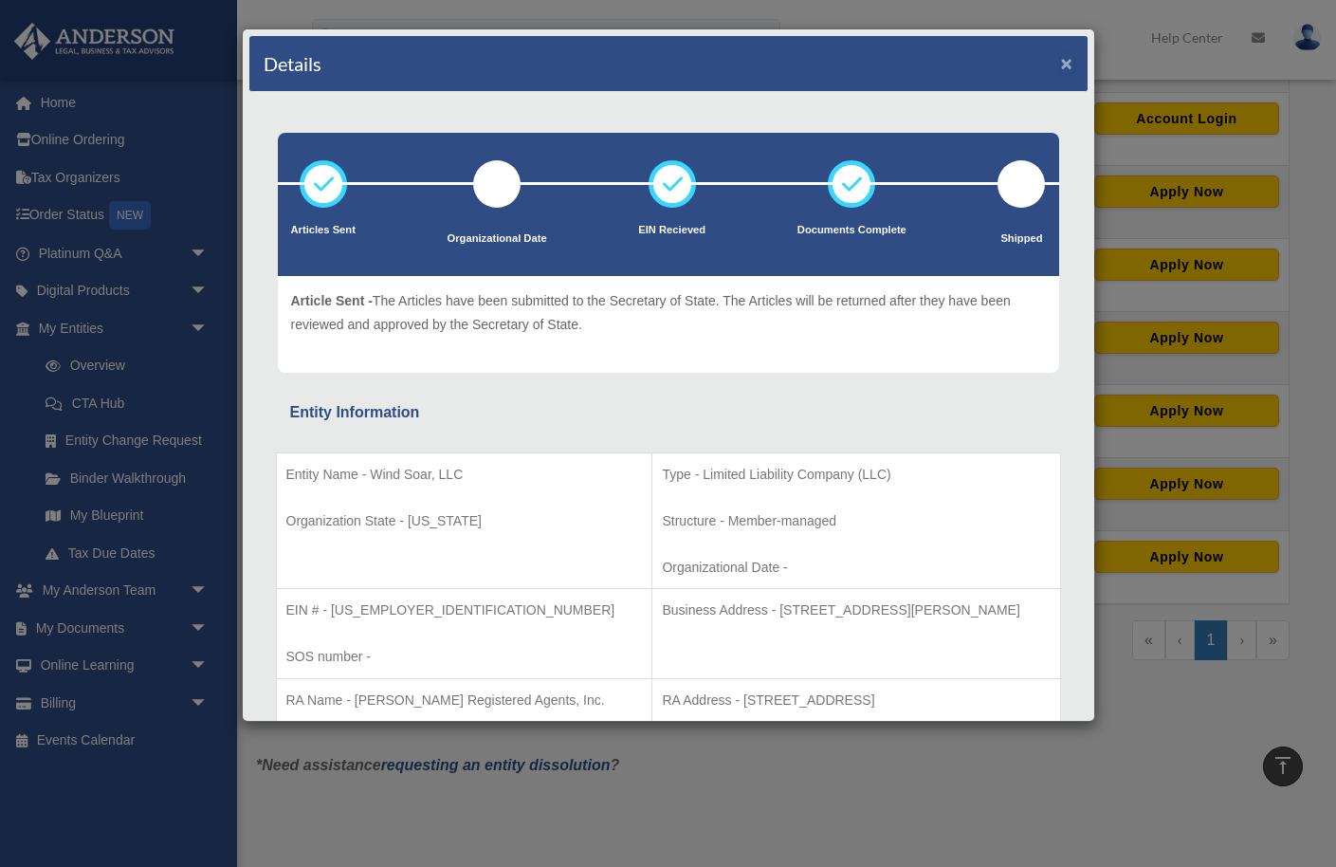
click at [1068, 54] on button "×" at bounding box center [1067, 63] width 12 height 20
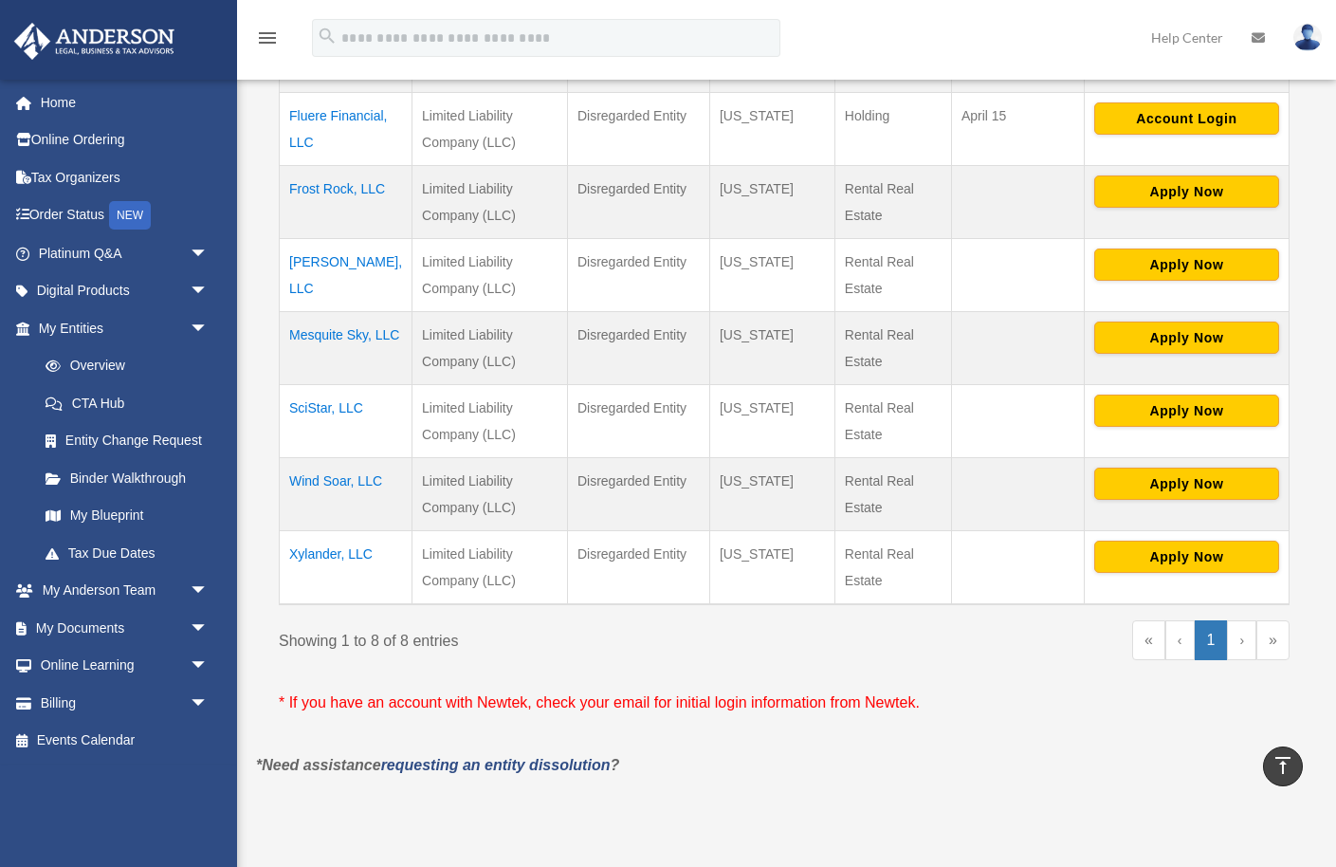
click at [320, 556] on td "Xylander, LLC" at bounding box center [346, 568] width 133 height 74
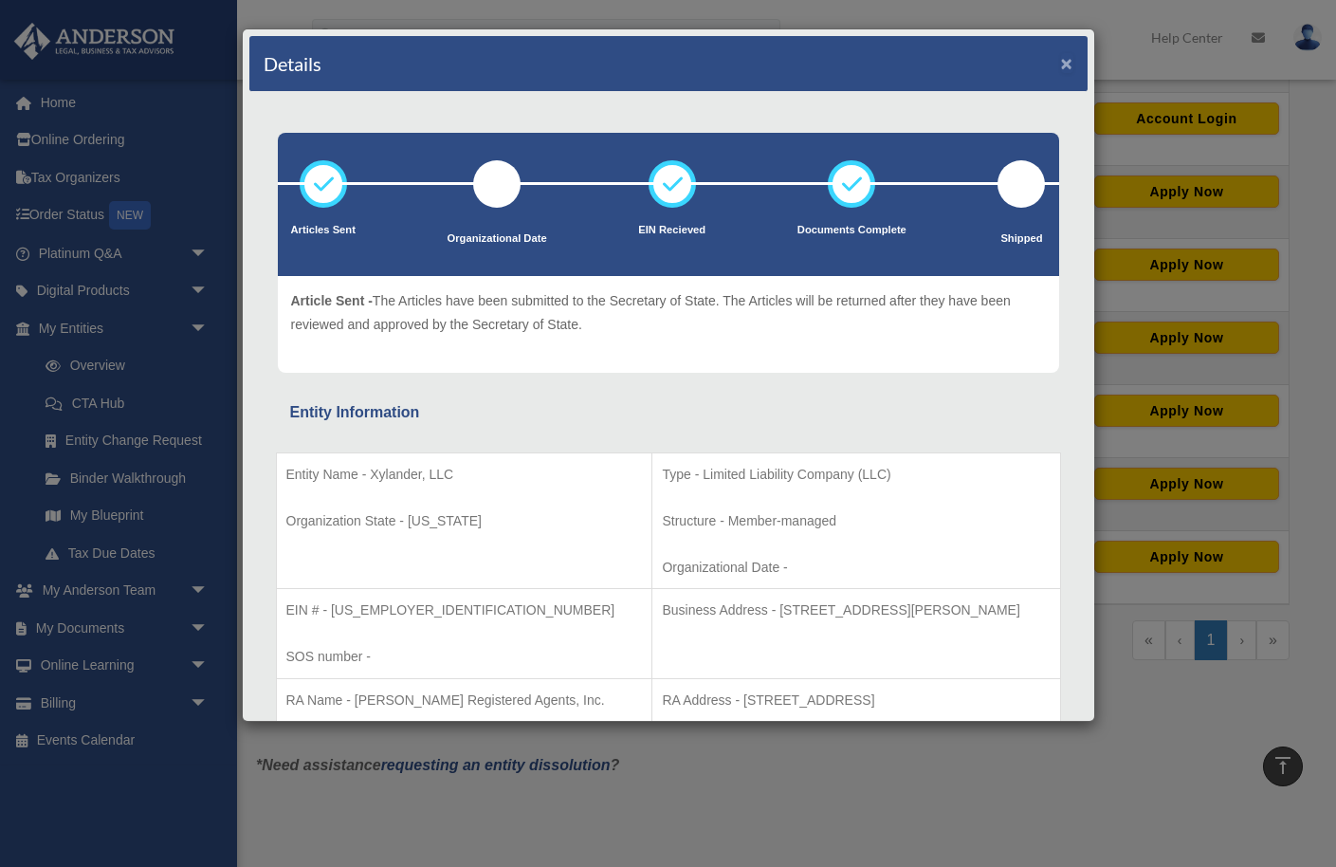
click at [1063, 61] on button "×" at bounding box center [1067, 63] width 12 height 20
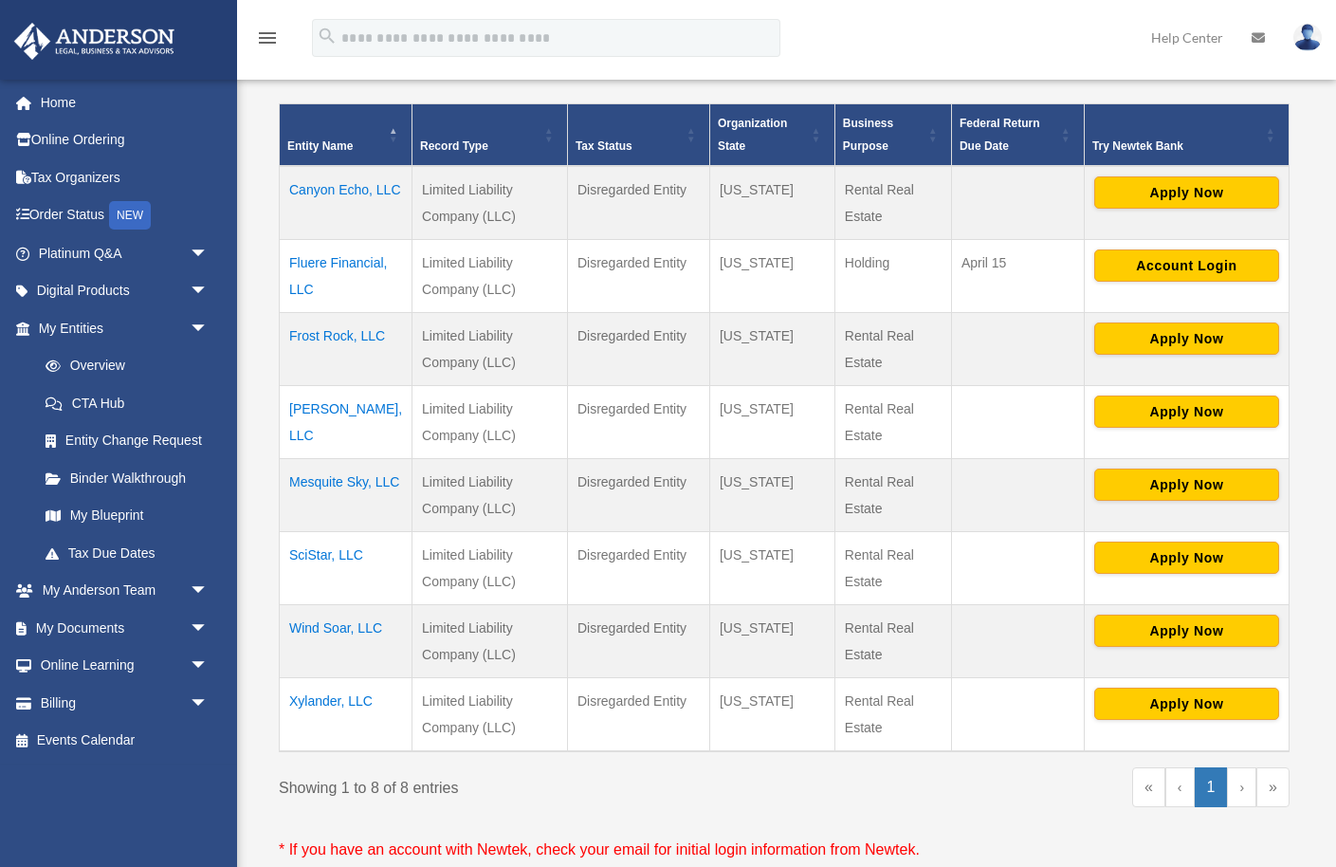
scroll to position [377, 0]
